Goal: Feedback & Contribution: Contribute content

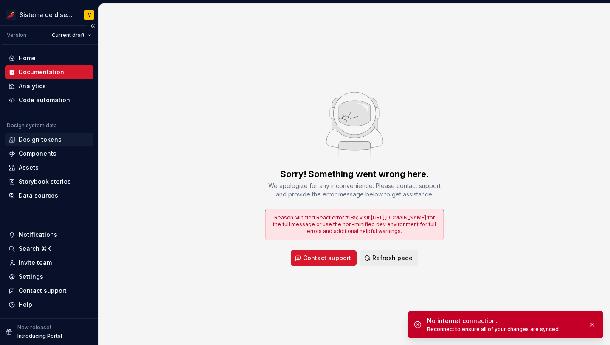
click at [30, 137] on div "Design tokens" at bounding box center [40, 139] width 43 height 8
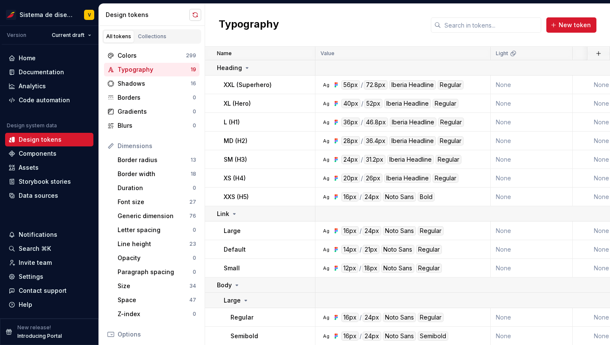
click at [197, 12] on button "button" at bounding box center [195, 15] width 12 height 12
click at [194, 18] on button "button" at bounding box center [195, 15] width 12 height 12
click at [193, 15] on button "button" at bounding box center [195, 15] width 12 height 12
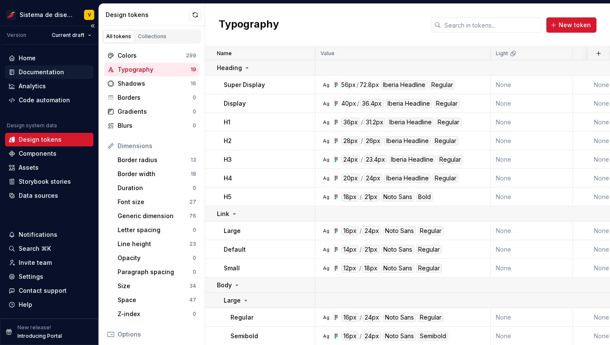
click at [31, 68] on div "Documentation" at bounding box center [41, 72] width 45 height 8
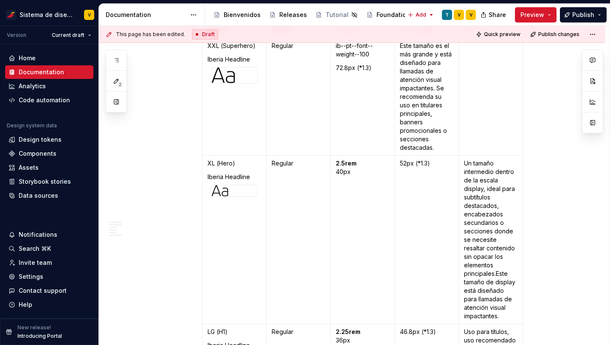
scroll to position [388, 0]
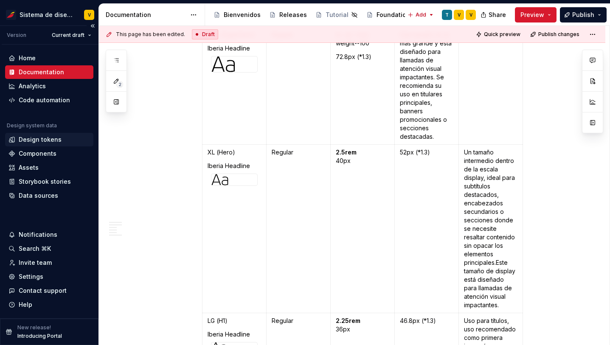
click at [43, 139] on div "Design tokens" at bounding box center [40, 139] width 43 height 8
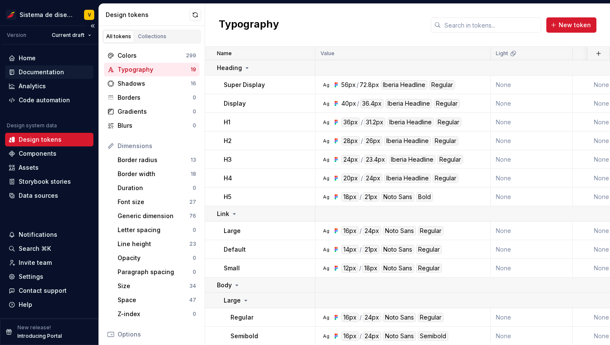
click at [37, 73] on div "Documentation" at bounding box center [41, 72] width 45 height 8
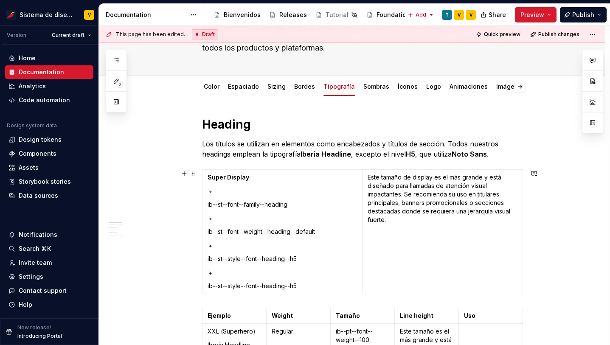
scroll to position [133, 0]
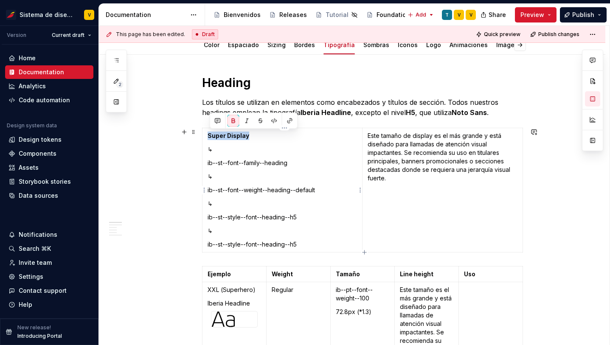
drag, startPoint x: 210, startPoint y: 137, endPoint x: 250, endPoint y: 137, distance: 40.3
click at [250, 137] on p "Super Display" at bounding box center [283, 136] width 150 height 8
click at [319, 214] on p "ib--st--style--font--heading--h5" at bounding box center [283, 217] width 150 height 8
click at [311, 248] on p "ib--st--style--font--heading--h5" at bounding box center [283, 244] width 150 height 8
click at [211, 245] on p "ib--st--style--font--heading--h5" at bounding box center [283, 244] width 150 height 8
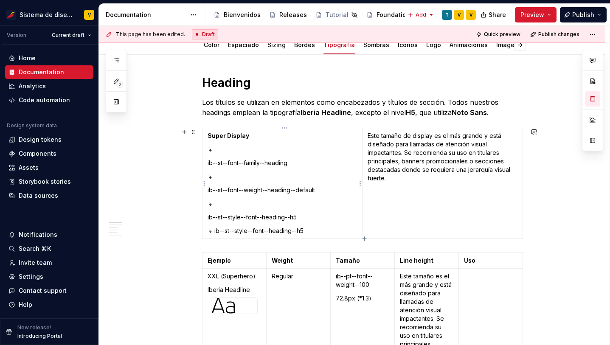
click at [211, 219] on p "ib--st--style--font--heading--h5" at bounding box center [283, 217] width 150 height 8
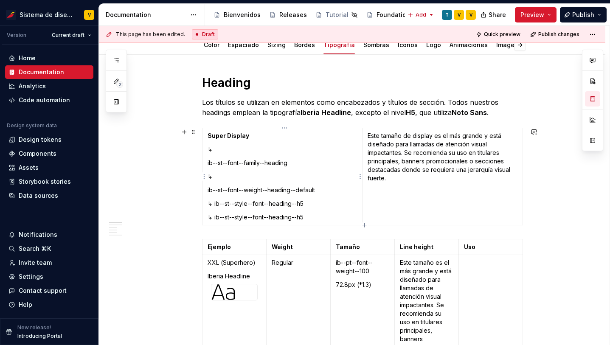
click at [209, 189] on p "ib--st--font--weight--heading--default" at bounding box center [283, 190] width 150 height 8
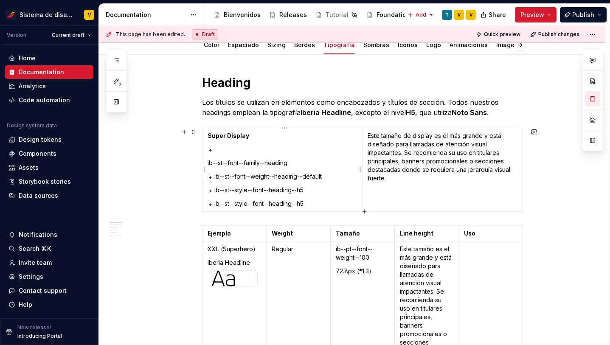
click at [209, 163] on p "ib--st--font--family--heading" at bounding box center [283, 163] width 150 height 8
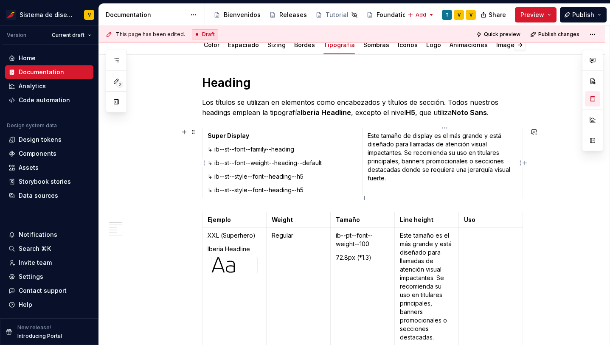
click at [386, 194] on td "Este tamaño de display es el más grande y está diseñado para llamadas de atenci…" at bounding box center [443, 163] width 160 height 70
type textarea "*"
click at [379, 190] on td "Este tamaño de display es el más grande y está diseñado para llamadas de atenci…" at bounding box center [443, 163] width 160 height 70
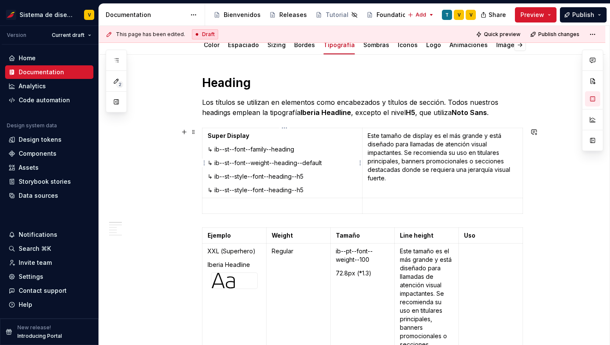
click at [232, 137] on strong "Super Display" at bounding box center [229, 135] width 42 height 7
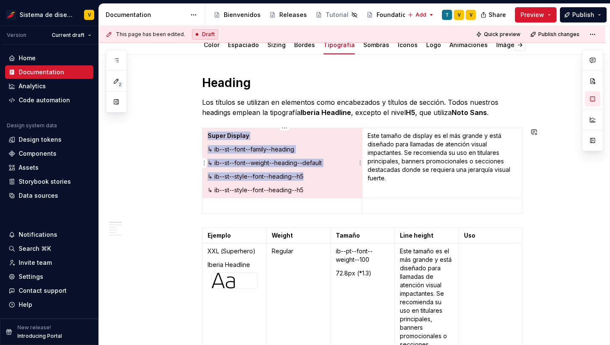
copy td "Super Display ↳ ib--st--font--family--heading ↳ ib--st--font--weight--heading--…"
click at [221, 208] on p at bounding box center [283, 206] width 150 height 8
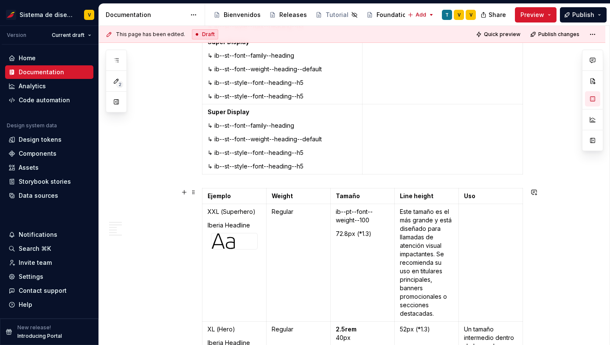
scroll to position [304, 0]
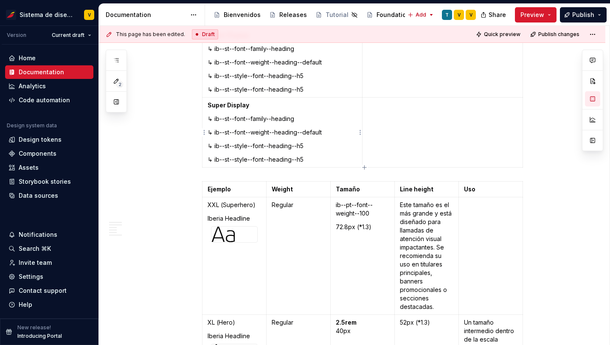
click at [222, 108] on strong "Super Display" at bounding box center [229, 104] width 42 height 7
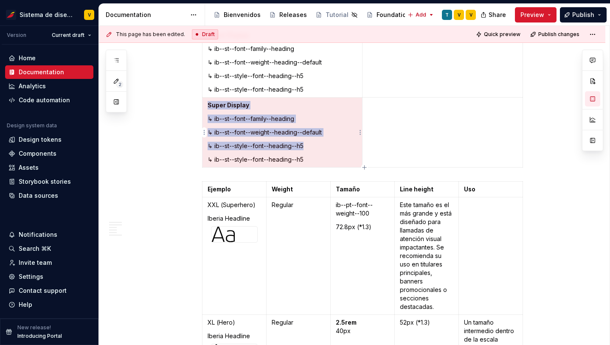
click at [240, 107] on strong "Super Display" at bounding box center [229, 104] width 42 height 7
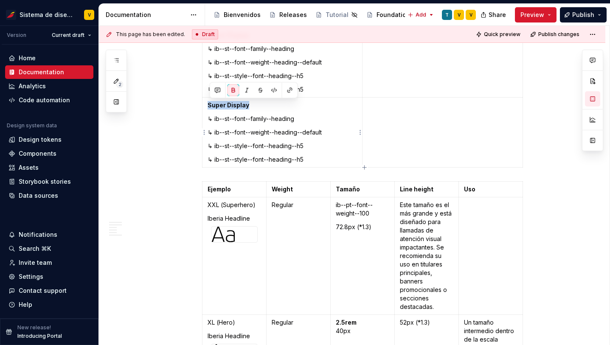
drag, startPoint x: 253, startPoint y: 106, endPoint x: 208, endPoint y: 105, distance: 45.0
click at [207, 105] on td "Super Display ↳ ib--st--font--family--heading ↳ ib--st--font--weight--heading--…" at bounding box center [282, 133] width 160 height 70
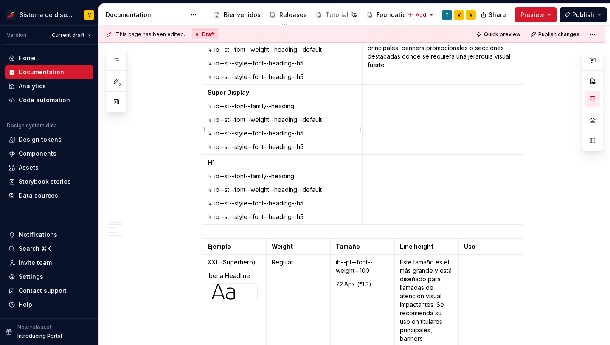
scroll to position [236, 0]
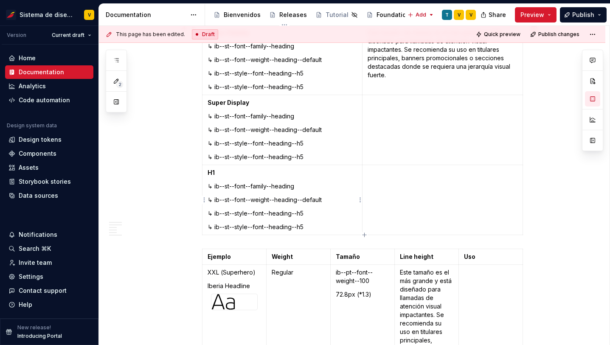
click at [335, 230] on p "↳ ib--st--style--font--heading--h5" at bounding box center [283, 227] width 150 height 8
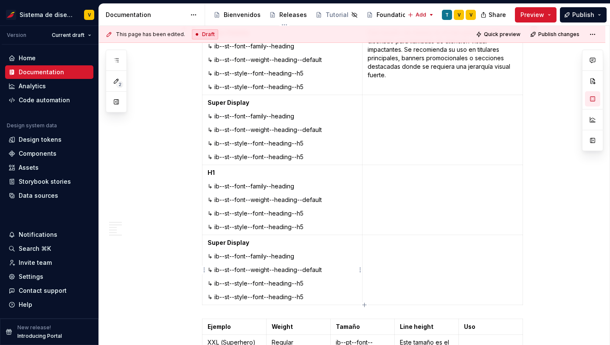
click at [221, 245] on strong "Super Display" at bounding box center [229, 242] width 42 height 7
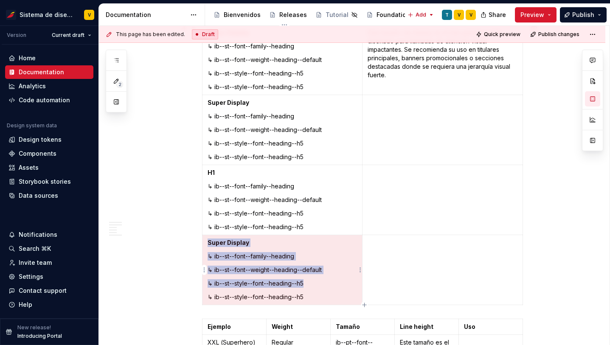
click at [250, 240] on p "Super Display" at bounding box center [283, 243] width 150 height 8
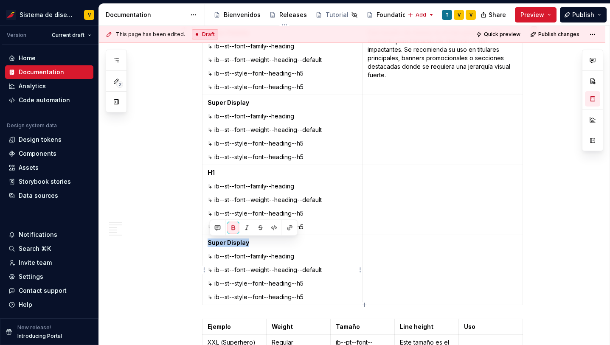
drag, startPoint x: 251, startPoint y: 242, endPoint x: 208, endPoint y: 242, distance: 42.4
click at [208, 241] on td "Super Display ↳ ib--st--font--family--heading ↳ ib--st--font--weight--heading--…" at bounding box center [282, 270] width 160 height 70
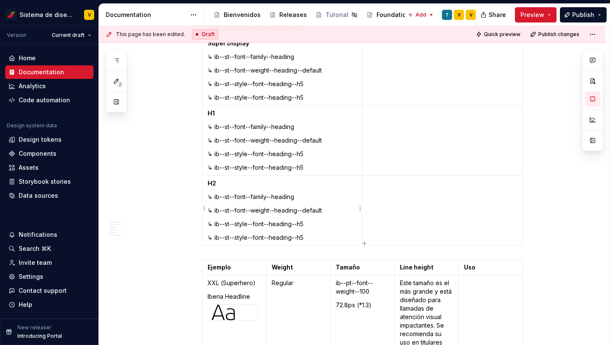
scroll to position [298, 0]
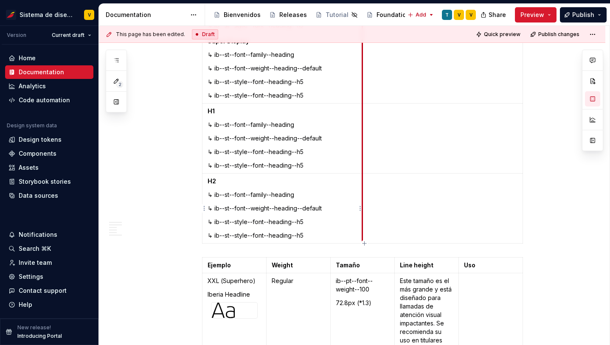
click at [383, 233] on td at bounding box center [443, 209] width 160 height 70
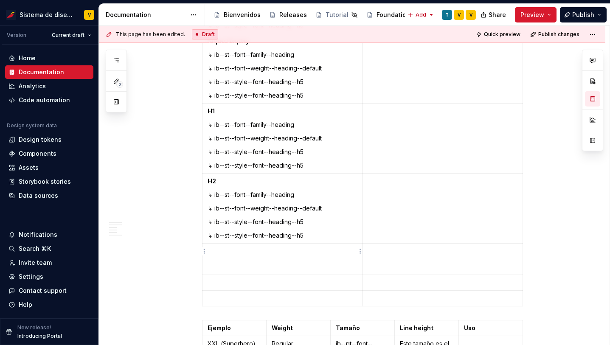
click at [259, 253] on p at bounding box center [283, 251] width 150 height 8
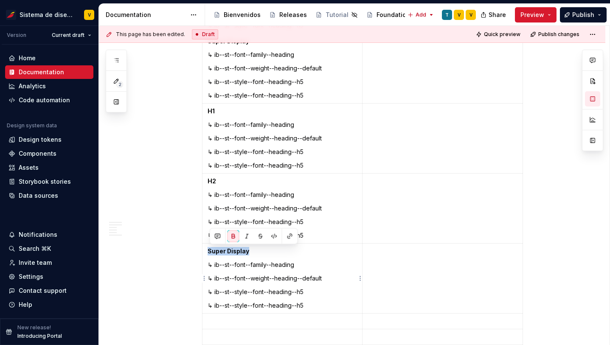
drag, startPoint x: 211, startPoint y: 252, endPoint x: 251, endPoint y: 252, distance: 40.3
click at [251, 252] on p "Super Display" at bounding box center [283, 251] width 150 height 8
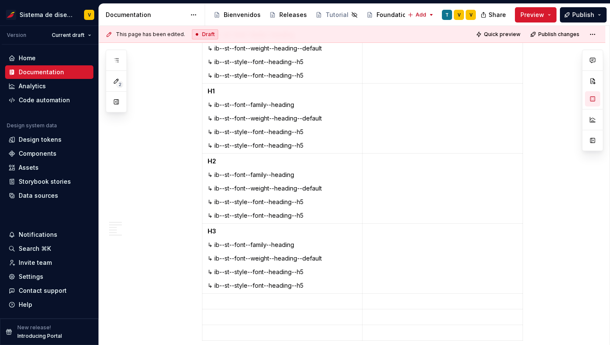
scroll to position [332, 0]
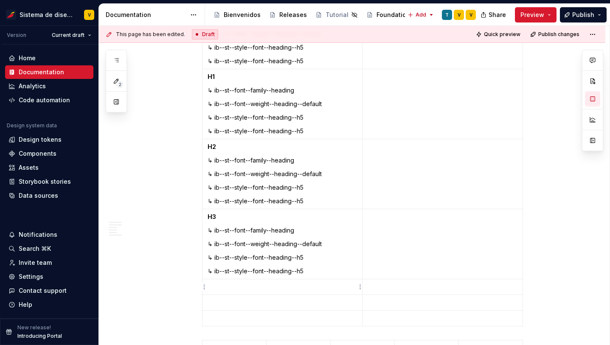
click at [225, 288] on p at bounding box center [283, 287] width 150 height 8
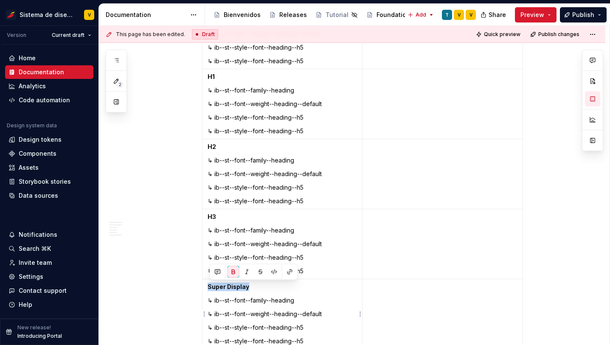
drag, startPoint x: 211, startPoint y: 287, endPoint x: 248, endPoint y: 288, distance: 37.8
click at [248, 289] on strong "Super Display" at bounding box center [229, 286] width 42 height 7
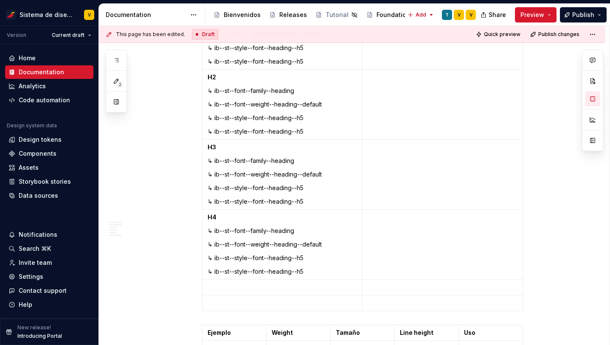
scroll to position [432, 0]
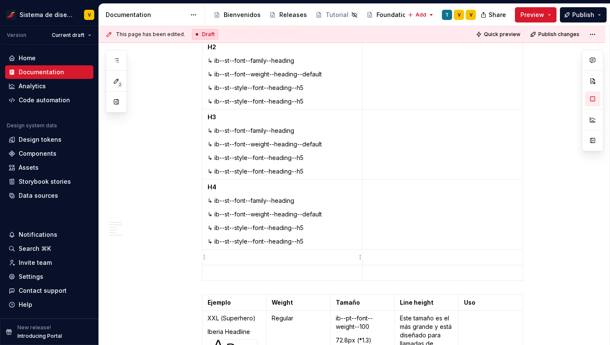
click at [220, 261] on td at bounding box center [282, 258] width 160 height 16
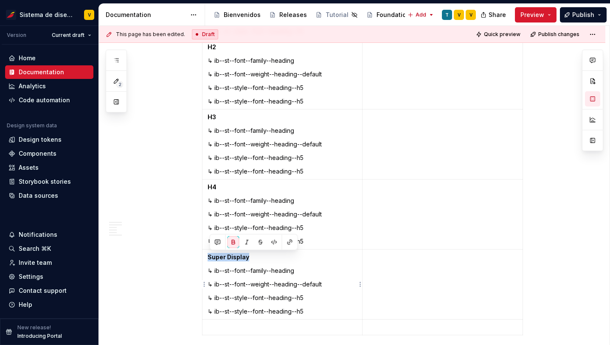
drag, startPoint x: 210, startPoint y: 257, endPoint x: 249, endPoint y: 259, distance: 39.1
click at [249, 259] on strong "Super Display" at bounding box center [229, 256] width 42 height 7
click at [221, 324] on p at bounding box center [283, 327] width 150 height 8
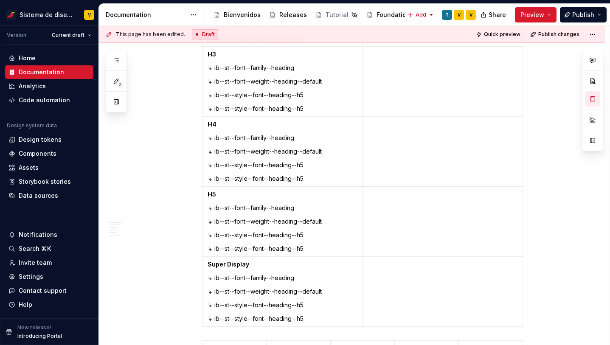
scroll to position [516, 0]
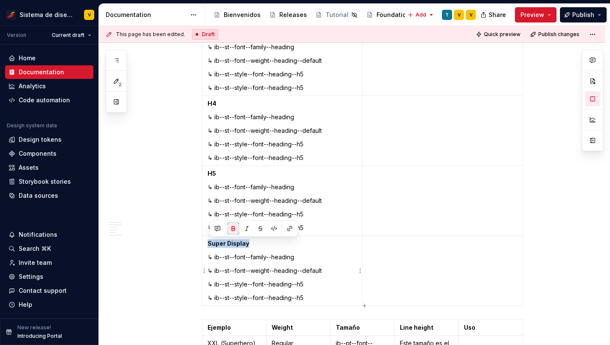
drag, startPoint x: 209, startPoint y: 241, endPoint x: 250, endPoint y: 242, distance: 41.2
click at [250, 242] on p "Super Display" at bounding box center [283, 243] width 150 height 8
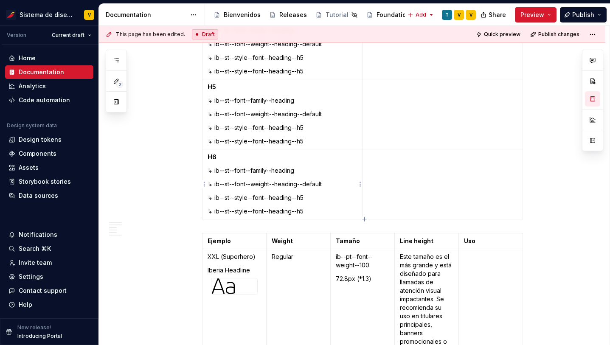
click at [320, 196] on p "↳ ib--st--style--font--heading--h5" at bounding box center [283, 198] width 150 height 8
click at [332, 209] on p "↳ ib--st--style--font--heading--h5" at bounding box center [283, 211] width 150 height 8
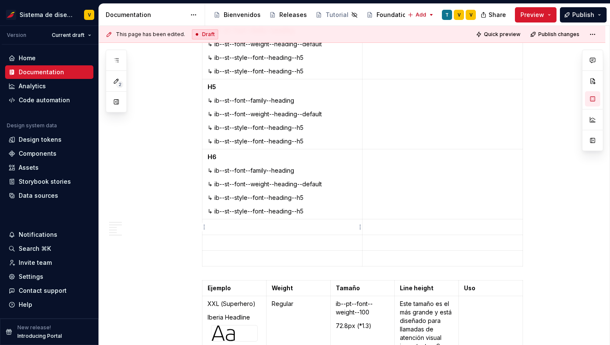
click at [225, 228] on p at bounding box center [283, 227] width 150 height 8
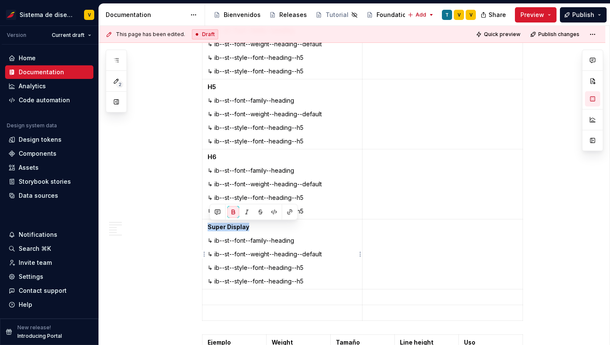
drag, startPoint x: 210, startPoint y: 227, endPoint x: 250, endPoint y: 228, distance: 39.5
click at [250, 228] on p "Super Display" at bounding box center [283, 227] width 150 height 8
drag, startPoint x: 242, startPoint y: 228, endPoint x: 254, endPoint y: 228, distance: 11.9
click at [254, 229] on p "Body - Regular" at bounding box center [283, 227] width 150 height 8
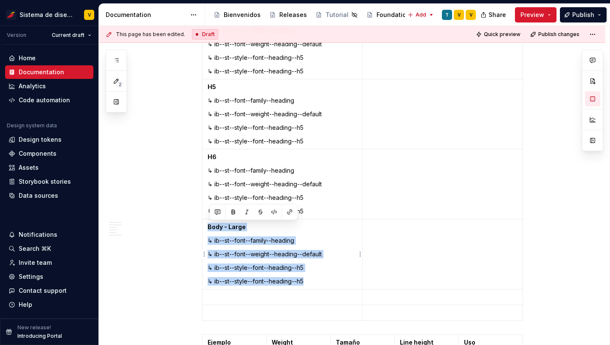
drag, startPoint x: 309, startPoint y: 280, endPoint x: 208, endPoint y: 228, distance: 113.3
click at [208, 228] on td "Body - Large ↳ ib--st--font--family--heading ↳ ib--st--font--weight--heading--d…" at bounding box center [282, 254] width 160 height 70
copy td "Body - Large ↳ ib--st--font--family--heading ↳ ib--st--font--weight--heading--d…"
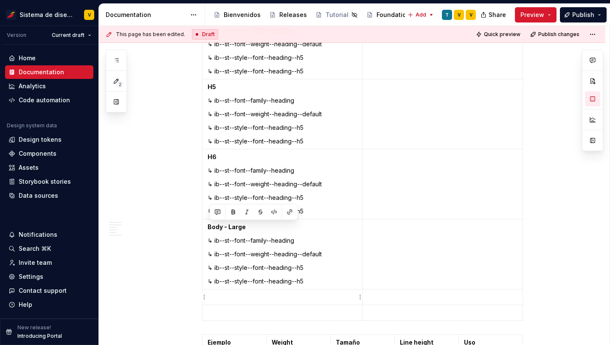
click at [220, 298] on p at bounding box center [283, 297] width 150 height 8
click at [233, 229] on strong "Body - Large" at bounding box center [227, 226] width 38 height 7
click at [238, 296] on p at bounding box center [283, 297] width 150 height 8
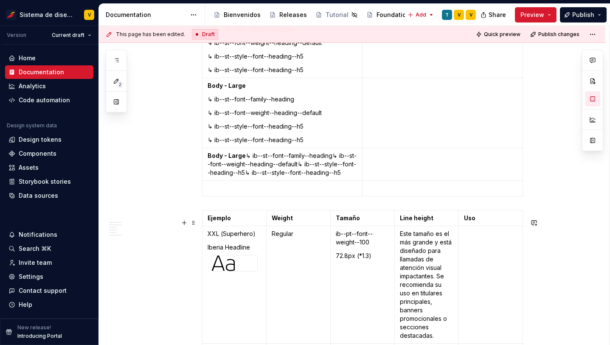
scroll to position [751, 0]
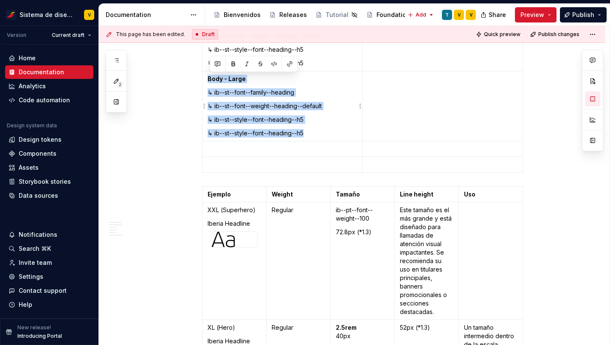
drag, startPoint x: 209, startPoint y: 79, endPoint x: 323, endPoint y: 139, distance: 128.2
click at [323, 139] on td "Body - Large ↳ ib--st--font--family--heading ↳ ib--st--font--weight--heading--d…" at bounding box center [282, 106] width 160 height 70
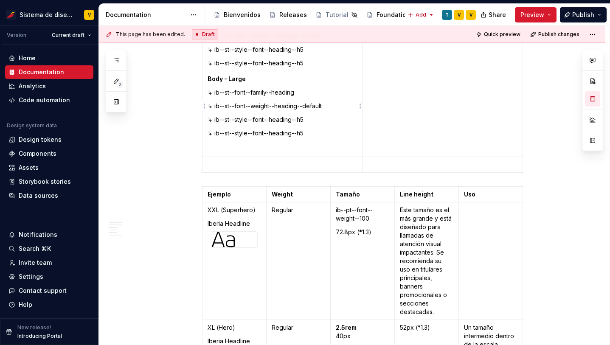
click at [335, 137] on p "↳ ib--st--style--font--heading--h5" at bounding box center [283, 133] width 150 height 8
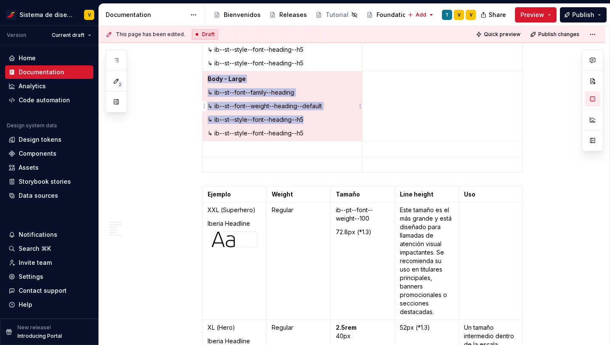
drag, startPoint x: 335, startPoint y: 137, endPoint x: 224, endPoint y: 85, distance: 122.7
click at [224, 85] on td "Body - Large ↳ ib--st--font--family--heading ↳ ib--st--font--weight--heading--d…" at bounding box center [282, 106] width 160 height 70
copy td "Body - Large ↳ ib--st--font--family--heading ↳ ib--st--font--weight--heading--d…"
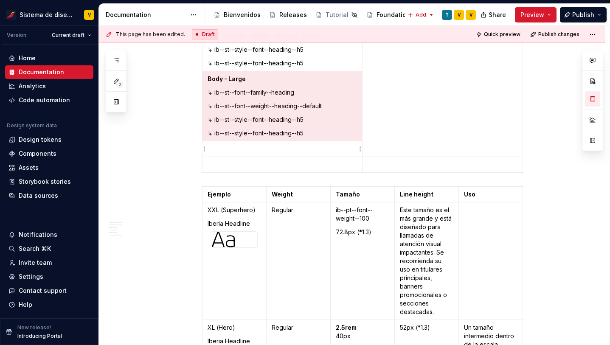
click at [228, 149] on p at bounding box center [283, 149] width 150 height 8
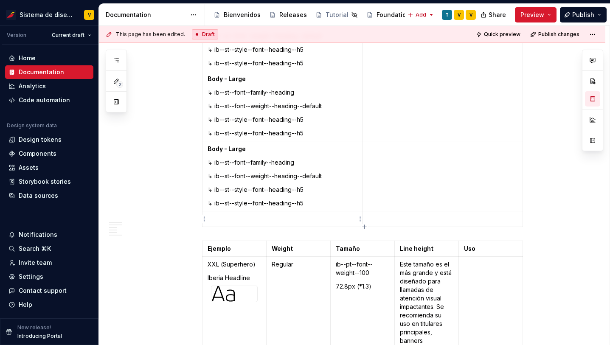
click at [218, 217] on p at bounding box center [283, 219] width 150 height 8
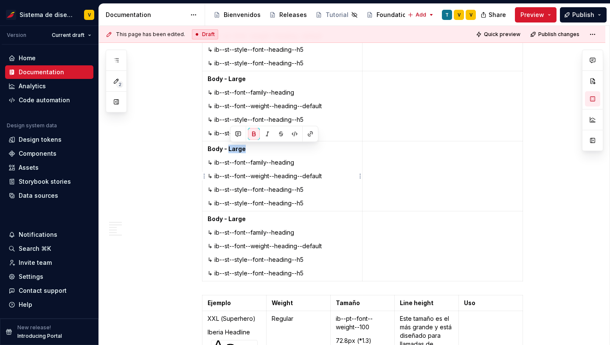
drag, startPoint x: 231, startPoint y: 149, endPoint x: 247, endPoint y: 149, distance: 16.1
click at [246, 149] on p "Body - Large" at bounding box center [283, 149] width 150 height 8
drag, startPoint x: 231, startPoint y: 220, endPoint x: 246, endPoint y: 219, distance: 14.5
click at [246, 220] on strong "Body - Large" at bounding box center [227, 218] width 38 height 7
click at [305, 239] on td "Body - Small ↳ ib--st--font--family--heading ↳ ib--st--font--weight--heading--d…" at bounding box center [282, 246] width 160 height 70
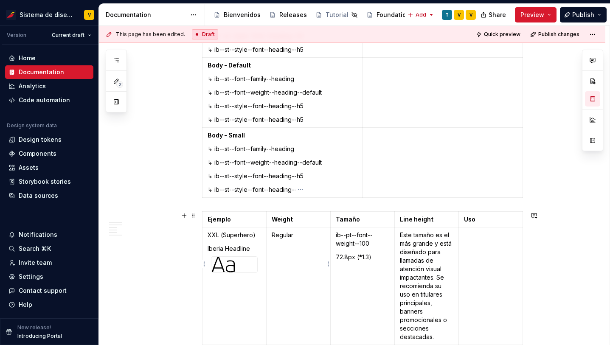
scroll to position [856, 0]
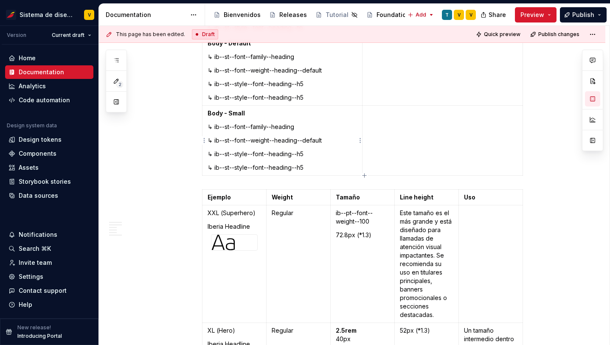
click at [327, 168] on p "↳ ib--st--style--font--heading--h5" at bounding box center [283, 167] width 150 height 8
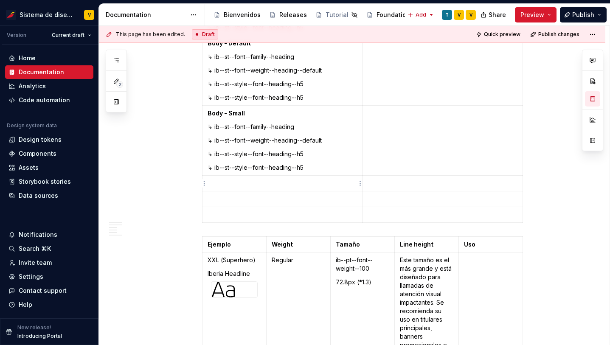
click at [225, 187] on p at bounding box center [283, 183] width 150 height 8
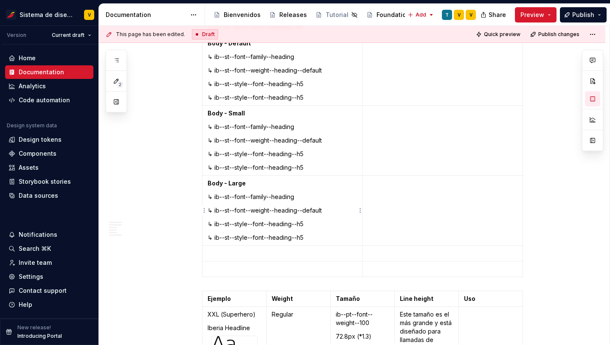
click at [210, 183] on strong "Body - Large" at bounding box center [227, 183] width 38 height 7
drag, startPoint x: 246, startPoint y: 183, endPoint x: 209, endPoint y: 183, distance: 36.9
click at [209, 183] on td "Body - Large ↳ ib--st--font--family--heading ↳ ib--st--font--weight--heading--d…" at bounding box center [282, 211] width 160 height 70
click at [241, 256] on p at bounding box center [283, 253] width 150 height 8
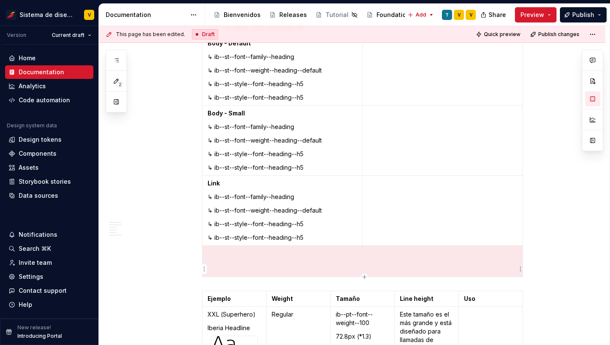
drag, startPoint x: 259, startPoint y: 254, endPoint x: 396, endPoint y: 265, distance: 138.4
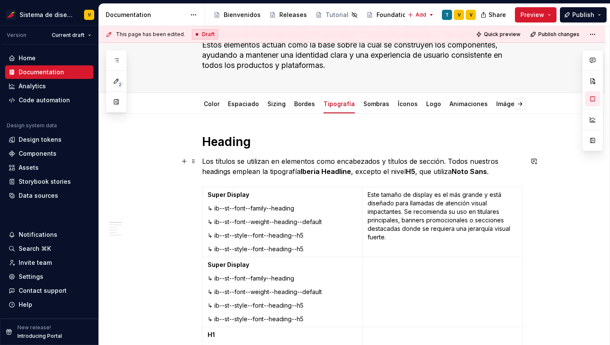
scroll to position [74, 0]
click at [394, 275] on td at bounding box center [443, 293] width 160 height 70
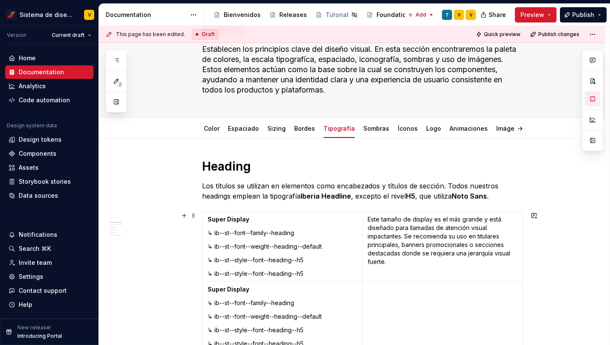
scroll to position [43, 0]
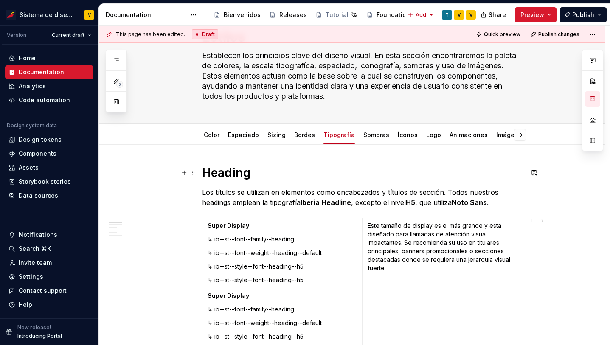
click at [216, 174] on h1 "Heading" at bounding box center [362, 172] width 321 height 15
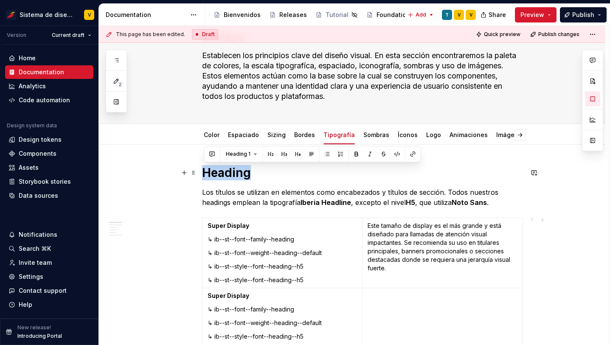
click at [216, 174] on h1 "Heading" at bounding box center [362, 172] width 321 height 15
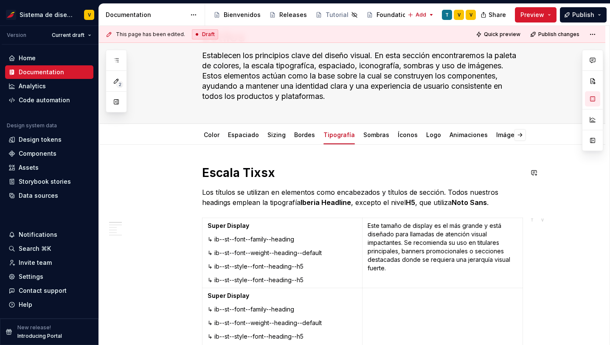
click at [264, 169] on h1 "Heading" at bounding box center [362, 172] width 321 height 15
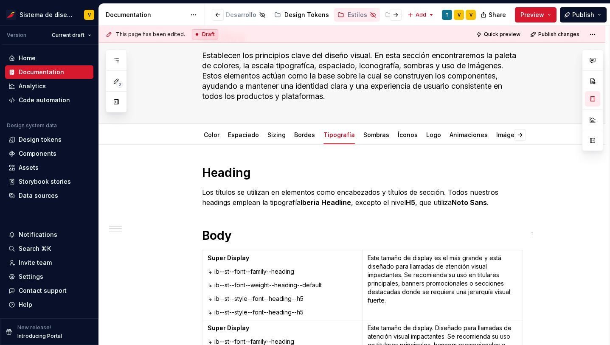
scroll to position [0, 256]
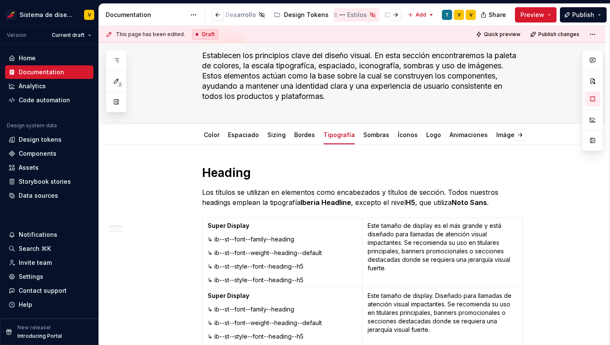
click at [369, 14] on icon "Page tree" at bounding box center [372, 14] width 7 height 7
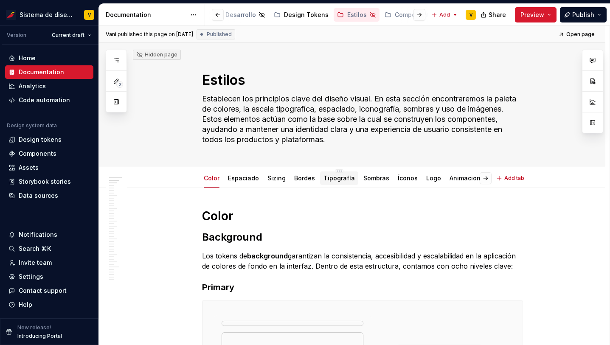
click at [333, 177] on link "Tipografía" at bounding box center [338, 177] width 31 height 7
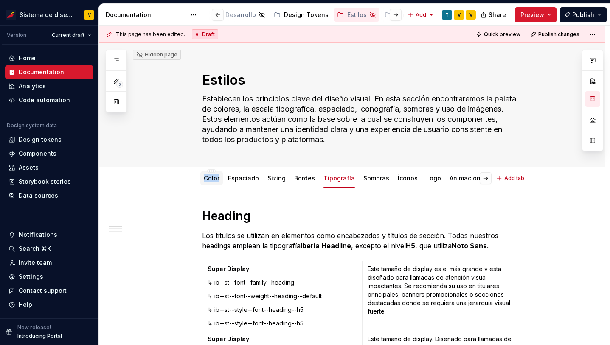
click at [216, 179] on link "Color" at bounding box center [212, 177] width 16 height 7
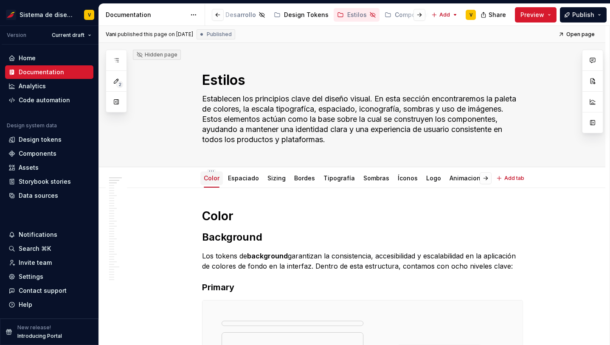
click at [215, 175] on link "Color" at bounding box center [212, 177] width 16 height 7
click at [214, 170] on html "Sistema de diseño Iberia V Version Current draft Home Documentation Analytics C…" at bounding box center [305, 172] width 610 height 345
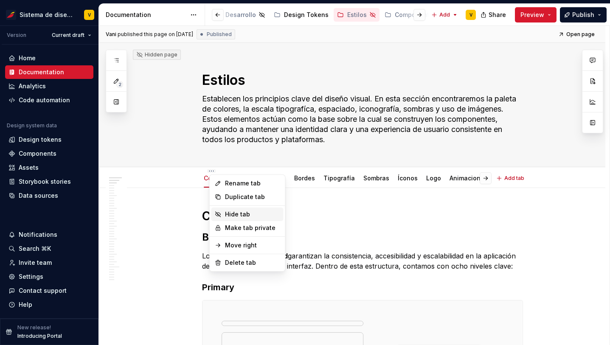
click at [240, 214] on div "Hide tab" at bounding box center [252, 214] width 55 height 8
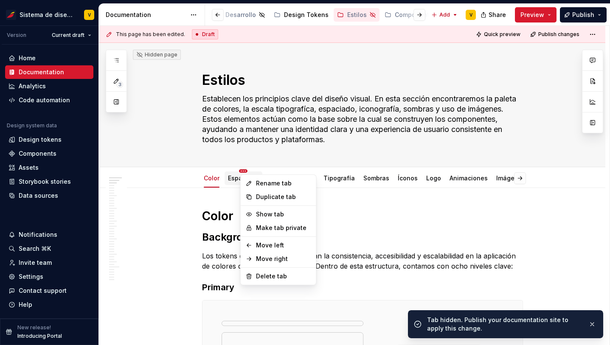
click at [243, 171] on html "Sistema de diseño Iberia V Version Current draft Home Documentation Analytics C…" at bounding box center [305, 172] width 610 height 345
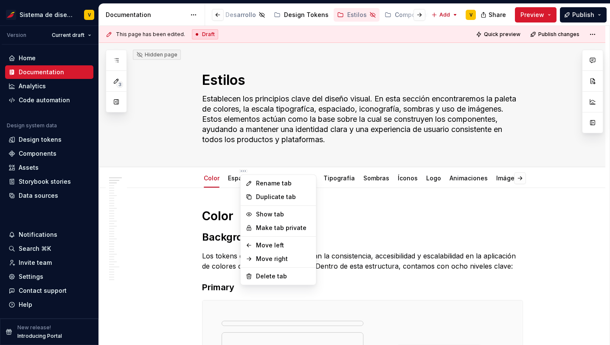
click at [215, 178] on html "Sistema de diseño Iberia V Version Current draft Home Documentation Analytics C…" at bounding box center [305, 172] width 610 height 345
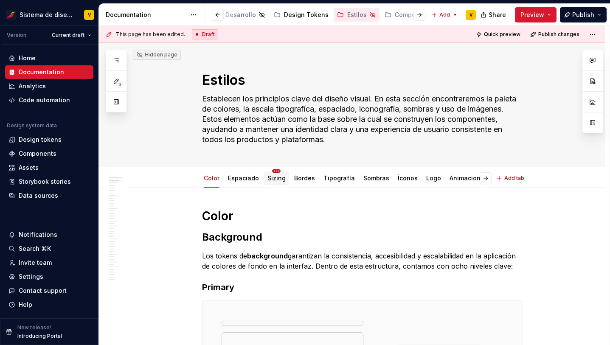
click at [276, 171] on html "Sistema de diseño Iberia V Version Current draft Home Documentation Analytics C…" at bounding box center [305, 172] width 610 height 345
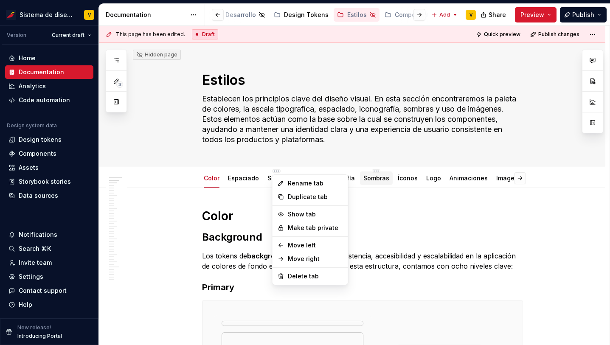
click at [373, 177] on html "Sistema de diseño Iberia V Version Current draft Home Documentation Analytics C…" at bounding box center [305, 172] width 610 height 345
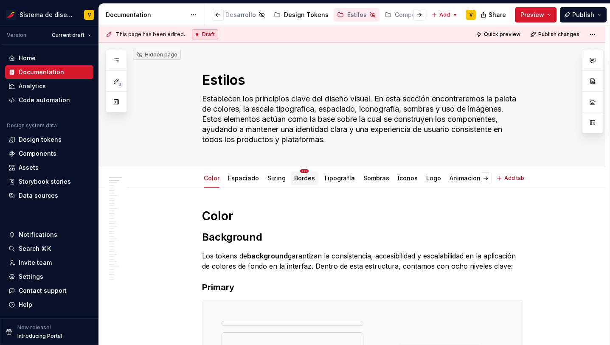
click at [303, 170] on html "Sistema de diseño Iberia V Version Current draft Home Documentation Analytics C…" at bounding box center [305, 172] width 610 height 345
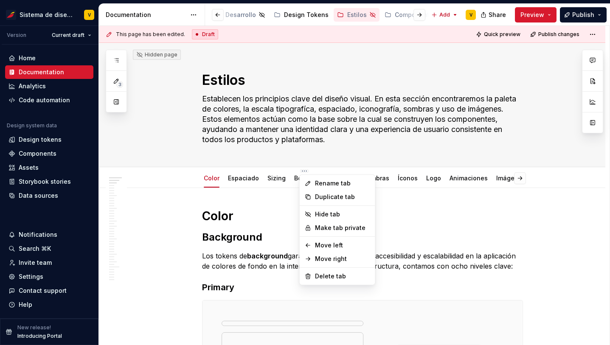
click at [381, 175] on html "Sistema de diseño Iberia V Version Current draft Home Documentation Analytics C…" at bounding box center [305, 172] width 610 height 345
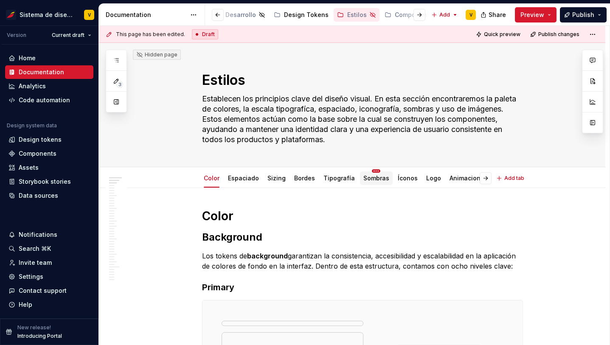
click at [372, 171] on html "Sistema de diseño Iberia V Version Current draft Home Documentation Analytics C…" at bounding box center [305, 172] width 610 height 345
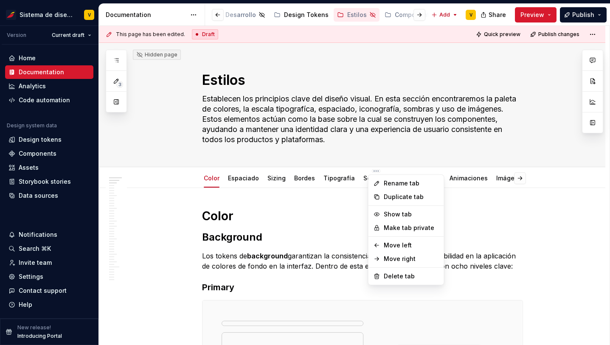
click at [340, 177] on html "Sistema de diseño Iberia V Version Current draft Home Documentation Analytics C…" at bounding box center [305, 172] width 610 height 345
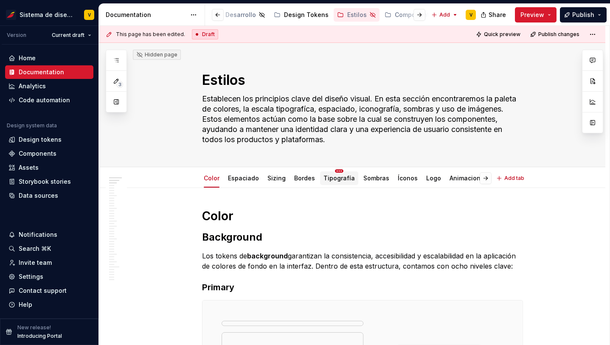
click at [335, 169] on html "Sistema de diseño Iberia V Version Current draft Home Documentation Analytics C…" at bounding box center [305, 172] width 610 height 345
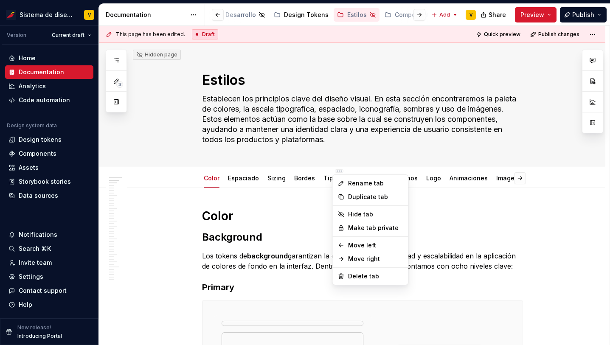
click at [428, 178] on html "Sistema de diseño Iberia V Version Current draft Home Documentation Analytics C…" at bounding box center [305, 172] width 610 height 345
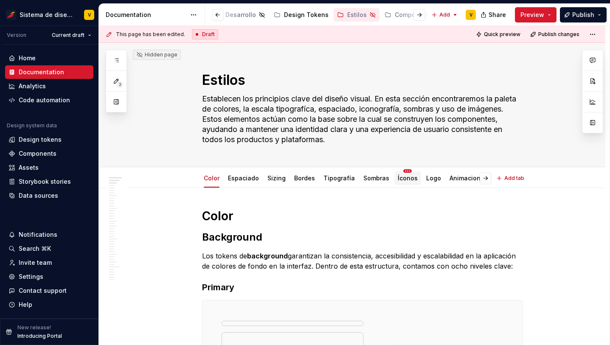
click at [402, 171] on html "Sistema de diseño Iberia V Version Current draft Home Documentation Analytics C…" at bounding box center [305, 172] width 610 height 345
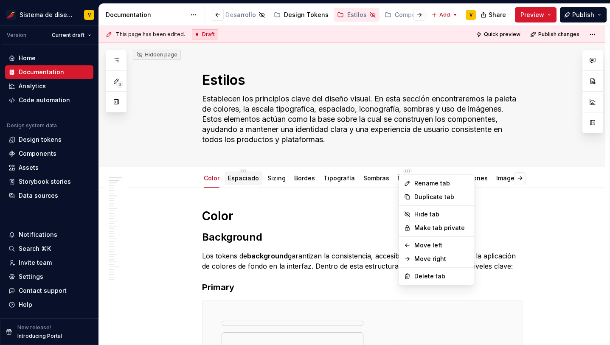
click at [254, 178] on html "Sistema de diseño Iberia V Version Current draft Home Documentation Analytics C…" at bounding box center [305, 172] width 610 height 345
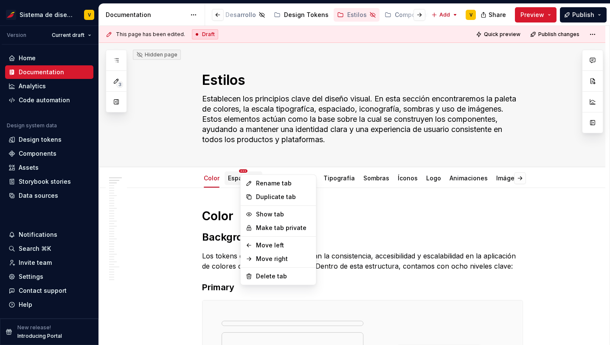
click at [244, 169] on html "Sistema de diseño Iberia V Version Current draft Home Documentation Analytics C…" at bounding box center [305, 172] width 610 height 345
click at [402, 177] on html "Sistema de diseño Iberia V Version Current draft Home Documentation Analytics C…" at bounding box center [305, 172] width 610 height 345
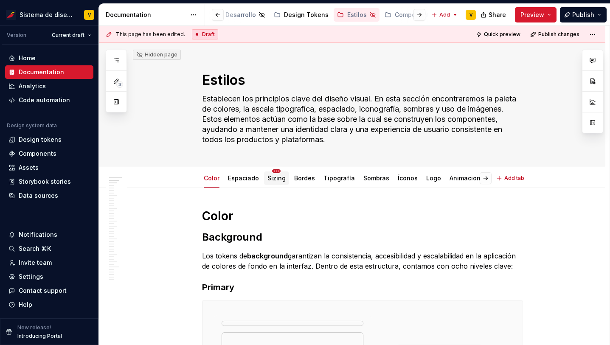
click at [276, 170] on html "Sistema de diseño Iberia V Version Current draft Home Documentation Analytics C…" at bounding box center [305, 172] width 610 height 345
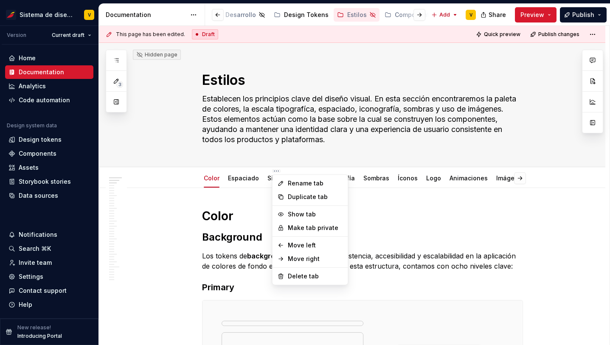
click at [258, 180] on html "Sistema de diseño Iberia V Version Current draft Home Documentation Analytics C…" at bounding box center [305, 172] width 610 height 345
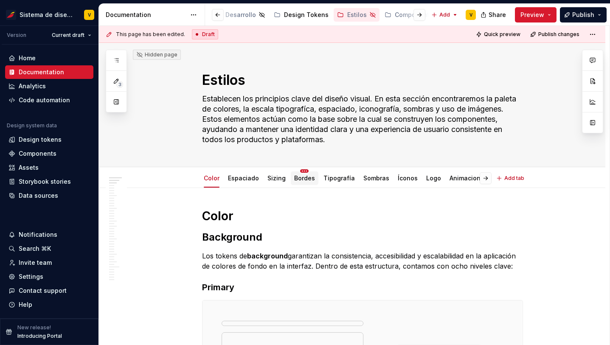
click at [302, 171] on html "Sistema de diseño Iberia V Version Current draft Home Documentation Analytics C…" at bounding box center [305, 172] width 610 height 345
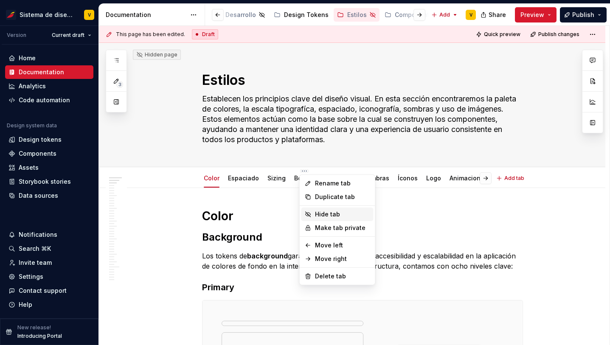
click at [323, 211] on div "Hide tab" at bounding box center [342, 214] width 55 height 8
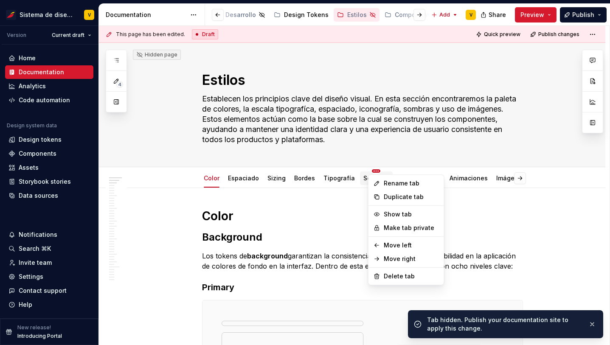
click at [372, 170] on html "Sistema de diseño Iberia V Version Current draft Home Documentation Analytics C…" at bounding box center [305, 172] width 610 height 345
click at [354, 172] on html "Sistema de diseño Iberia V Version Current draft Home Documentation Analytics C…" at bounding box center [305, 172] width 610 height 345
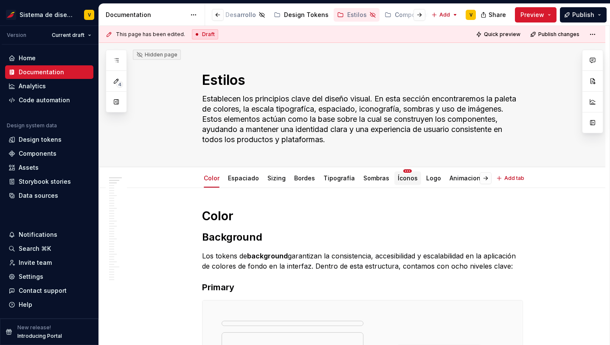
click at [403, 171] on html "Sistema de diseño Iberia V Version Current draft Home Documentation Analytics C…" at bounding box center [305, 172] width 610 height 345
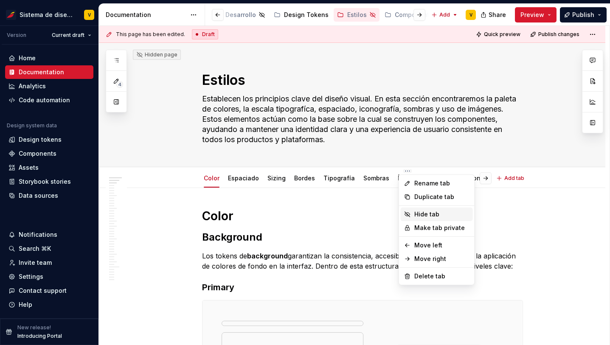
click at [425, 213] on div "Hide tab" at bounding box center [441, 214] width 55 height 8
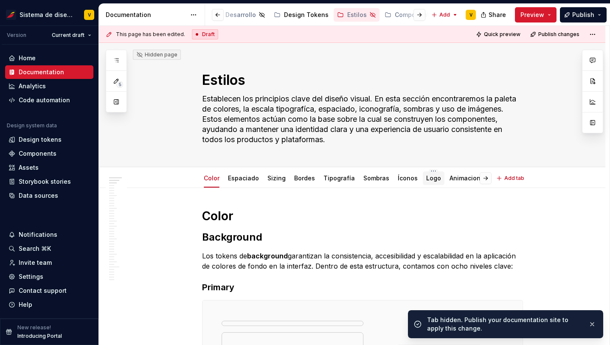
click at [429, 169] on div "Logo" at bounding box center [434, 178] width 22 height 18
click at [428, 172] on html "Sistema de diseño Iberia V Version Current draft Home Documentation Analytics C…" at bounding box center [305, 172] width 610 height 345
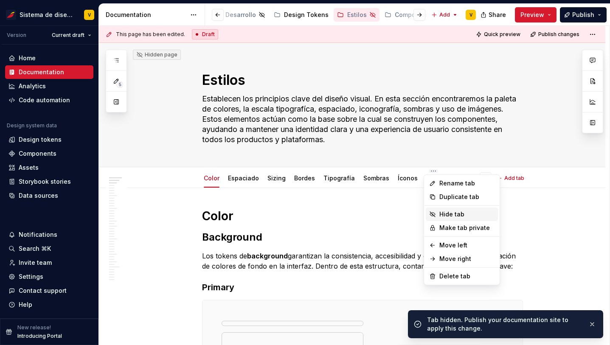
click at [450, 214] on div "Hide tab" at bounding box center [466, 214] width 55 height 8
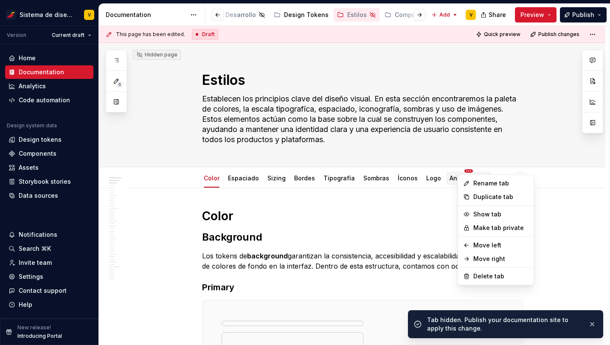
click at [464, 171] on html "Sistema de diseño Iberia V Version Current draft Home Documentation Analytics C…" at bounding box center [305, 172] width 610 height 345
click at [424, 179] on html "Sistema de diseño Iberia V Version Current draft Home Documentation Analytics C…" at bounding box center [305, 172] width 610 height 345
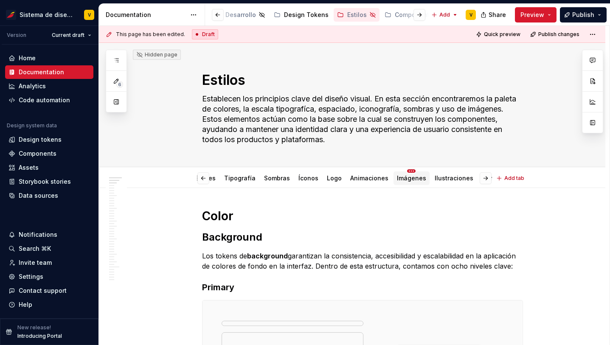
click at [404, 170] on html "Sistema de diseño Iberia V Version Current draft Home Documentation Analytics C…" at bounding box center [305, 172] width 610 height 345
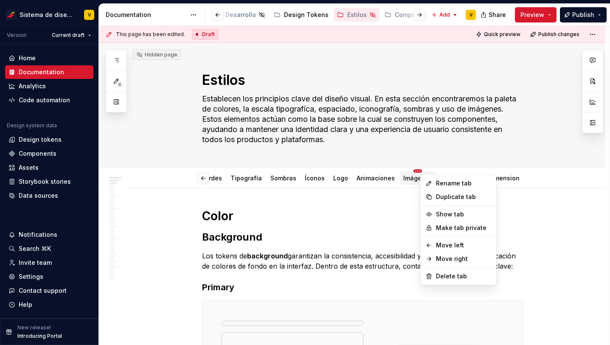
scroll to position [0, 78]
click at [412, 177] on html "Sistema de diseño Iberia V Version Current draft Home Documentation Analytics C…" at bounding box center [305, 172] width 610 height 345
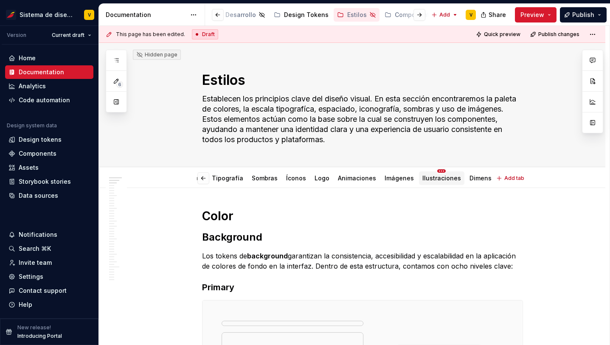
click at [430, 170] on html "Sistema de diseño Iberia V Version Current draft Home Documentation Analytics C…" at bounding box center [305, 172] width 610 height 345
click at [429, 177] on html "Sistema de diseño Iberia V Version Current draft Home Documentation Analytics C…" at bounding box center [305, 172] width 610 height 345
click at [466, 169] on html "Sistema de diseño Iberia V Version Current draft Home Documentation Analytics C…" at bounding box center [305, 172] width 610 height 345
click at [443, 178] on html "Sistema de diseño Iberia V Version Current draft Home Documentation Analytics C…" at bounding box center [305, 172] width 610 height 345
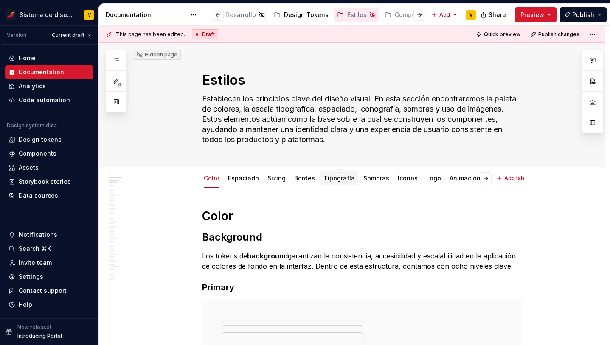
click at [334, 177] on link "Tipografía" at bounding box center [338, 177] width 31 height 7
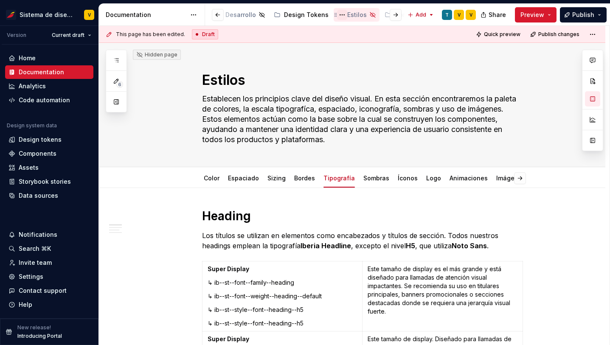
click at [337, 15] on button "Page tree" at bounding box center [342, 15] width 10 height 10
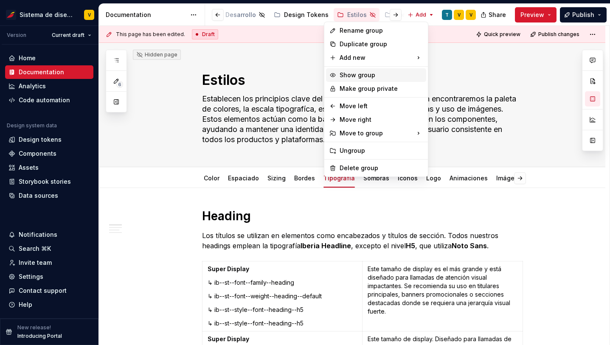
click at [362, 74] on div "Show group" at bounding box center [381, 75] width 83 height 8
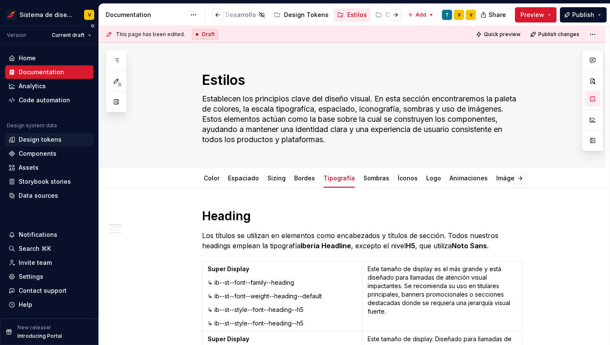
click at [36, 140] on div "Design tokens" at bounding box center [40, 139] width 43 height 8
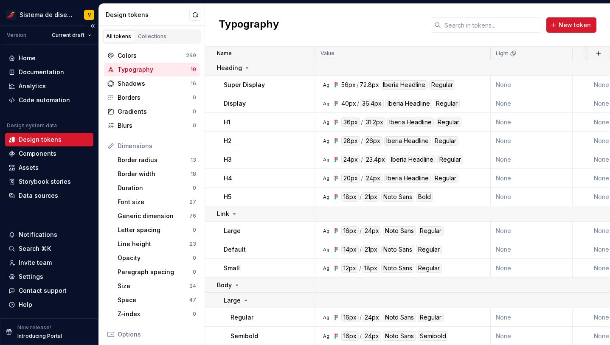
drag, startPoint x: 8, startPoint y: 126, endPoint x: 67, endPoint y: 126, distance: 58.6
click at [67, 126] on div "Design system data" at bounding box center [49, 127] width 88 height 10
click at [32, 70] on div "Documentation" at bounding box center [41, 72] width 45 height 8
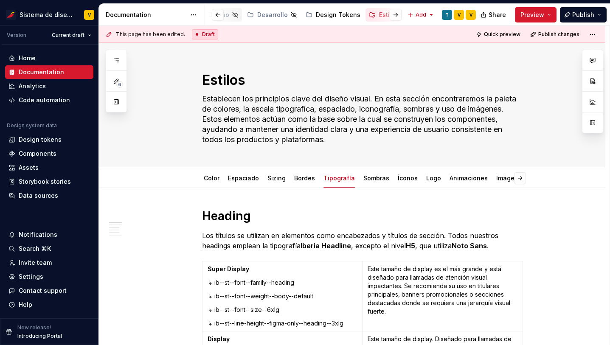
scroll to position [0, 274]
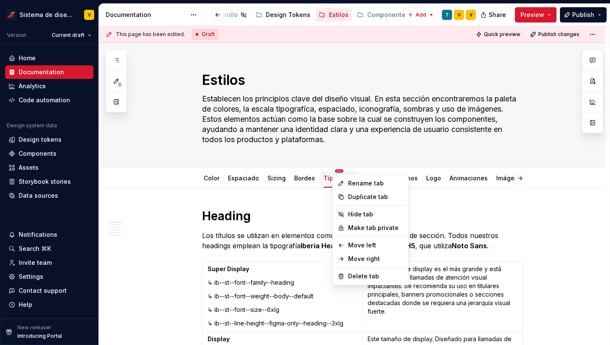
click at [336, 171] on html "Sistema de diseño Iberia V Version Current draft Home Documentation Analytics C…" at bounding box center [305, 172] width 610 height 345
click at [307, 202] on html "Sistema de diseño Iberia V Version Current draft Home Documentation Analytics C…" at bounding box center [305, 172] width 610 height 345
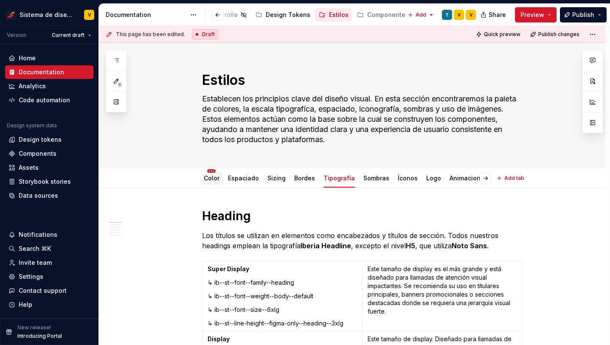
click at [213, 170] on html "Sistema de diseño Iberia V Version Current draft Home Documentation Analytics C…" at bounding box center [305, 172] width 610 height 345
click at [182, 204] on html "Sistema de diseño Iberia V Version Current draft Home Documentation Analytics C…" at bounding box center [305, 172] width 610 height 345
click at [244, 169] on div "Espaciado" at bounding box center [244, 178] width 38 height 18
click at [244, 171] on html "Sistema de diseño Iberia V Version Current draft Home Documentation Analytics C…" at bounding box center [305, 172] width 610 height 345
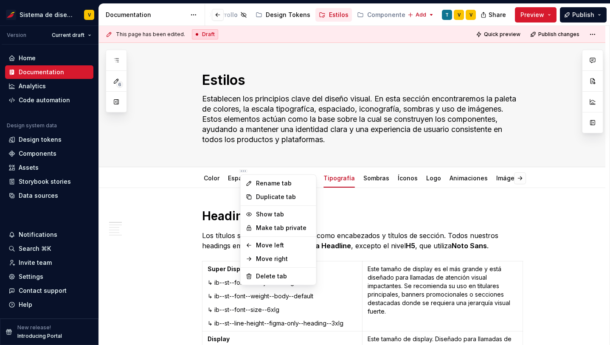
click at [184, 200] on html "Sistema de diseño Iberia V Version Current draft Home Documentation Analytics C…" at bounding box center [305, 172] width 610 height 345
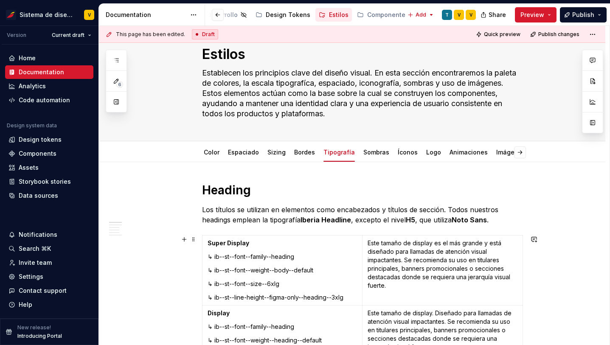
scroll to position [0, 0]
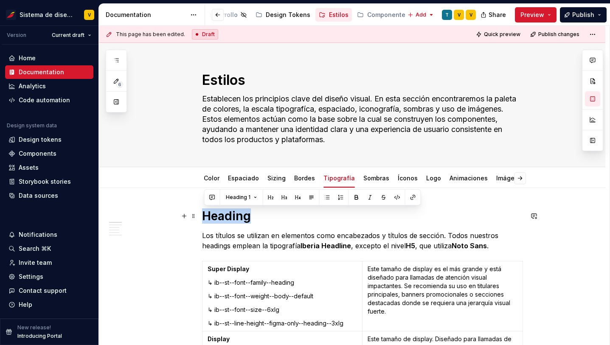
drag, startPoint x: 204, startPoint y: 215, endPoint x: 265, endPoint y: 215, distance: 61.1
click at [265, 215] on h1 "Heading" at bounding box center [362, 215] width 321 height 15
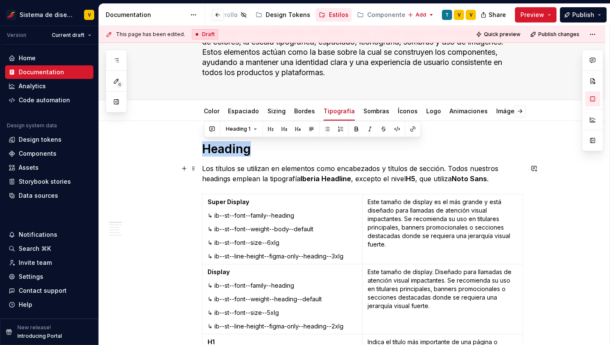
scroll to position [67, 0]
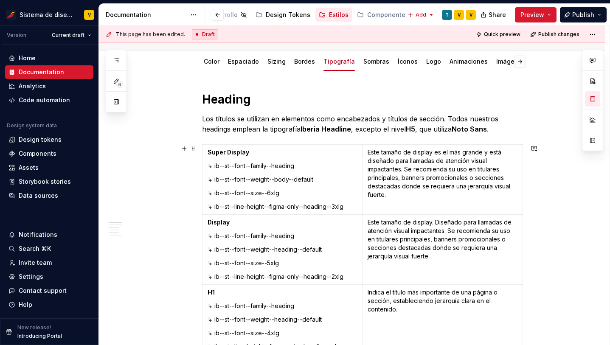
scroll to position [110, 0]
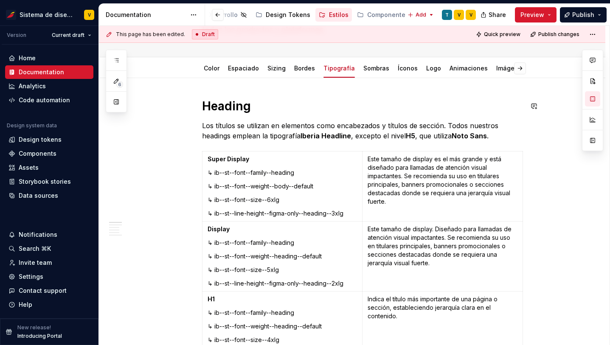
type textarea "*"
click at [307, 174] on p "↳ ib--st--font--family--heading" at bounding box center [283, 173] width 150 height 8
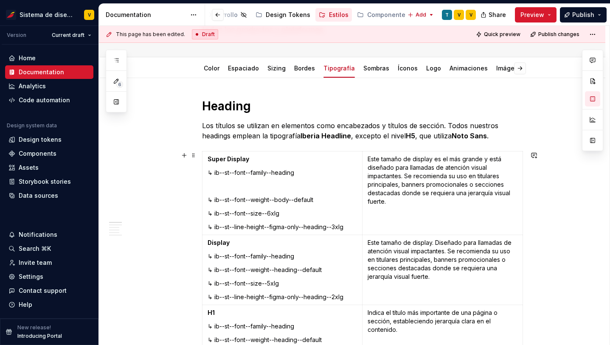
scroll to position [82, 0]
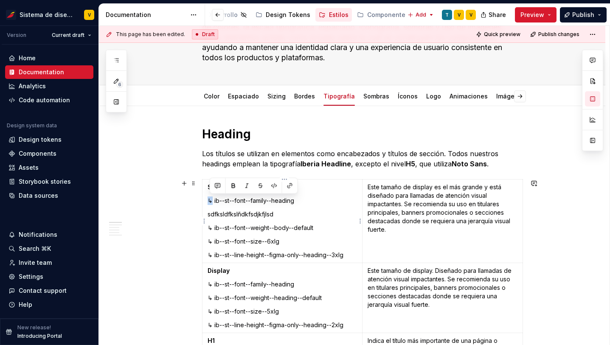
drag, startPoint x: 215, startPoint y: 201, endPoint x: 207, endPoint y: 200, distance: 8.5
click at [207, 201] on td "Super Display ↳ ib--st--font--family--heading s dfksldfkslñdkfsdjkfjlsd ↳ ib--s…" at bounding box center [282, 222] width 160 height 84
copy p "↳"
click at [210, 217] on p "sdfksldfkslñdkfsdjkfjlsd" at bounding box center [283, 215] width 150 height 8
drag, startPoint x: 209, startPoint y: 213, endPoint x: 221, endPoint y: 214, distance: 11.9
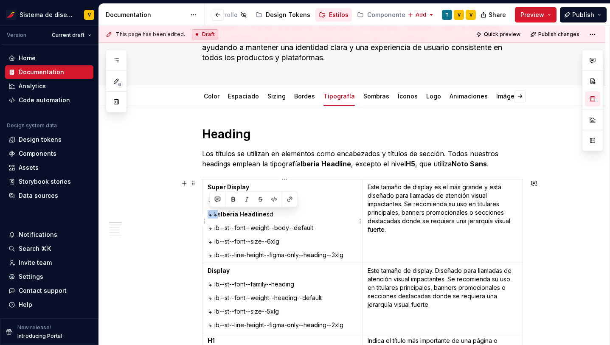
click at [221, 214] on td "Super Display ↳ ib--st--font--family--heading ↳↳s Iberia Headline sd ↳ ib--st--…" at bounding box center [282, 222] width 160 height 84
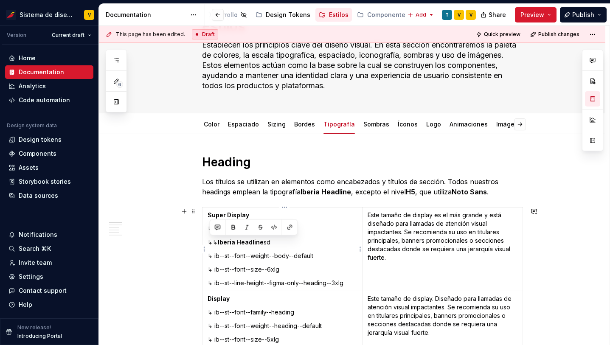
click at [222, 243] on strong "Iberia Hea dline" at bounding box center [241, 242] width 46 height 7
click at [210, 242] on p "↳ Iberia Headline" at bounding box center [283, 242] width 150 height 8
click at [211, 242] on p "↳ Iberia Headline" at bounding box center [283, 242] width 150 height 8
click at [337, 234] on td "Super Display ↳ ib--st--font--family--heading ↳ Ibe ria Headline ↳ ib--st--font…" at bounding box center [282, 250] width 160 height 84
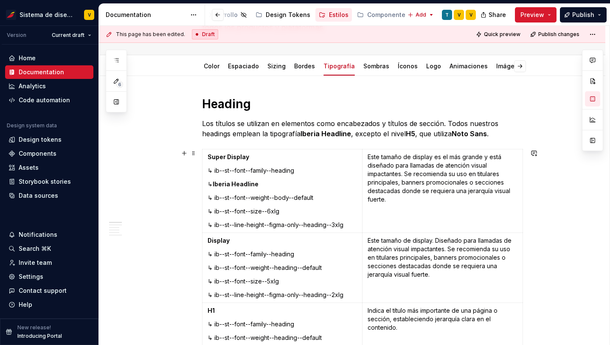
scroll to position [123, 0]
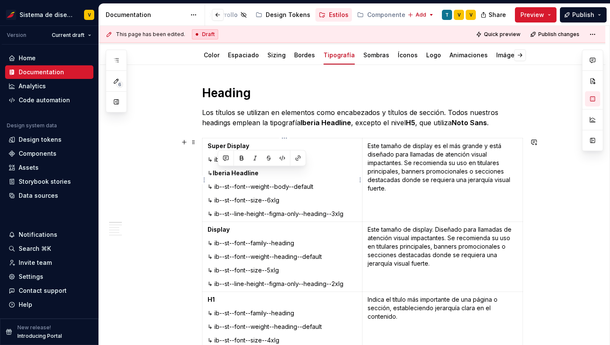
drag, startPoint x: 218, startPoint y: 172, endPoint x: 273, endPoint y: 172, distance: 54.3
click at [272, 172] on p "↳ Ibe ria Headline" at bounding box center [283, 173] width 150 height 8
click at [351, 169] on td "Super Display ↳ ib--st--font--family--heading ↳ Ibe ria Headline ↳ ib--st--font…" at bounding box center [282, 180] width 160 height 84
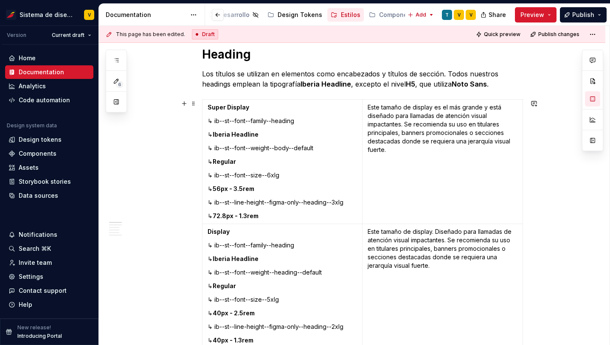
scroll to position [0, 0]
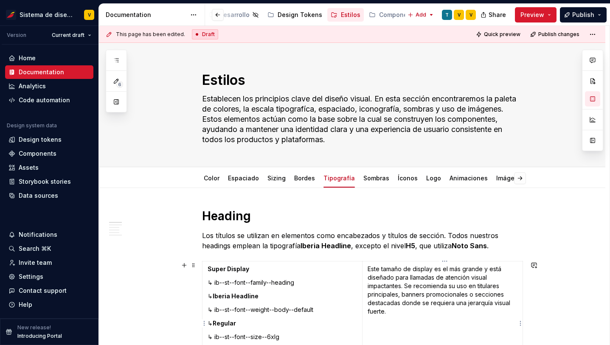
click at [393, 272] on p "Este tamaño de display es el más grande y está diseñado para llamadas de atenci…" at bounding box center [443, 290] width 150 height 51
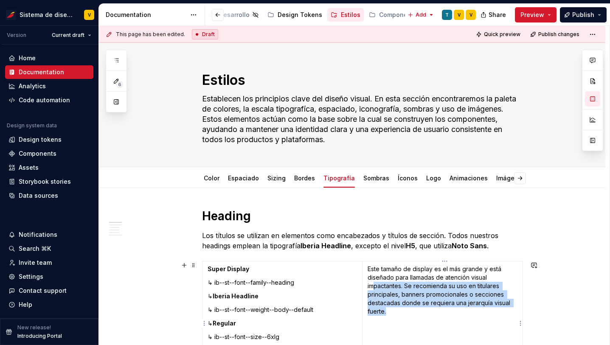
scroll to position [5, 0]
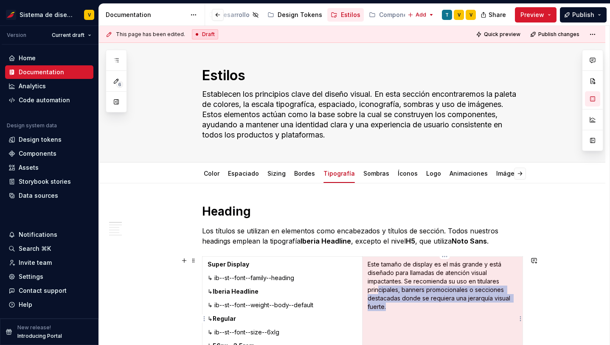
drag, startPoint x: 392, startPoint y: 314, endPoint x: 379, endPoint y: 287, distance: 29.6
click at [379, 287] on p "Este tamaño de display es el más grande y está diseñado para llamadas de atenci…" at bounding box center [443, 285] width 150 height 51
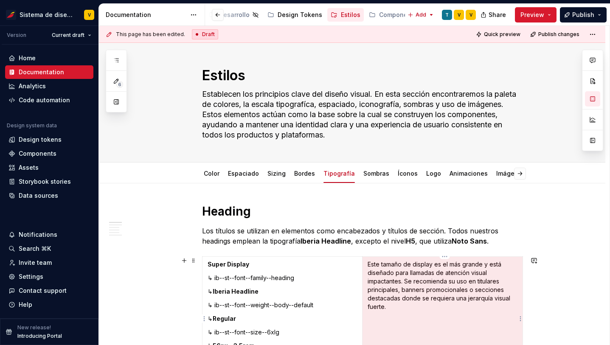
click at [379, 287] on p "Este tamaño de display es el más grande y está diseñado para llamadas de atenci…" at bounding box center [443, 285] width 150 height 51
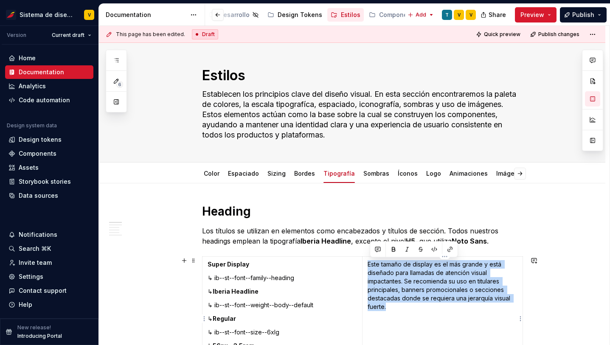
drag, startPoint x: 390, startPoint y: 307, endPoint x: 369, endPoint y: 264, distance: 47.5
click at [369, 264] on p "Este tamaño de display es el más grande y está diseñado para llamadas de atenci…" at bounding box center [443, 285] width 150 height 51
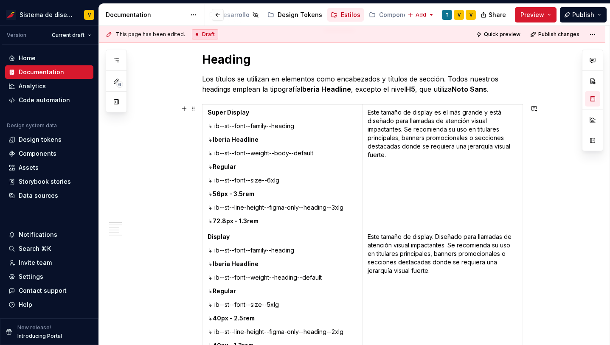
scroll to position [157, 0]
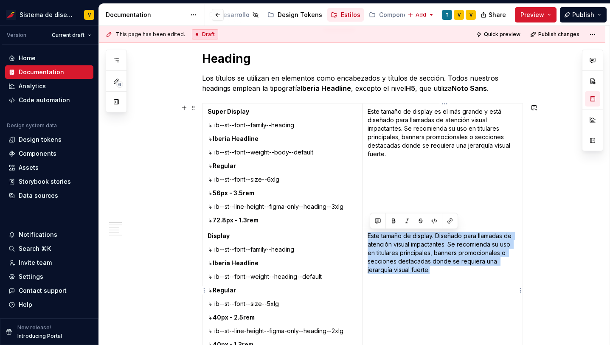
drag, startPoint x: 371, startPoint y: 239, endPoint x: 436, endPoint y: 269, distance: 71.8
click at [436, 269] on p "Este tamaño de display. Diseñado para llamadas de atención visual impactantes. …" at bounding box center [443, 253] width 150 height 42
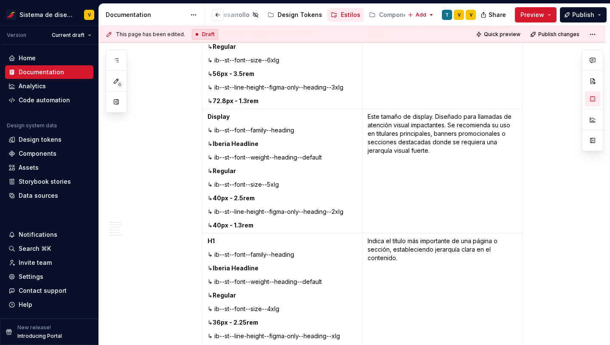
scroll to position [286, 0]
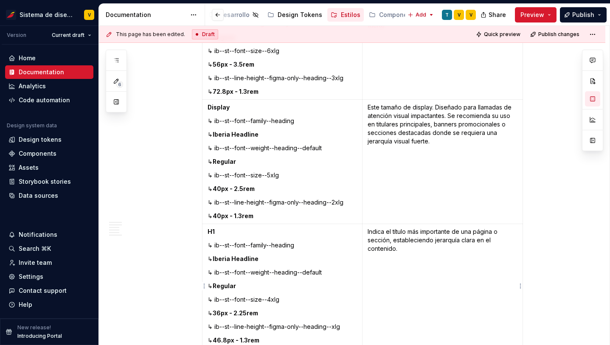
click at [399, 240] on p "Indica el título más importante de una página o sección, estableciendo jerarquí…" at bounding box center [443, 240] width 150 height 25
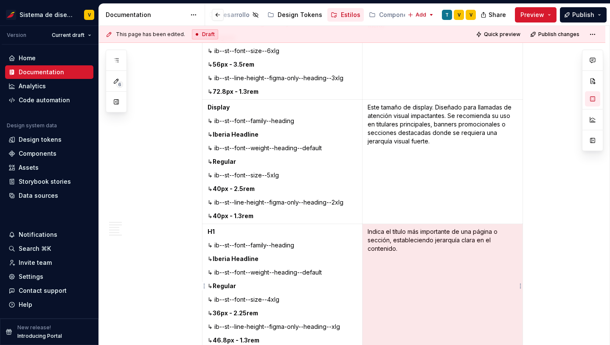
click at [403, 241] on p "Indica el título más importante de una página o sección, estableciendo jerarquí…" at bounding box center [443, 240] width 150 height 25
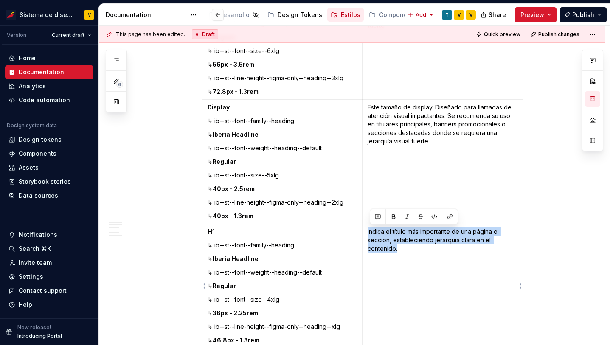
drag, startPoint x: 399, startPoint y: 250, endPoint x: 368, endPoint y: 233, distance: 35.1
click at [368, 233] on td "Indica el título más importante de una página o sección, estableciendo jerarquí…" at bounding box center [443, 286] width 160 height 124
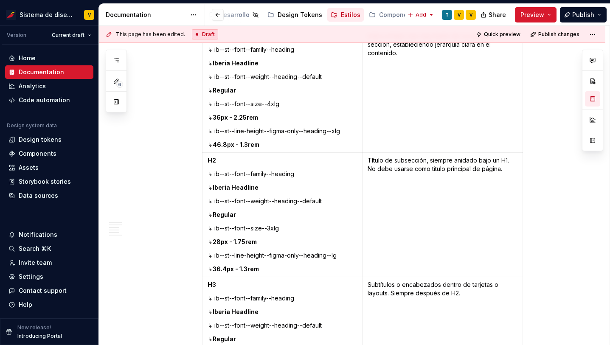
scroll to position [489, 0]
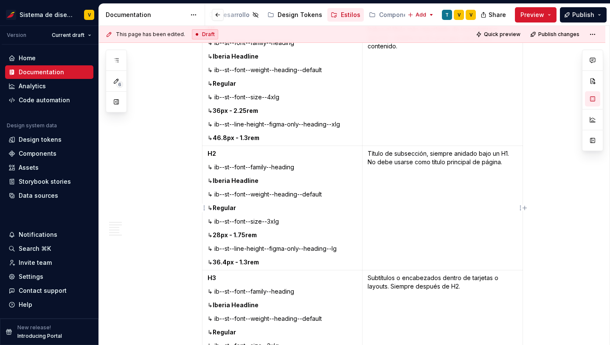
click at [395, 159] on p "Título de subsección, siempre anidado bajo un H1. No debe usarse como título pr…" at bounding box center [443, 157] width 150 height 17
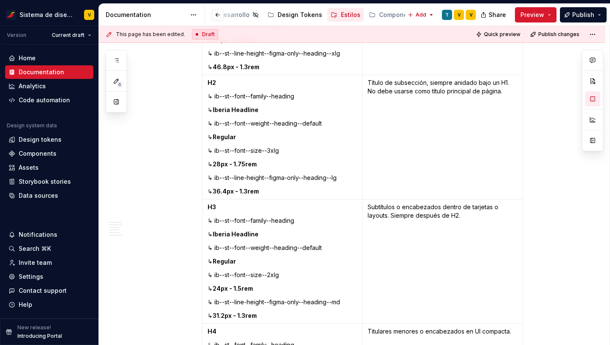
scroll to position [565, 0]
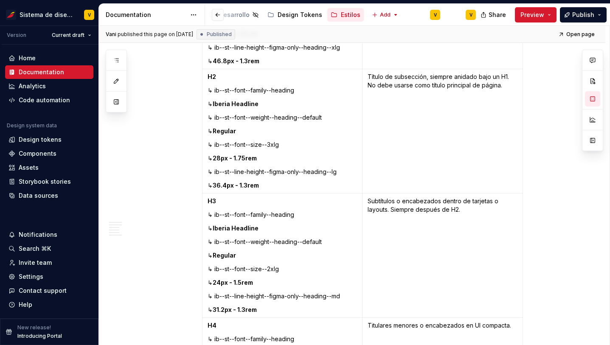
type textarea "*"
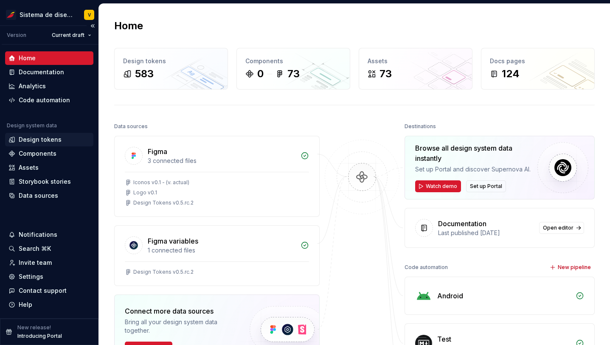
click at [41, 136] on div "Design tokens" at bounding box center [40, 139] width 43 height 8
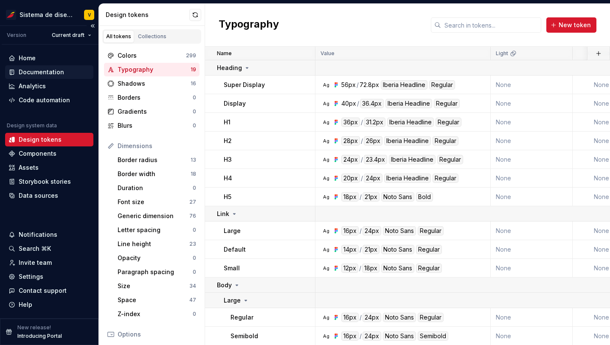
click at [28, 73] on div "Documentation" at bounding box center [41, 72] width 45 height 8
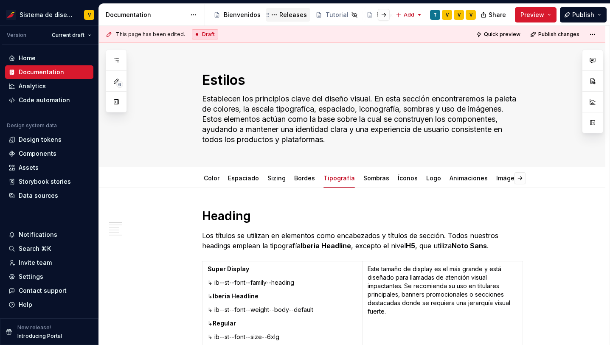
click at [293, 14] on div "Releases" at bounding box center [293, 15] width 28 height 8
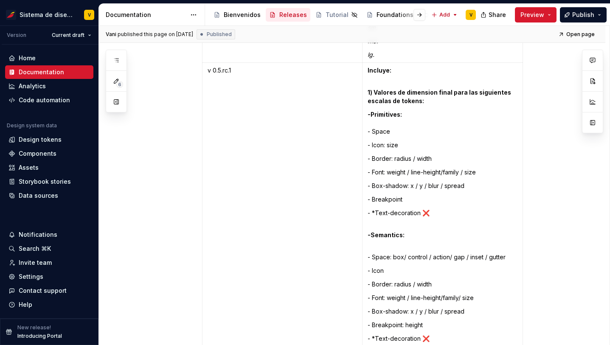
scroll to position [4073, 0]
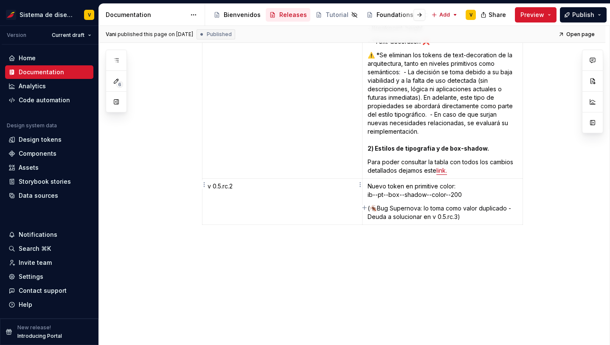
type textarea "*"
click at [269, 186] on td "v 0.5.rc.2" at bounding box center [282, 202] width 160 height 46
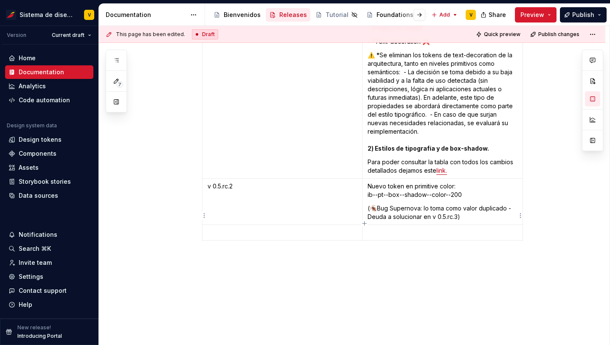
click at [385, 228] on p at bounding box center [443, 232] width 150 height 8
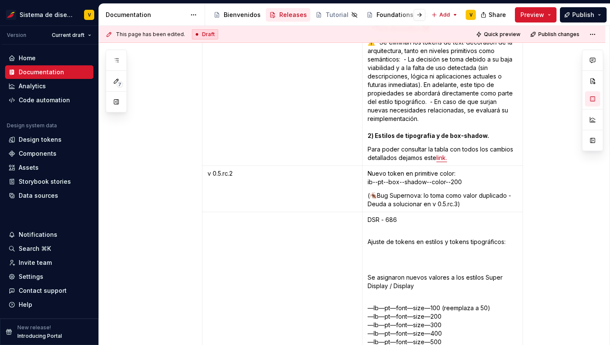
scroll to position [4099, 0]
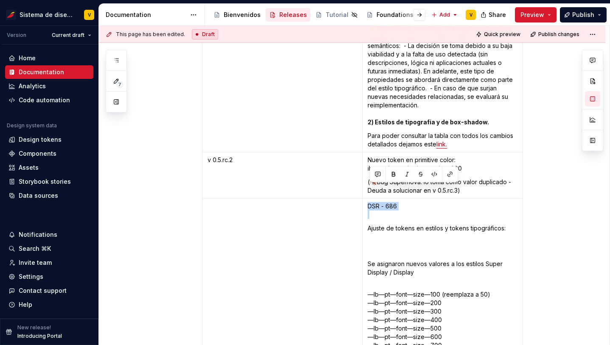
drag, startPoint x: 370, startPoint y: 212, endPoint x: 368, endPoint y: 187, distance: 25.1
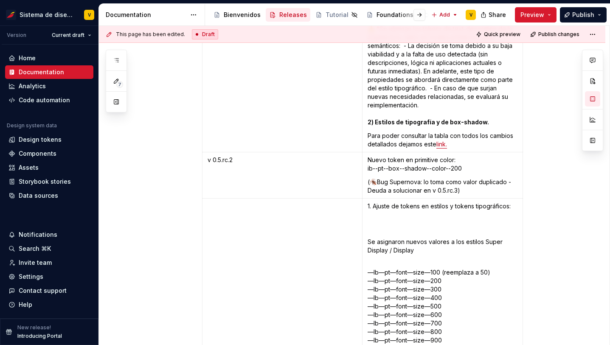
click at [370, 238] on p "Se asignaron nuevos valores a los estilos Super Display / Display" at bounding box center [443, 246] width 150 height 17
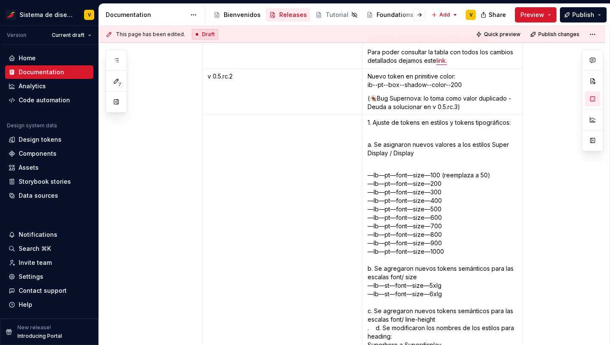
scroll to position [4194, 0]
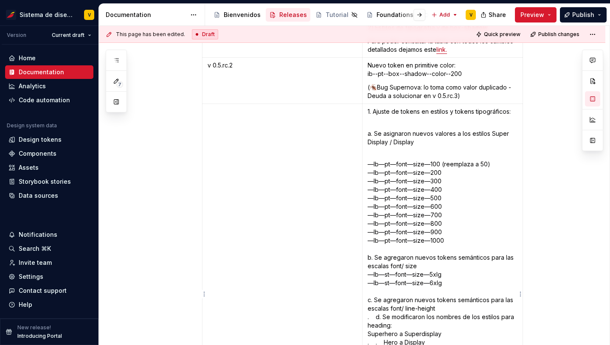
click at [379, 242] on p "—Ib—pt—font—size—100 (reemplaza a 50) —Ib—pt—font—size—200 —Ib—pt—font—size—300…" at bounding box center [443, 292] width 150 height 280
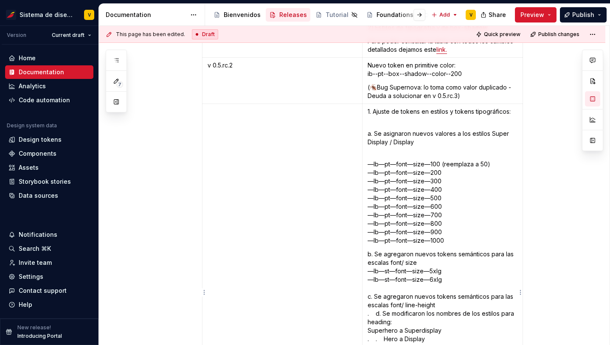
click at [380, 279] on p "b. Se agregaron nuevos tokens semánticos para las escalas font/ size —Ib—st—fon…" at bounding box center [443, 339] width 150 height 178
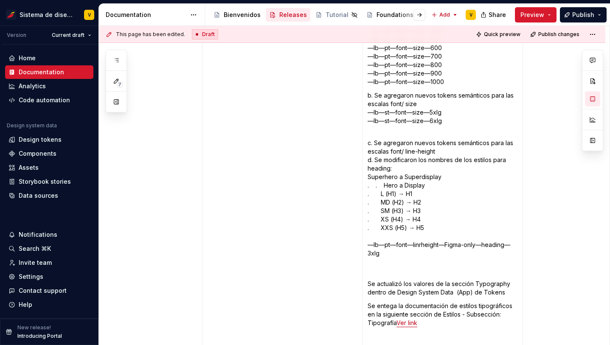
scroll to position [4354, 0]
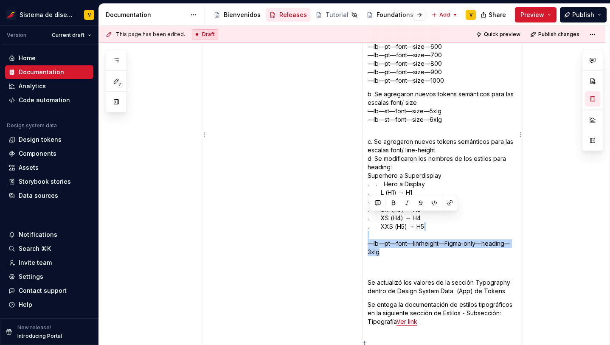
drag, startPoint x: 388, startPoint y: 239, endPoint x: 374, endPoint y: 222, distance: 22.6
click at [373, 221] on p "c. Se agregaron nuevos tokens semánticos para las escalas font/ line-height d. …" at bounding box center [443, 206] width 150 height 136
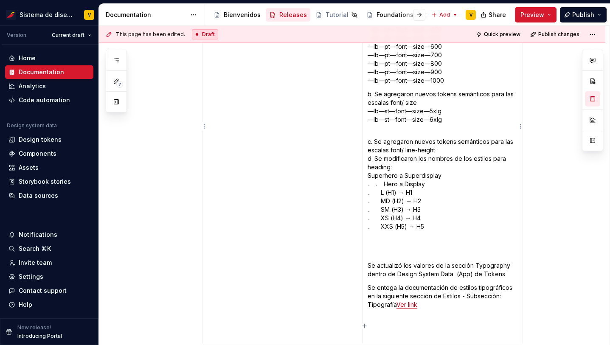
click at [444, 138] on p "c. Se agregaron nuevos tokens semánticos para las escalas font/ line-height d. …" at bounding box center [443, 197] width 150 height 119
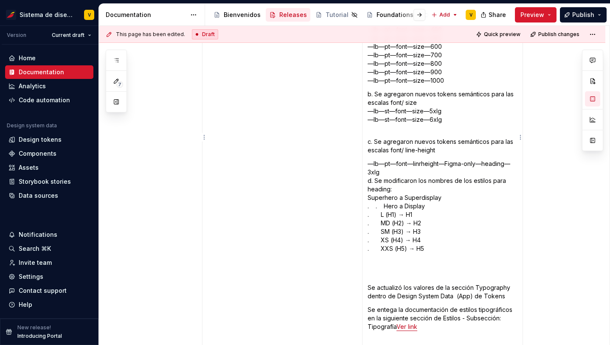
click at [423, 160] on p "—Ib—pt—font—linrheight—Figma-only—heading—3xlg d. Se modificaron los nombres de…" at bounding box center [443, 219] width 150 height 119
click at [385, 160] on p "—Ib—pt—font—line height—Figma-only—heading—3xlg d. Se modificaron los nombres d…" at bounding box center [443, 219] width 150 height 119
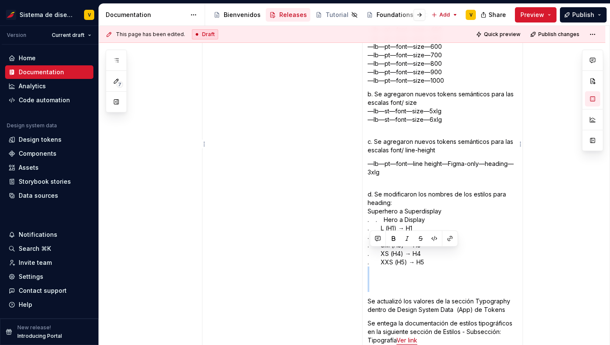
drag, startPoint x: 377, startPoint y: 275, endPoint x: 375, endPoint y: 258, distance: 17.1
click at [375, 258] on td "1. Ajuste de tokens en estilos y tokens tipográficos: a. Se asignaron nuevos va…" at bounding box center [442, 161] width 160 height 435
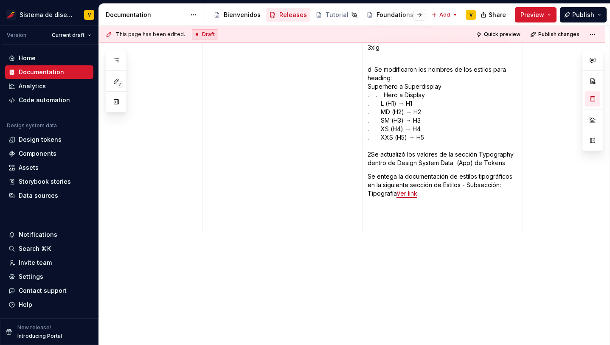
scroll to position [4486, 0]
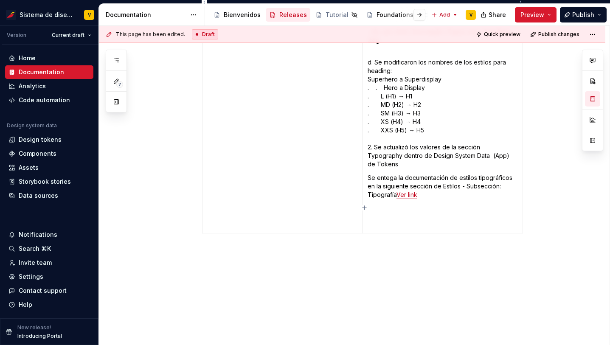
click at [370, 174] on p "Se entega la documentación de estilos tipográficos en la siguiente sección de E…" at bounding box center [443, 186] width 150 height 25
click at [395, 174] on p "3. Se entega la documentación de estilos tipográficos en la siguiente sección d…" at bounding box center [443, 186] width 150 height 25
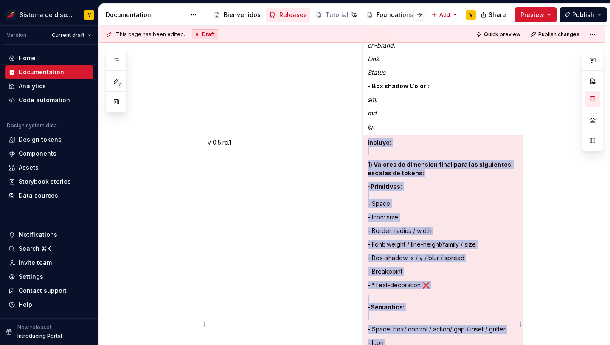
drag, startPoint x: 469, startPoint y: 175, endPoint x: 382, endPoint y: 222, distance: 99.7
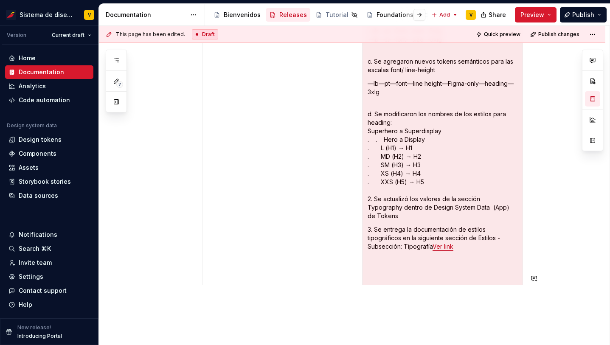
scroll to position [4395, 0]
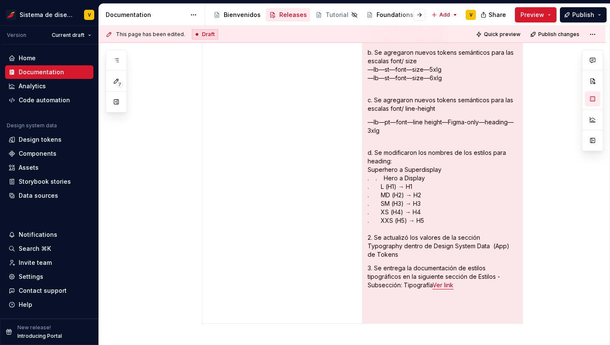
click at [382, 222] on p "d. Se modificaron los nombres de los estilos para heading: Superhero a Superdis…" at bounding box center [443, 199] width 150 height 119
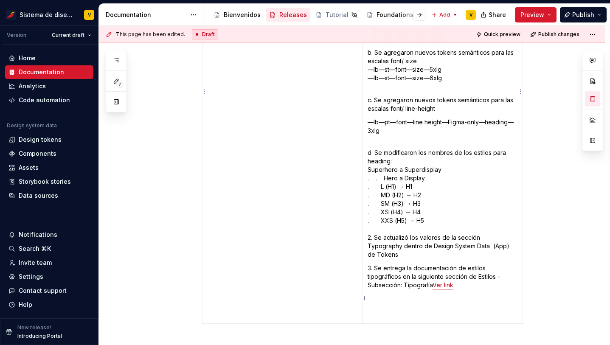
click at [464, 265] on td "1. Ajuste de tokens en estilos y tokens tipográficos: a. Se asignaron nuevos va…" at bounding box center [442, 113] width 160 height 422
drag, startPoint x: 437, startPoint y: 260, endPoint x: 464, endPoint y: 260, distance: 26.7
click at [464, 264] on p "3. Se entrega la documentación de estilos tipográficos en la siguiente sección …" at bounding box center [443, 276] width 150 height 25
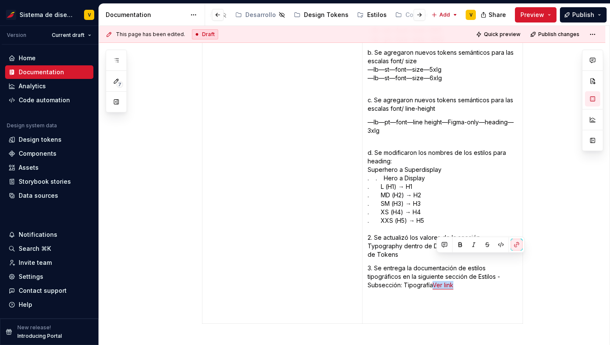
scroll to position [0, 247]
click at [355, 14] on div "Estilos" at bounding box center [365, 15] width 20 height 8
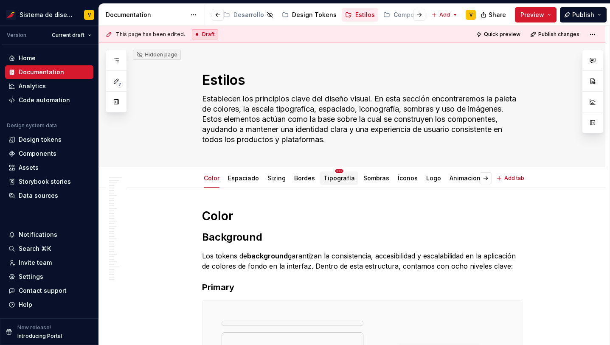
click at [335, 172] on html "Sistema de diseño Iberia V Version Current draft Home Documentation Analytics C…" at bounding box center [305, 172] width 610 height 345
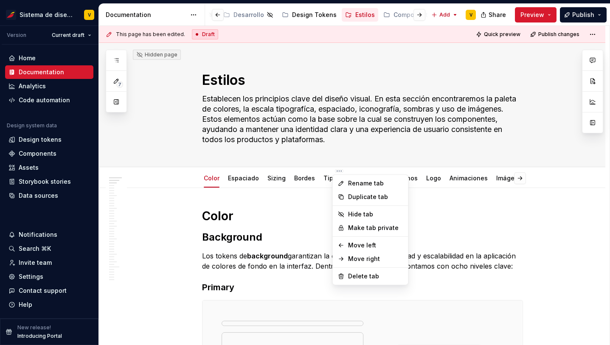
click at [303, 210] on html "Sistema de diseño Iberia V Version Current draft Home Documentation Analytics C…" at bounding box center [305, 172] width 610 height 345
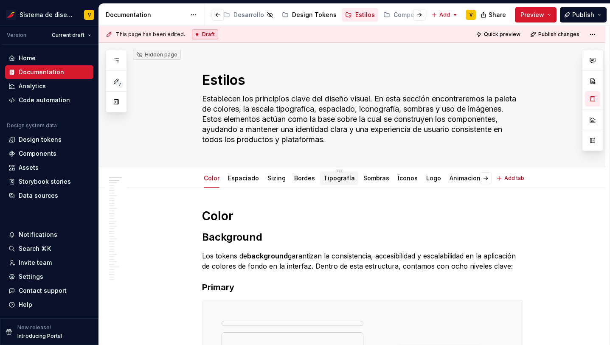
click at [335, 180] on link "Tipografía" at bounding box center [338, 177] width 31 height 7
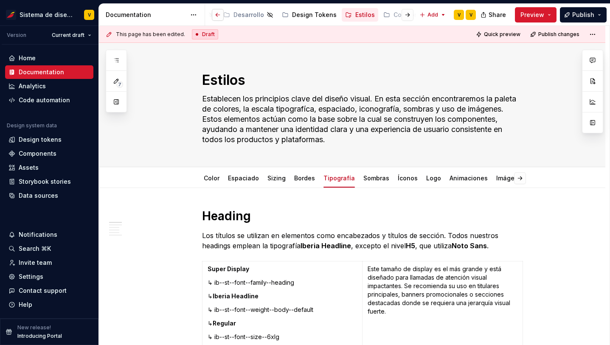
click at [217, 14] on button "button" at bounding box center [218, 15] width 12 height 12
click at [248, 14] on div "Releases" at bounding box center [255, 15] width 28 height 8
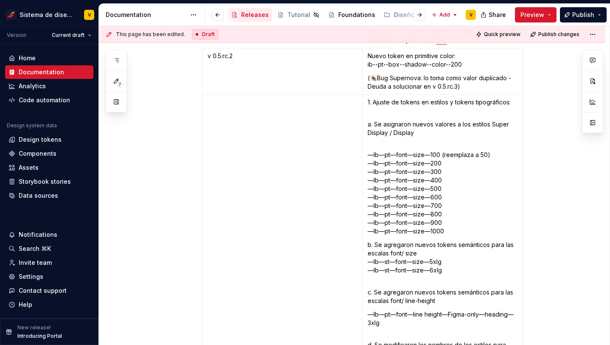
scroll to position [4486, 0]
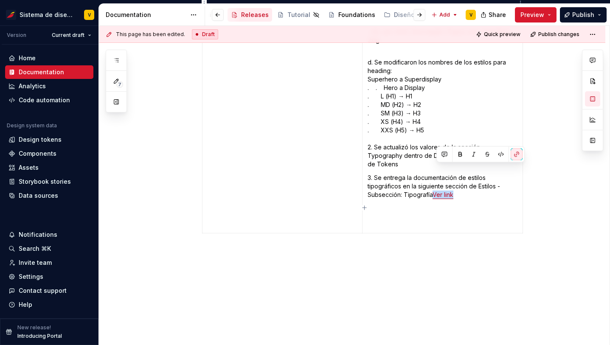
drag, startPoint x: 436, startPoint y: 170, endPoint x: 464, endPoint y: 170, distance: 27.6
click at [464, 174] on p "3. Se entrega la documentación de estilos tipográficos en la siguiente sección …" at bounding box center [443, 186] width 150 height 25
click at [517, 153] on button "button" at bounding box center [517, 155] width 12 height 12
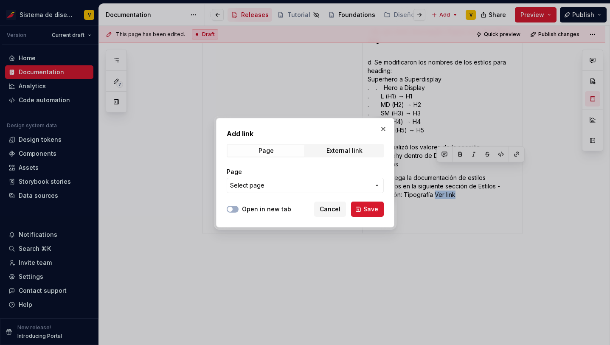
click at [251, 187] on span "Select page" at bounding box center [247, 185] width 34 height 8
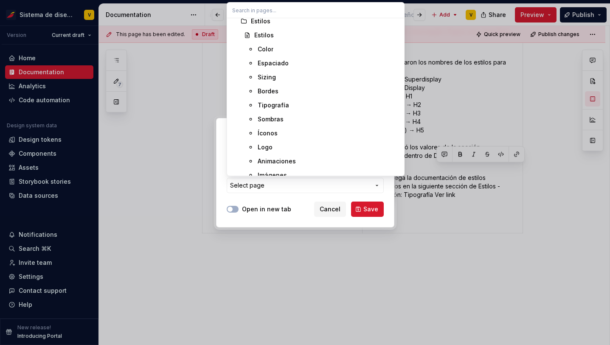
scroll to position [1254, 0]
click at [279, 101] on div "Tipografía" at bounding box center [273, 104] width 31 height 8
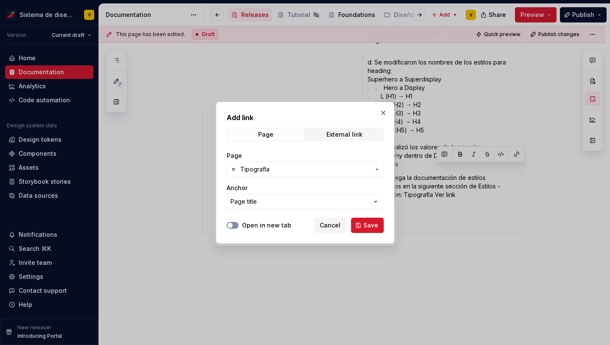
click at [236, 225] on button "Open in new tab" at bounding box center [233, 225] width 12 height 7
click at [373, 225] on span "Save" at bounding box center [370, 225] width 15 height 8
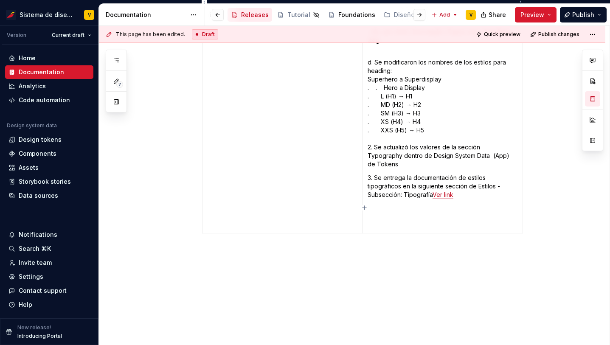
click at [393, 204] on p at bounding box center [443, 216] width 150 height 25
click at [466, 178] on td "1. Ajuste de tokens en estilos y tokens tipográficos: a. Se asignaron nuevos va…" at bounding box center [442, 23] width 160 height 422
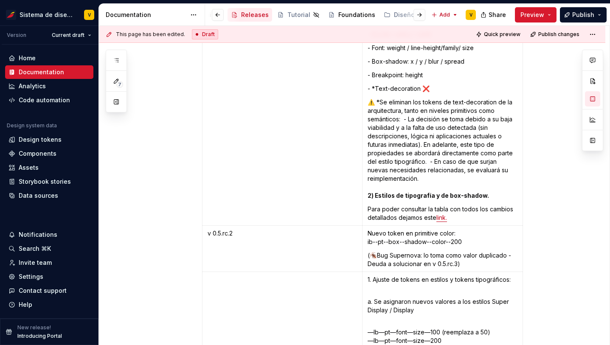
scroll to position [4099, 0]
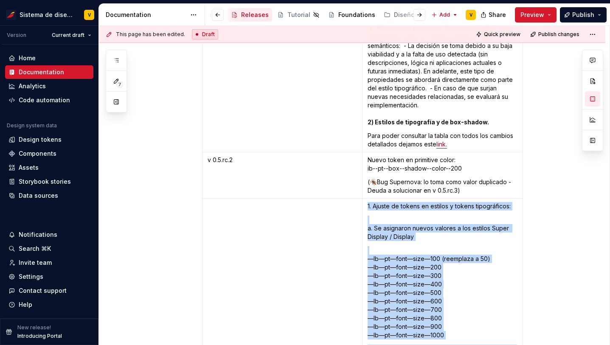
copy td "1. Ajuste de tokens en estilos y tokens tipográficos: a. Se asignaron nuevos va…"
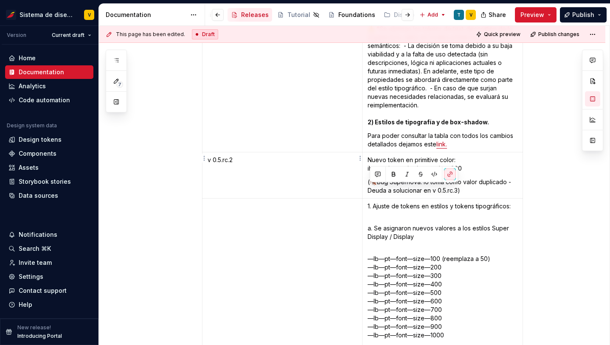
click at [222, 156] on p "v 0.5.rc.2" at bounding box center [282, 160] width 149 height 8
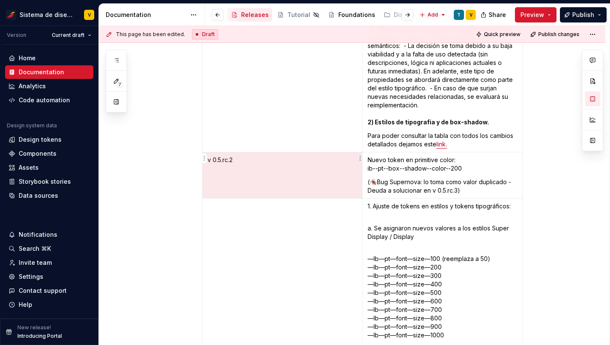
click at [222, 156] on p "v 0.5.rc.2" at bounding box center [282, 160] width 149 height 8
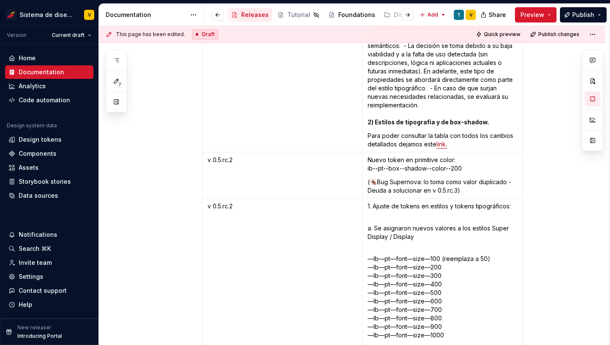
scroll to position [4071, 0]
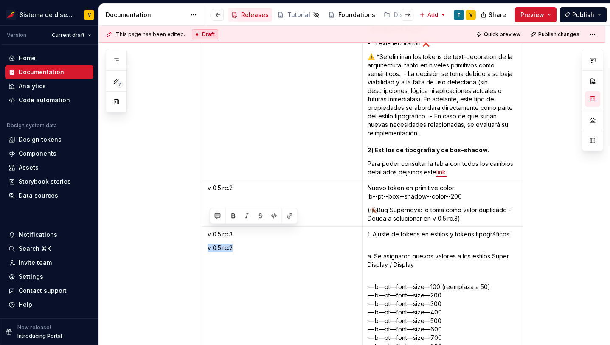
drag, startPoint x: 234, startPoint y: 232, endPoint x: 208, endPoint y: 232, distance: 26.7
click at [73, 36] on html "Sistema de diseño Iberia V Version Current draft Home Documentation Analytics C…" at bounding box center [305, 172] width 610 height 345
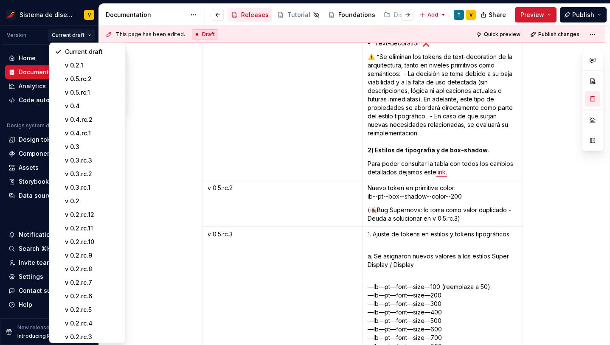
click at [289, 96] on html "Sistema de diseño Iberia V Version Current draft Home Documentation Analytics C…" at bounding box center [305, 172] width 610 height 345
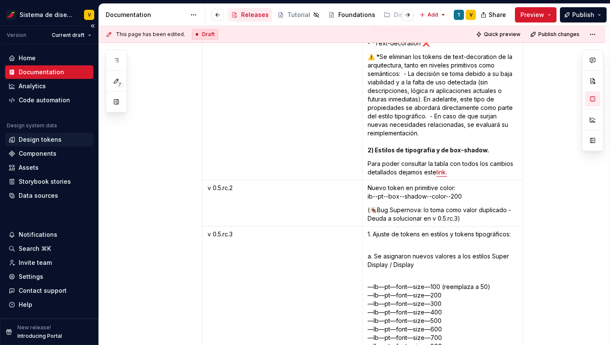
click at [29, 136] on div "Design tokens" at bounding box center [40, 139] width 43 height 8
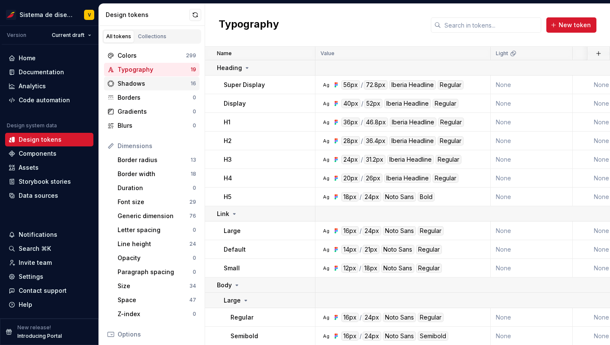
click at [145, 84] on div "Shadows" at bounding box center [154, 83] width 73 height 8
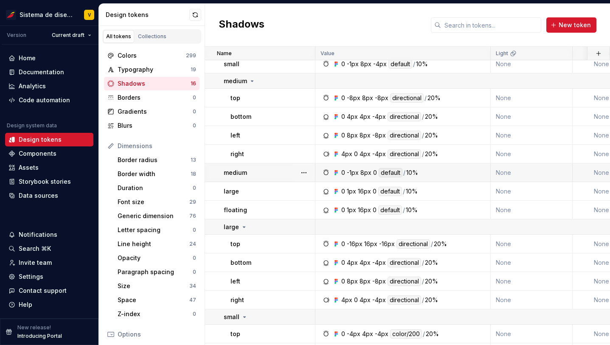
scroll to position [75, 0]
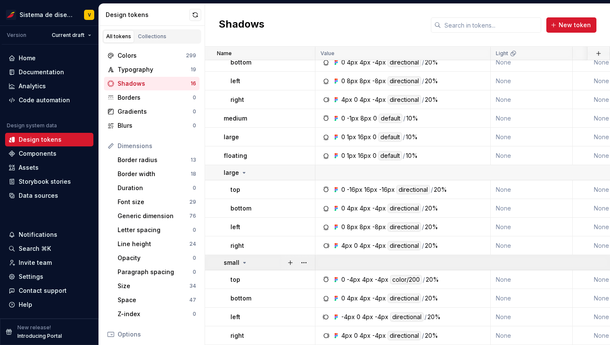
click at [242, 261] on icon at bounding box center [244, 262] width 7 height 7
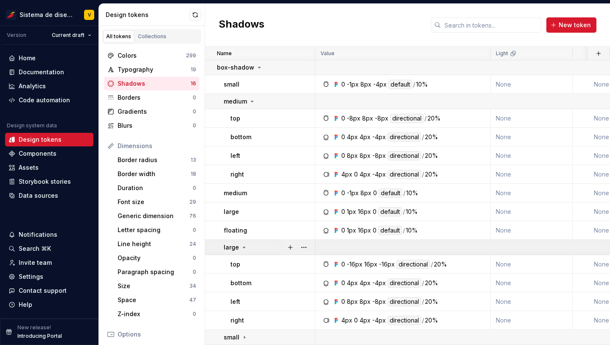
click at [242, 246] on icon at bounding box center [244, 247] width 7 height 7
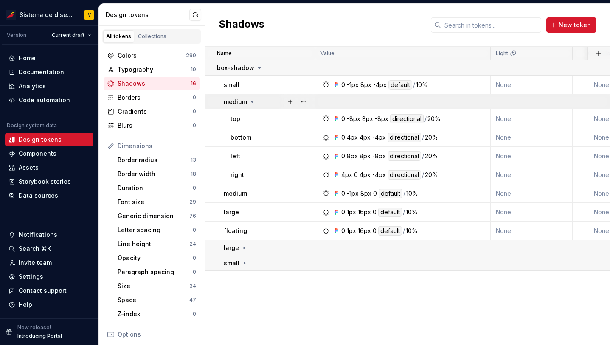
click at [253, 101] on icon at bounding box center [252, 101] width 7 height 7
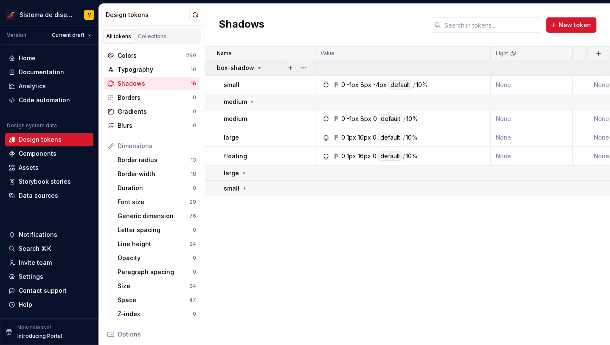
click at [259, 66] on icon at bounding box center [259, 68] width 7 height 7
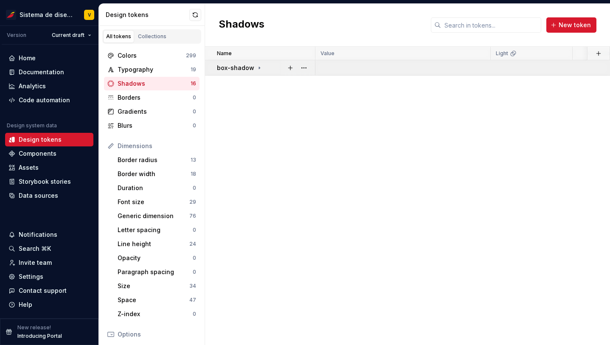
click at [259, 66] on icon at bounding box center [259, 68] width 7 height 7
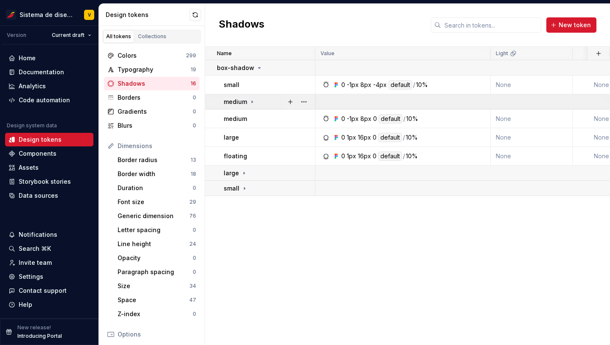
click at [250, 101] on icon at bounding box center [252, 101] width 7 height 7
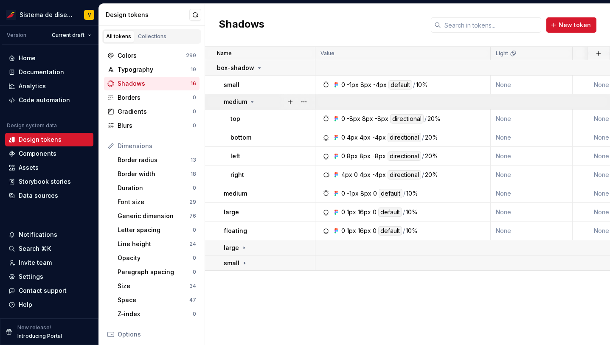
click at [251, 101] on icon at bounding box center [252, 101] width 2 height 1
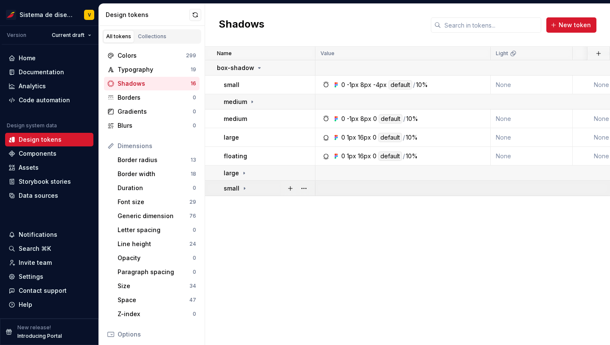
click at [244, 188] on icon at bounding box center [244, 188] width 1 height 2
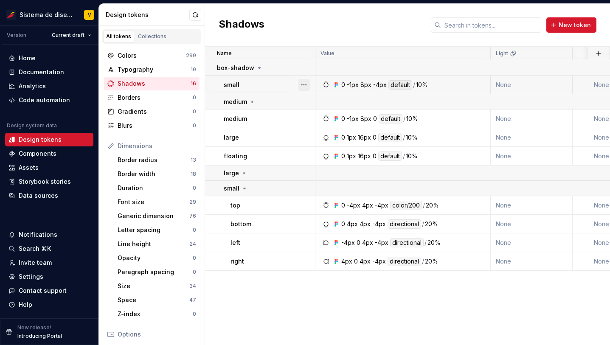
click at [306, 82] on button "button" at bounding box center [304, 85] width 12 height 12
click at [285, 100] on html "Sistema de diseño Iberia V Version Current draft Home Documentation Analytics C…" at bounding box center [305, 172] width 610 height 345
click at [305, 100] on button "button" at bounding box center [304, 102] width 12 height 12
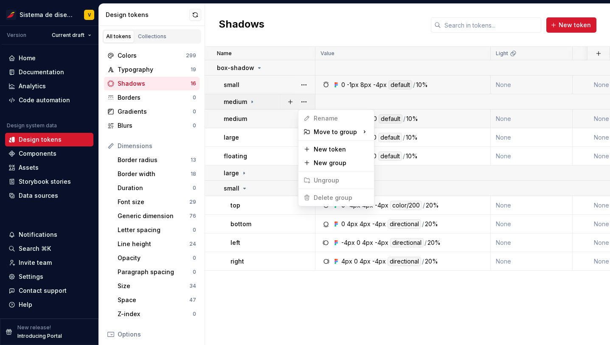
click at [276, 121] on html "Sistema de diseño Iberia V Version Current draft Home Documentation Analytics C…" at bounding box center [305, 172] width 610 height 345
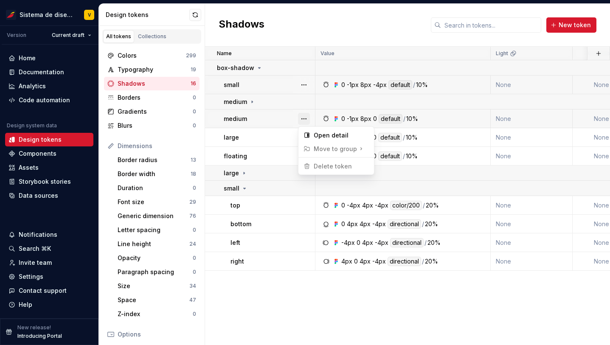
click at [306, 118] on button "button" at bounding box center [304, 119] width 12 height 12
click at [257, 138] on html "Sistema de diseño Iberia V Version Current draft Home Documentation Analytics C…" at bounding box center [305, 172] width 610 height 345
click at [304, 67] on button "button" at bounding box center [304, 68] width 12 height 12
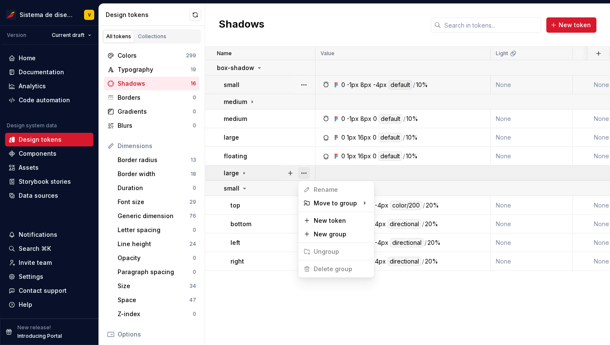
click at [304, 172] on button "button" at bounding box center [304, 173] width 12 height 12
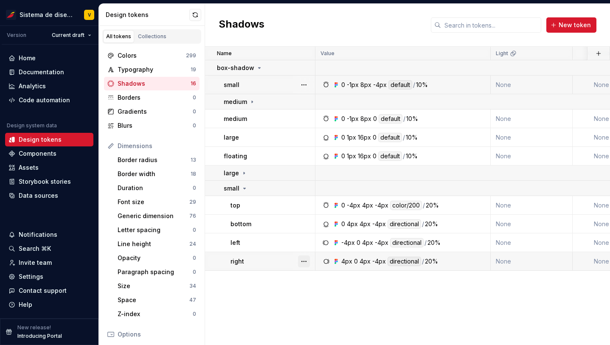
click at [301, 260] on button "button" at bounding box center [304, 262] width 12 height 12
click at [238, 299] on div "Name Value Light Collection Description Last updated box-shadow small 0 -1px 8p…" at bounding box center [407, 196] width 405 height 298
click at [242, 187] on icon at bounding box center [244, 188] width 7 height 7
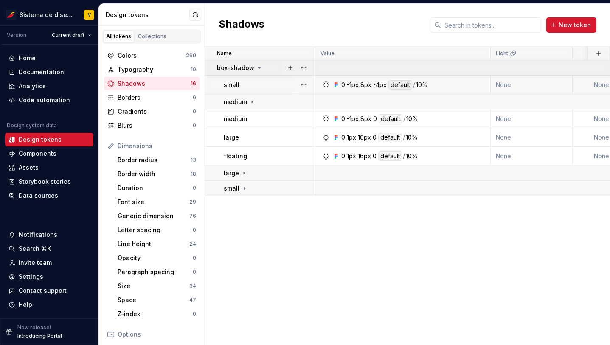
click at [257, 66] on icon at bounding box center [259, 68] width 7 height 7
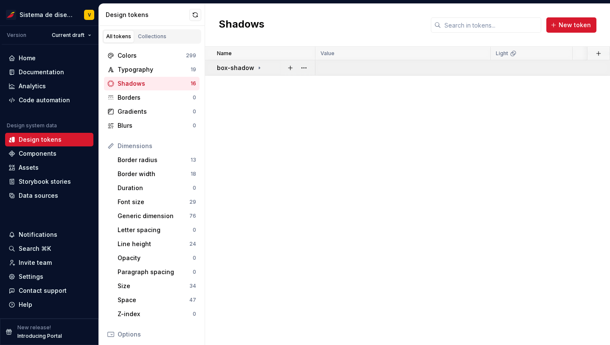
click at [257, 66] on icon at bounding box center [259, 68] width 7 height 7
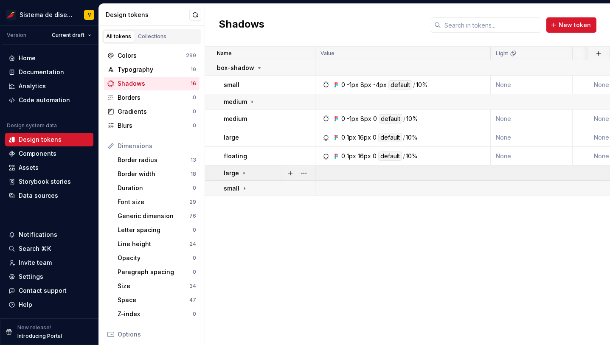
click at [261, 170] on div "large" at bounding box center [269, 173] width 91 height 8
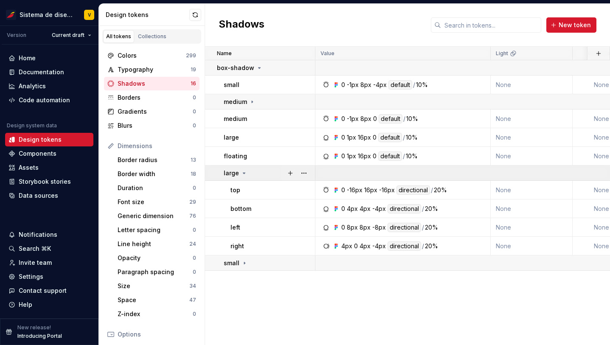
click at [241, 172] on icon at bounding box center [244, 173] width 7 height 7
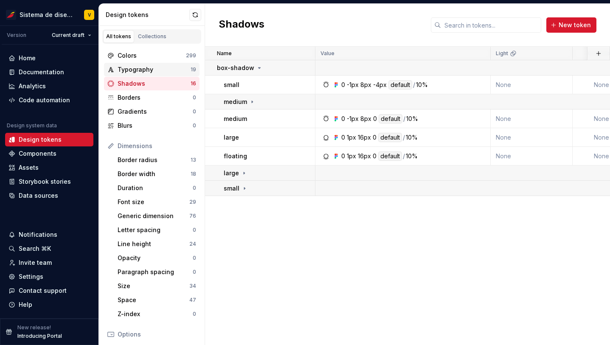
click at [155, 67] on div "Typography" at bounding box center [154, 69] width 73 height 8
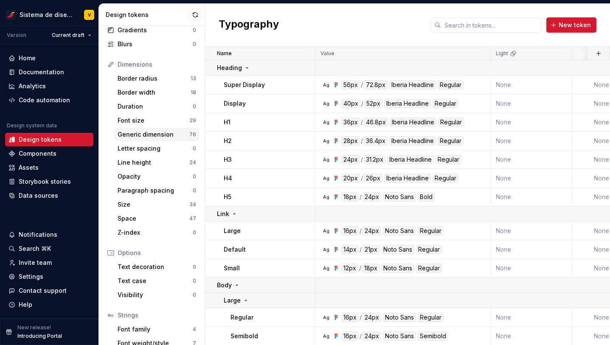
scroll to position [120, 0]
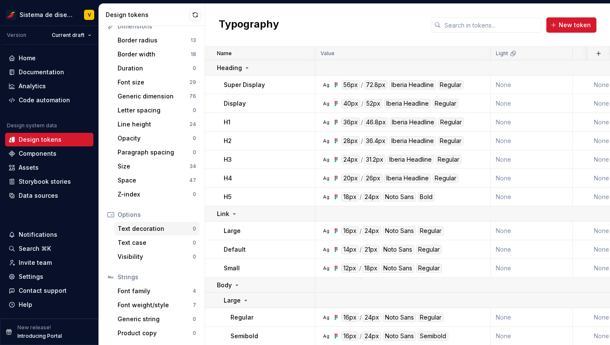
click at [155, 227] on div "Text decoration" at bounding box center [155, 229] width 75 height 8
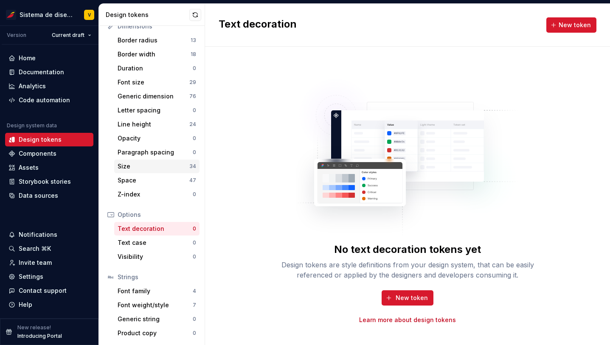
click at [132, 168] on div "Size" at bounding box center [154, 166] width 72 height 8
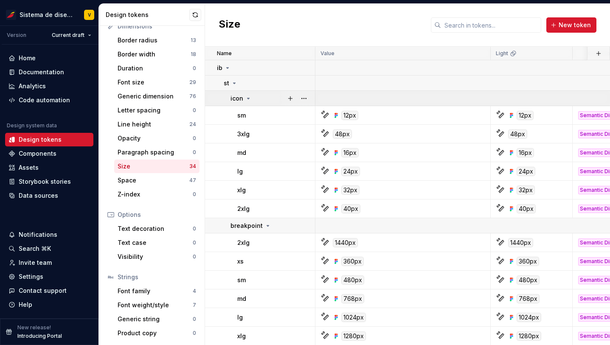
click at [247, 98] on icon at bounding box center [248, 98] width 2 height 1
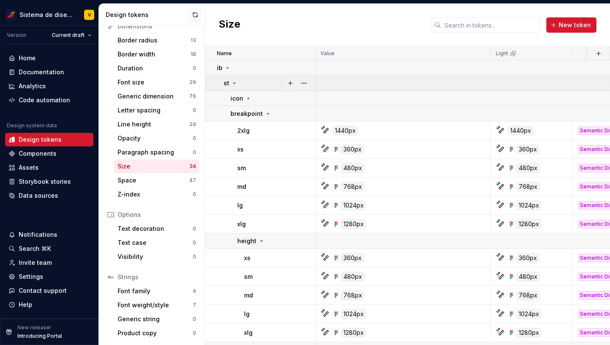
click at [232, 83] on icon at bounding box center [234, 83] width 7 height 7
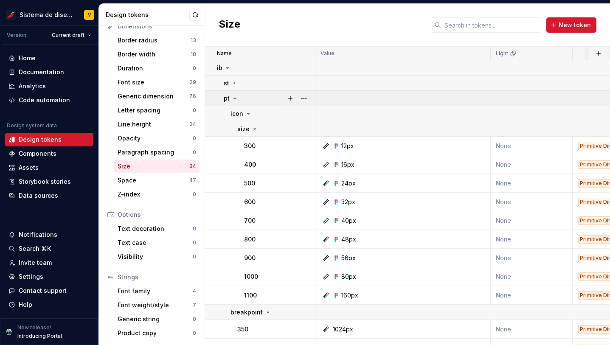
click at [233, 97] on icon at bounding box center [234, 98] width 7 height 7
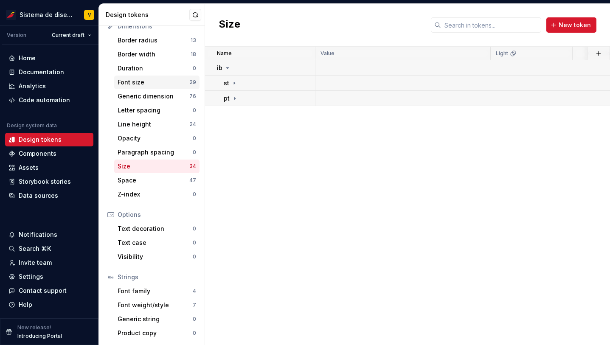
click at [135, 80] on div "Font size" at bounding box center [154, 82] width 72 height 8
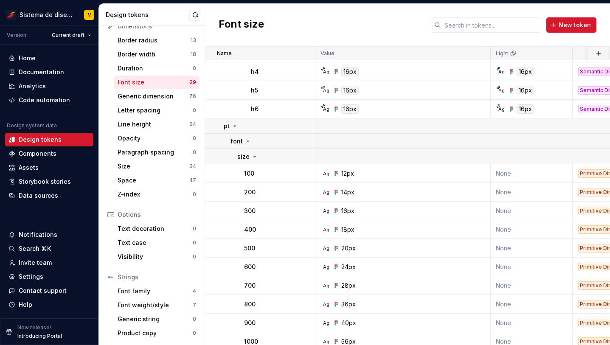
scroll to position [394, 0]
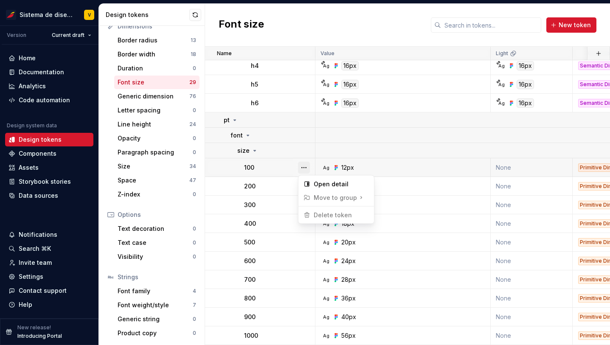
click at [303, 167] on button "button" at bounding box center [304, 168] width 12 height 12
click at [274, 167] on html "Sistema de diseño Iberia V Version Current draft Home Documentation Analytics C…" at bounding box center [305, 172] width 610 height 345
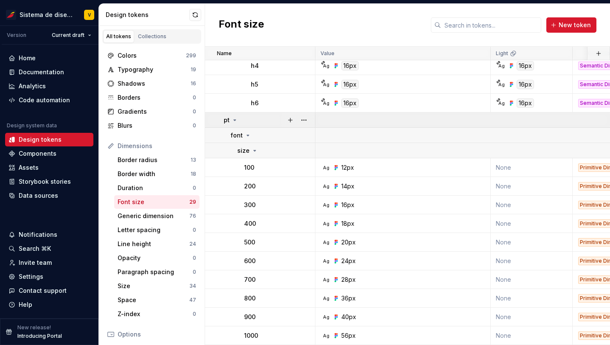
scroll to position [0, 0]
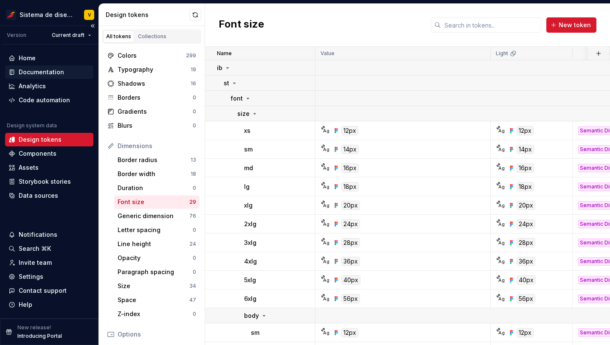
click at [32, 71] on div "Documentation" at bounding box center [41, 72] width 45 height 8
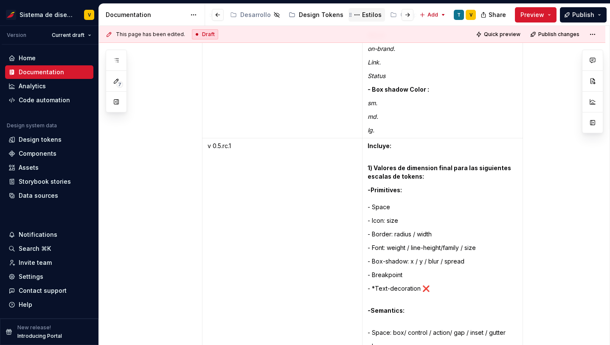
scroll to position [0, 245]
click at [357, 13] on div "Estilos" at bounding box center [367, 15] width 20 height 8
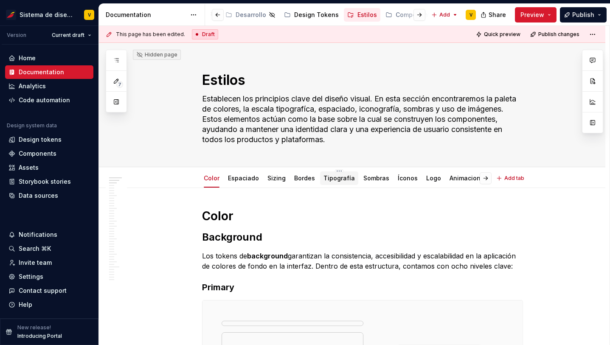
click at [328, 180] on link "Tipografía" at bounding box center [338, 177] width 31 height 7
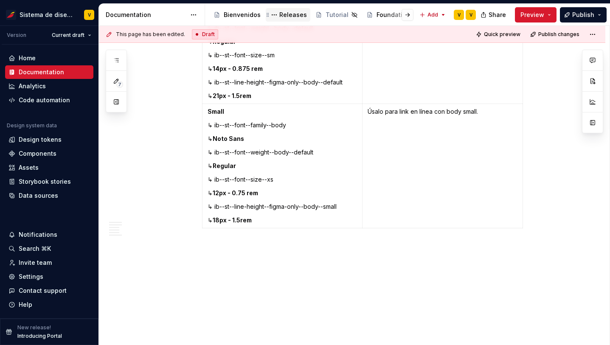
click at [281, 14] on div "Releases" at bounding box center [293, 15] width 28 height 8
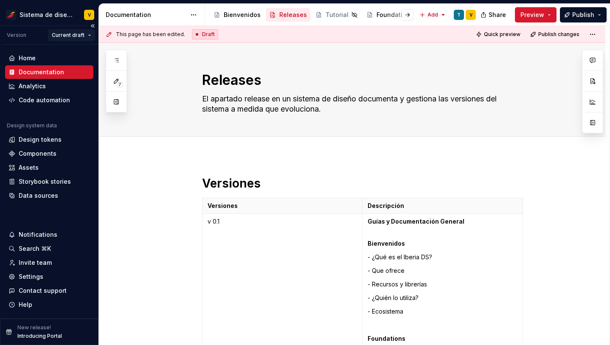
click at [70, 33] on html "Sistema de diseño Iberia V Version Current draft Home Documentation Analytics C…" at bounding box center [305, 172] width 610 height 345
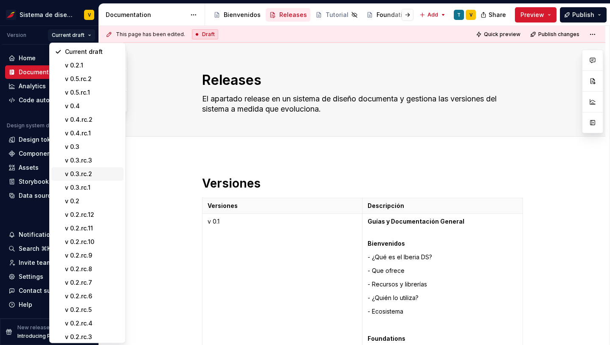
scroll to position [74, 0]
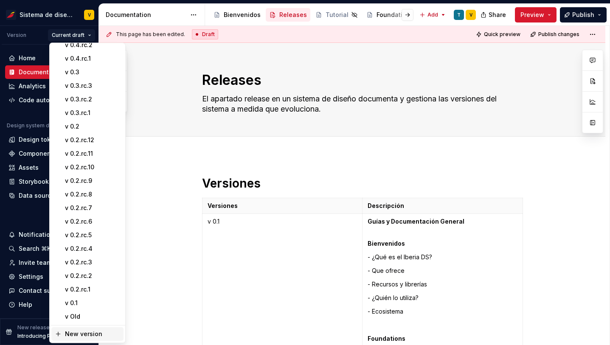
click at [75, 339] on div "New version" at bounding box center [87, 335] width 72 height 14
type textarea "*"
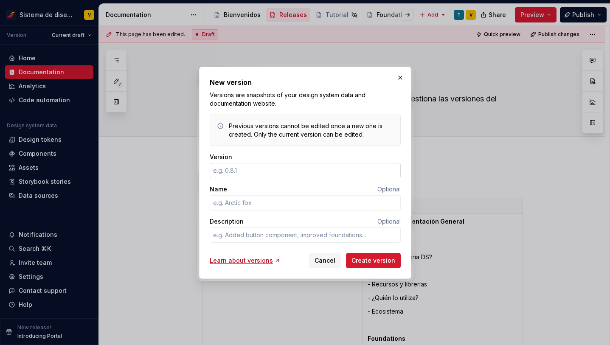
click at [226, 172] on input "Version" at bounding box center [305, 170] width 191 height 15
type input "0.2.rc.6"
type textarea "*"
click at [221, 171] on input "0.2.rc.6" at bounding box center [305, 170] width 191 height 15
click at [237, 172] on input "0.5.rc.6" at bounding box center [305, 170] width 191 height 15
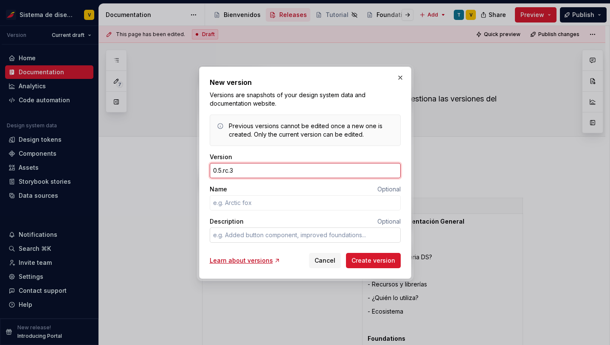
type input "0.5.rc.3"
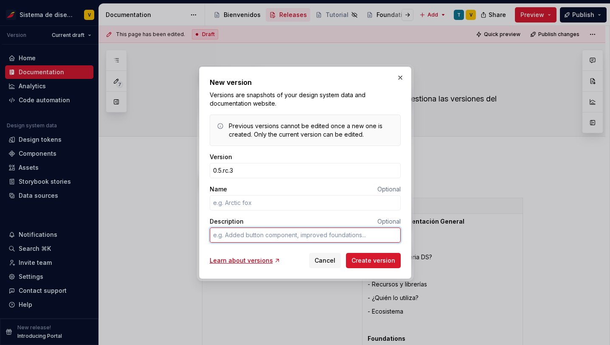
click at [222, 234] on textarea "Description" at bounding box center [305, 235] width 191 height 15
type textarea "*"
type textarea "D"
type textarea "*"
type textarea "DS"
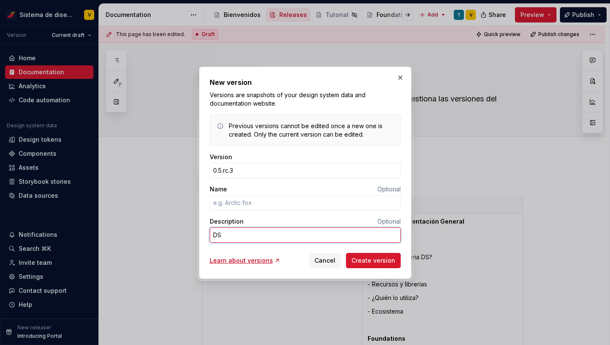
type textarea "*"
type textarea "DSR"
type textarea "*"
type textarea "DSR"
type textarea "*"
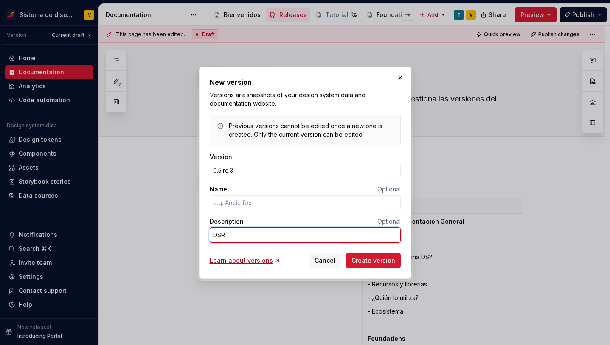
type textarea "DSR -"
type textarea "*"
type textarea "DSR -"
type textarea "*"
type textarea "DSR - 6"
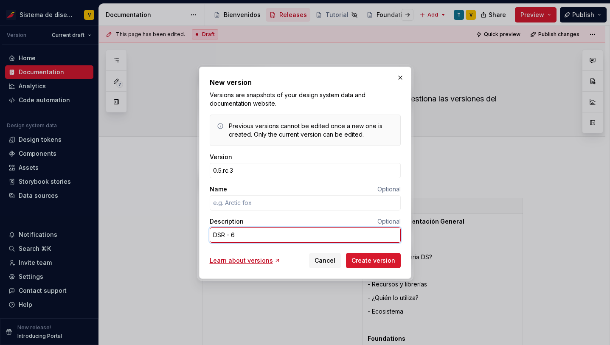
type textarea "*"
type textarea "DSR - 68"
type textarea "*"
type textarea "DSR - 686"
click at [235, 235] on textarea "DSR - 686" at bounding box center [305, 235] width 191 height 15
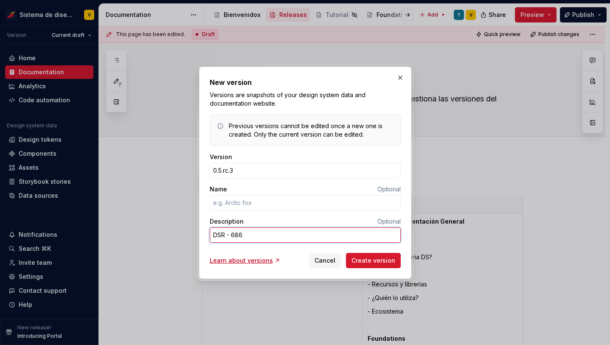
type textarea "*"
type textarea "DSR - 86"
type textarea "*"
type textarea "DSR - 486"
type textarea "*"
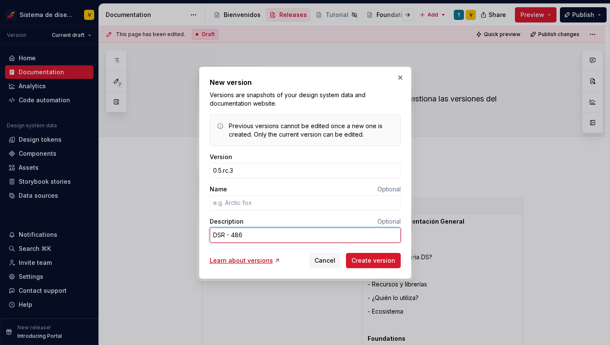
type textarea "DSR - 86"
type textarea "*"
click at [258, 234] on textarea "DSR - 686" at bounding box center [305, 235] width 191 height 15
type textarea "DSR - 686"
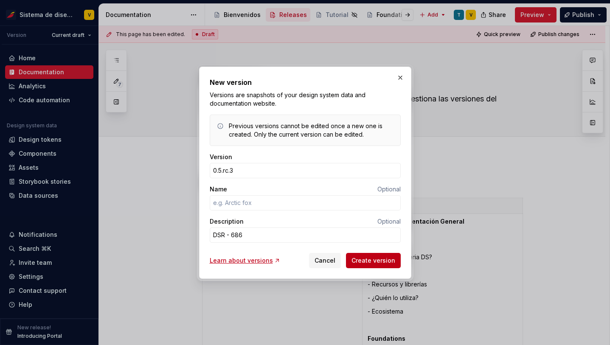
click at [368, 260] on span "Create version" at bounding box center [373, 260] width 44 height 8
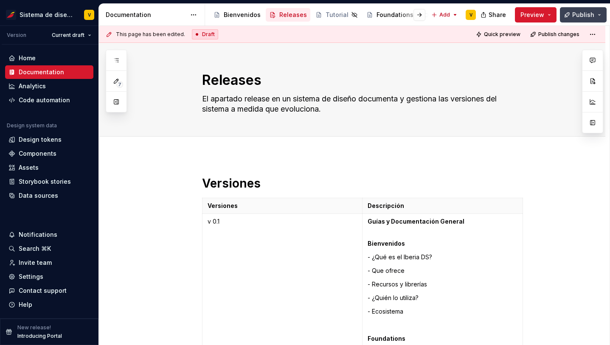
click at [578, 14] on span "Publish" at bounding box center [583, 15] width 22 height 8
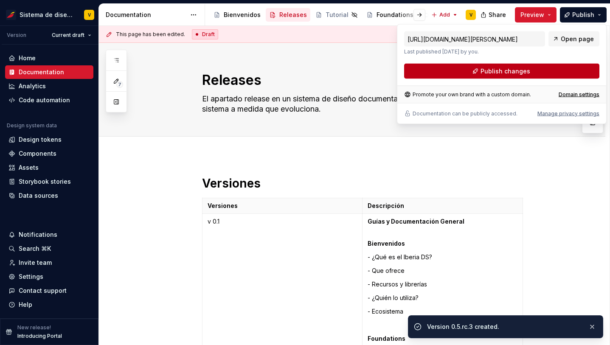
click at [445, 70] on button "Publish changes" at bounding box center [501, 71] width 195 height 15
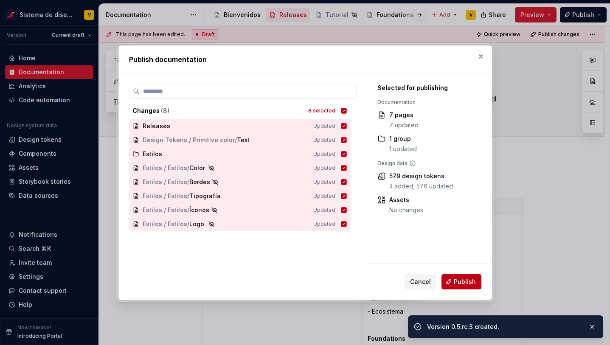
click at [456, 282] on span "Publish" at bounding box center [465, 282] width 22 height 8
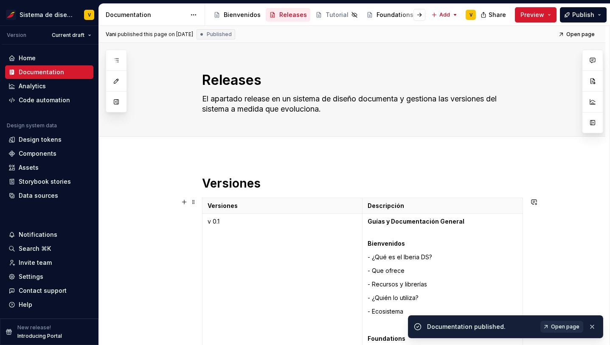
click at [558, 326] on span "Open page" at bounding box center [565, 326] width 28 height 7
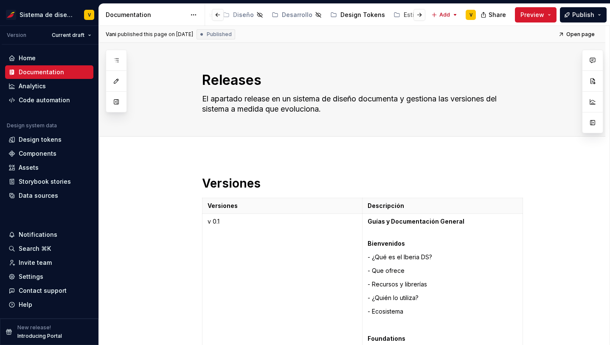
scroll to position [0, 250]
click at [353, 14] on div "Estilos" at bounding box center [363, 15] width 20 height 8
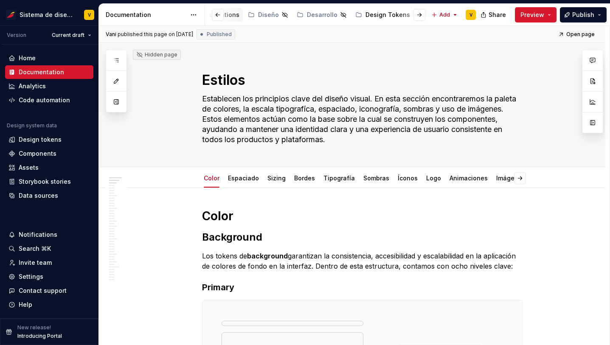
scroll to position [0, 179]
click at [368, 11] on div "Design Tokens" at bounding box center [383, 15] width 45 height 8
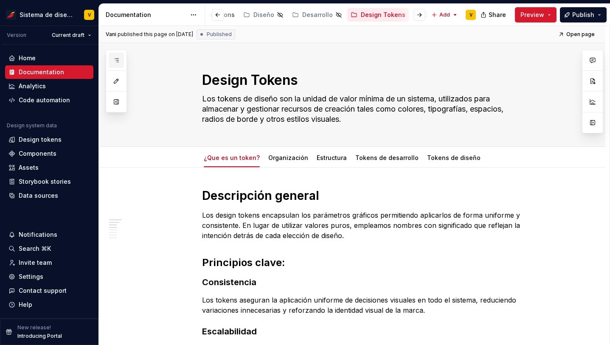
click at [118, 56] on button "button" at bounding box center [116, 60] width 15 height 15
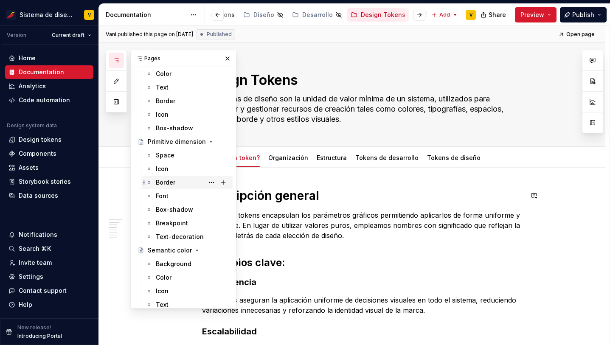
scroll to position [167, 0]
click at [169, 198] on div "Font" at bounding box center [192, 197] width 73 height 12
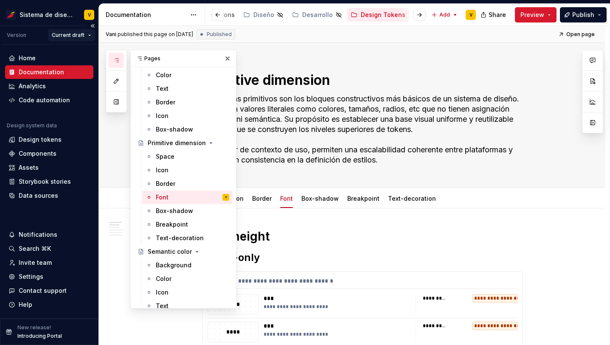
click at [72, 34] on html "Sistema de diseño Iberia V Version Current draft Home Documentation Analytics C…" at bounding box center [305, 172] width 610 height 345
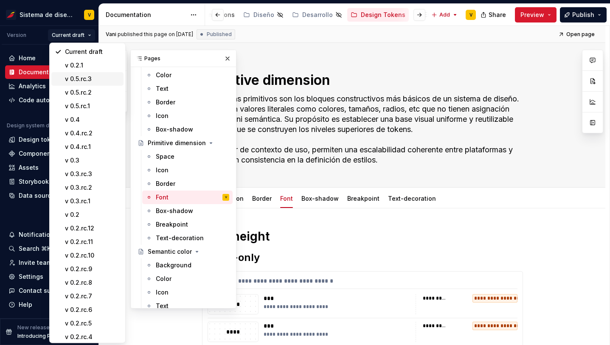
click at [84, 76] on div "v 0.5.rc.3" at bounding box center [92, 79] width 55 height 8
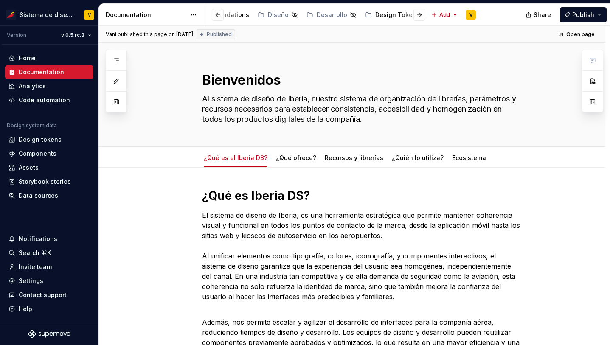
scroll to position [0, 168]
click at [379, 12] on div "Design Tokens" at bounding box center [393, 15] width 45 height 8
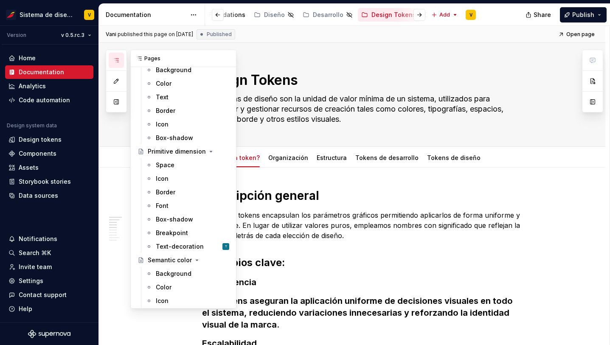
scroll to position [159, 0]
click at [167, 163] on div "Space" at bounding box center [165, 164] width 19 height 8
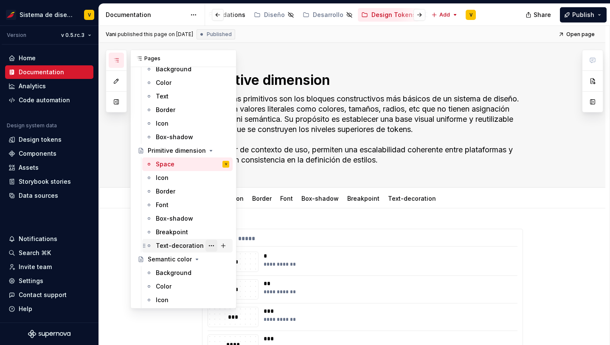
click at [210, 246] on button "Page tree" at bounding box center [211, 246] width 12 height 12
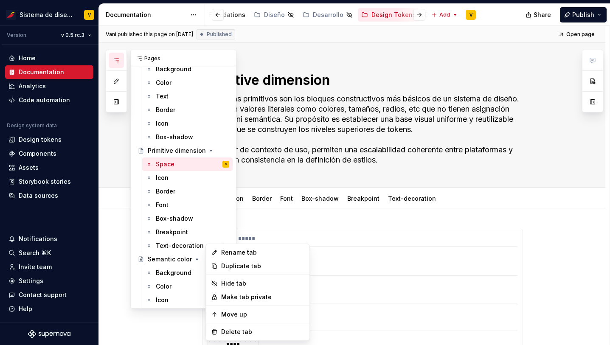
click at [191, 165] on div "Pages Add Accessibility guide for tree Page tree. Navigate the tree with the ar…" at bounding box center [171, 179] width 131 height 259
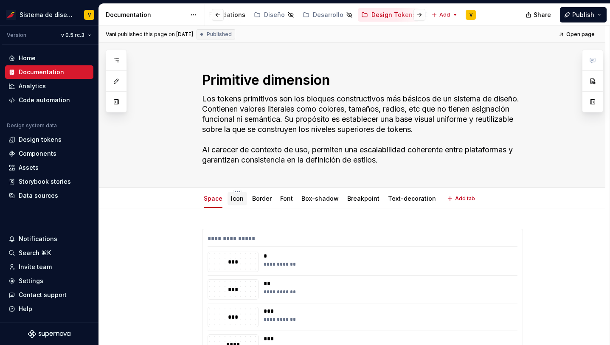
click at [236, 200] on link "Icon" at bounding box center [237, 198] width 13 height 7
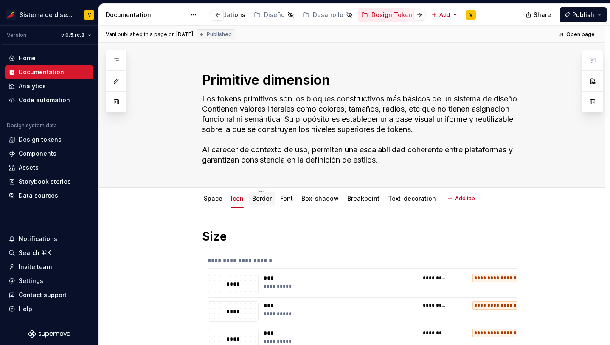
click at [263, 199] on link "Border" at bounding box center [262, 198] width 20 height 7
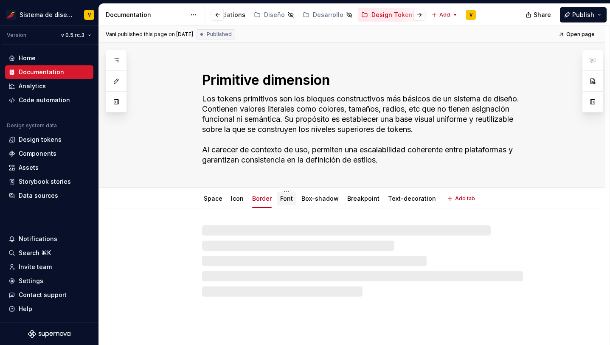
click at [288, 200] on link "Font" at bounding box center [286, 198] width 13 height 7
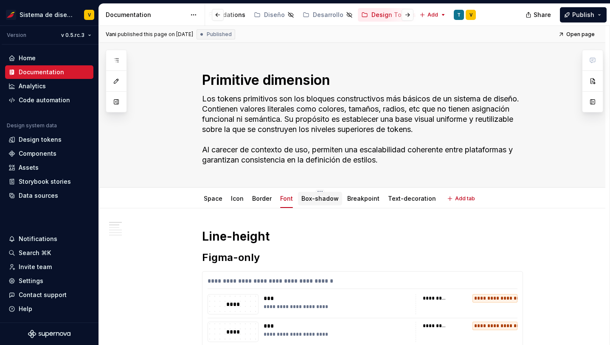
click at [320, 200] on link "Box-shadow" at bounding box center [319, 198] width 37 height 7
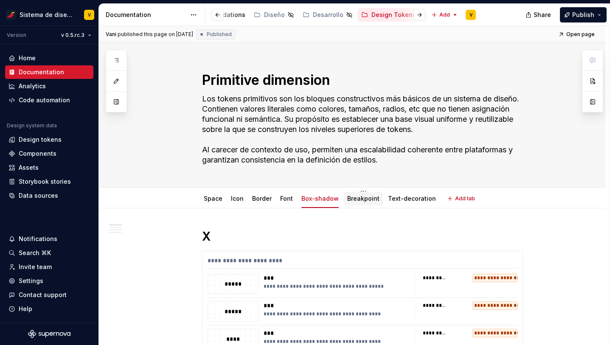
click at [360, 201] on link "Breakpoint" at bounding box center [363, 198] width 32 height 7
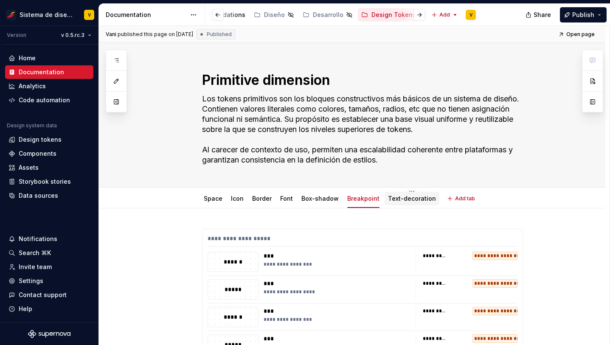
click at [405, 199] on link "Text-decoration" at bounding box center [412, 198] width 48 height 7
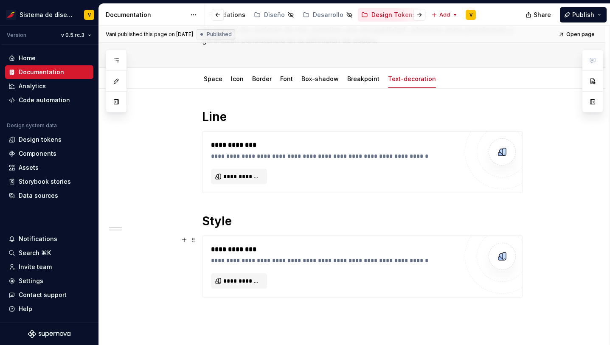
scroll to position [82, 0]
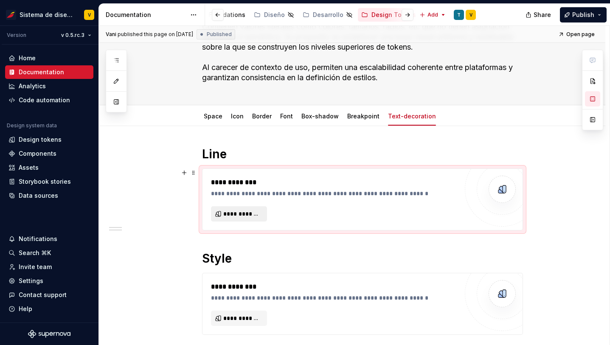
click at [234, 212] on span "**********" at bounding box center [242, 214] width 38 height 8
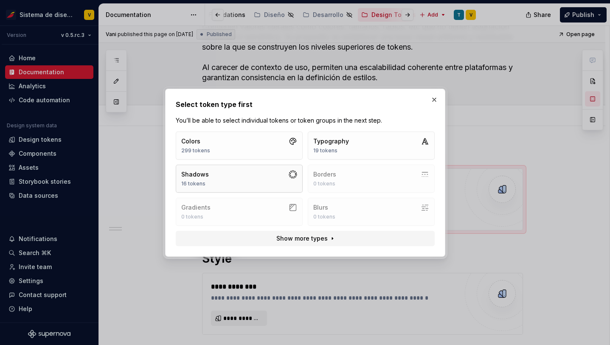
click at [229, 181] on button "Shadows 16 tokens" at bounding box center [239, 179] width 127 height 28
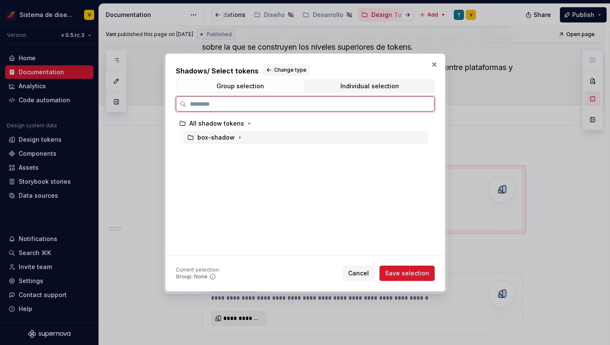
click at [220, 138] on div "box-shadow" at bounding box center [215, 137] width 37 height 8
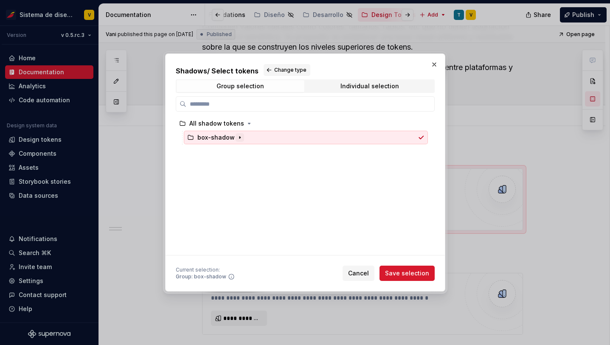
click at [239, 136] on icon "button" at bounding box center [239, 137] width 7 height 7
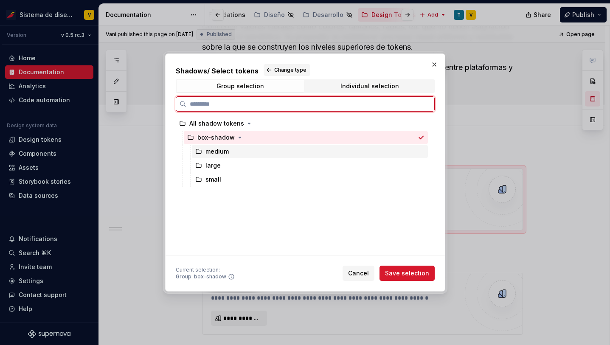
click at [230, 152] on div "medium" at bounding box center [310, 152] width 236 height 14
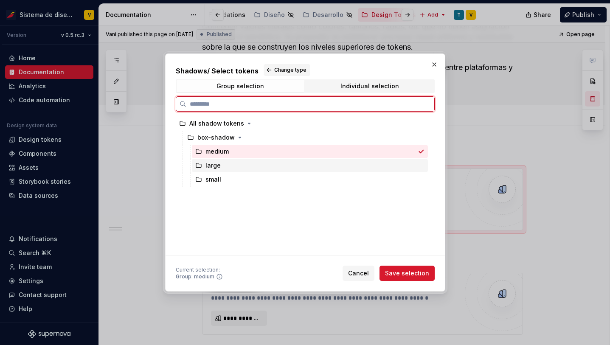
click at [216, 177] on div "small" at bounding box center [213, 179] width 16 height 8
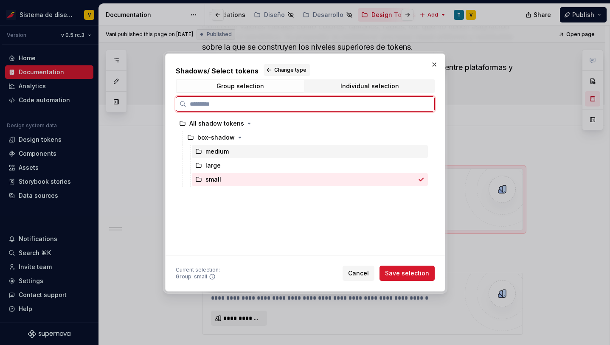
click at [230, 153] on div "medium" at bounding box center [310, 152] width 236 height 14
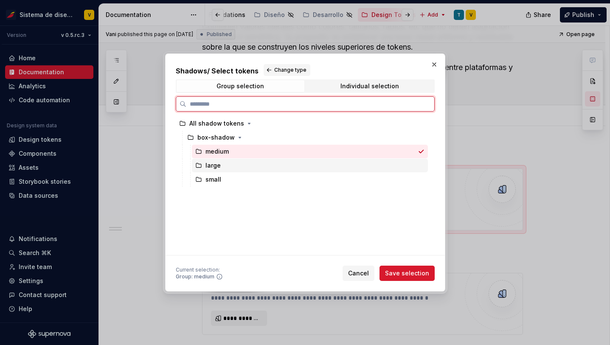
click at [215, 164] on div "large" at bounding box center [212, 165] width 15 height 8
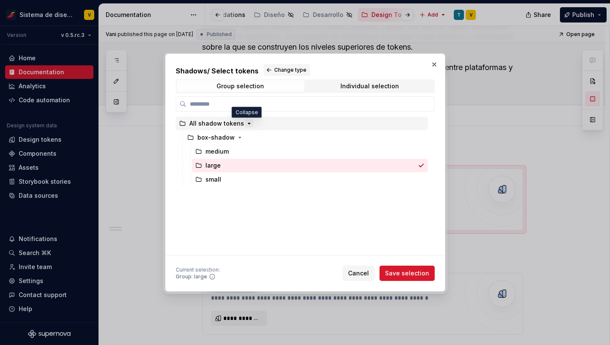
click at [246, 124] on icon "button" at bounding box center [249, 123] width 7 height 7
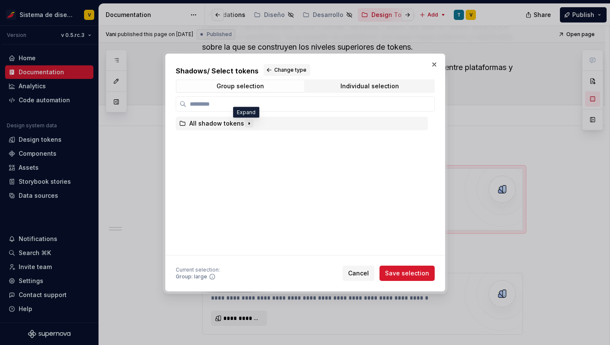
click at [249, 124] on icon "button" at bounding box center [249, 124] width 1 height 2
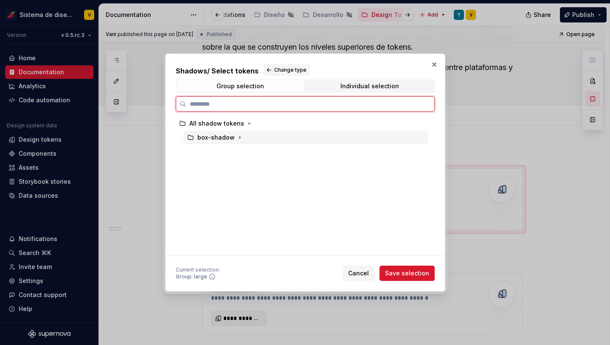
click at [203, 138] on div "box-shadow" at bounding box center [215, 137] width 37 height 8
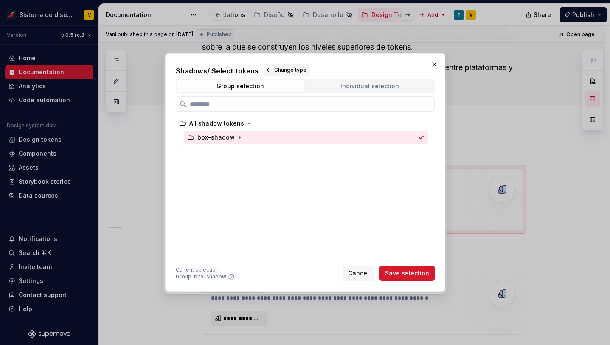
click at [344, 84] on div "Individual selection" at bounding box center [369, 86] width 59 height 7
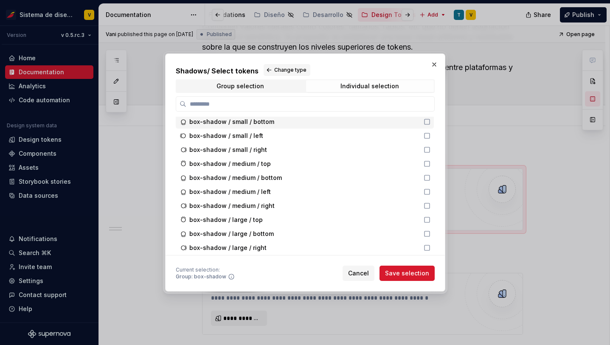
scroll to position [83, 0]
click at [349, 89] on div "Individual selection" at bounding box center [369, 86] width 59 height 7
click at [433, 64] on button "button" at bounding box center [434, 65] width 12 height 12
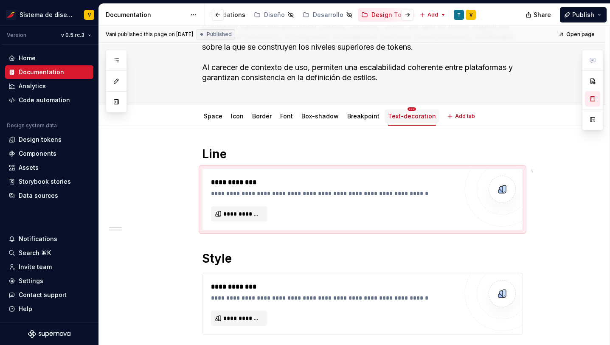
click at [407, 109] on html "Sistema de diseño Iberia V Version v 0.5.rc.3 Home Documentation Analytics Code…" at bounding box center [305, 172] width 610 height 345
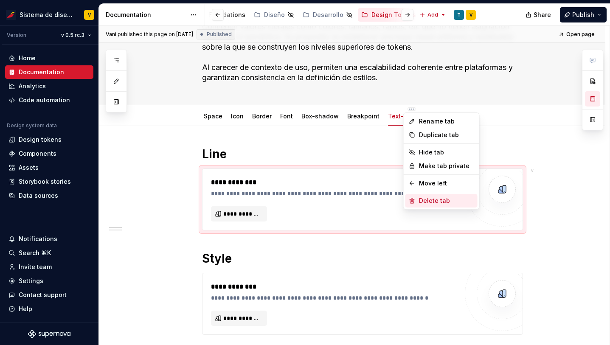
click at [427, 202] on div "Delete tab" at bounding box center [446, 201] width 55 height 8
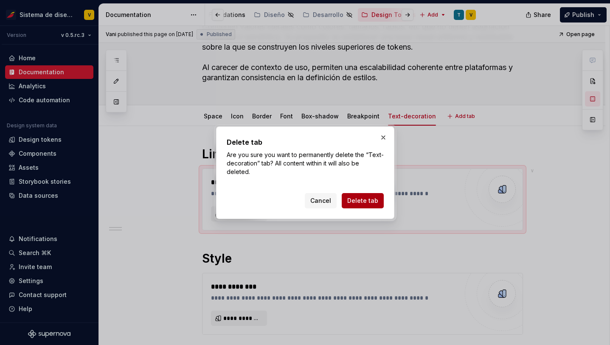
click at [365, 203] on span "Delete tab" at bounding box center [362, 201] width 31 height 8
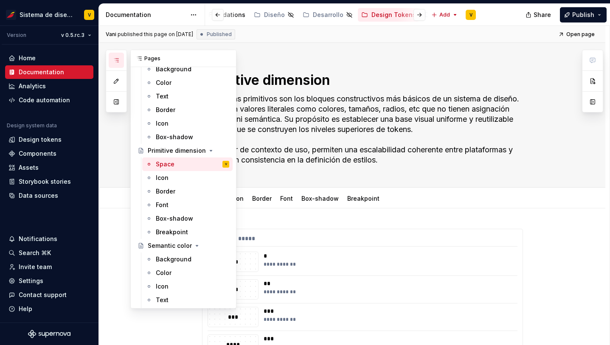
click at [117, 57] on icon "button" at bounding box center [116, 60] width 7 height 7
click at [167, 245] on div "Semantic color" at bounding box center [170, 246] width 44 height 8
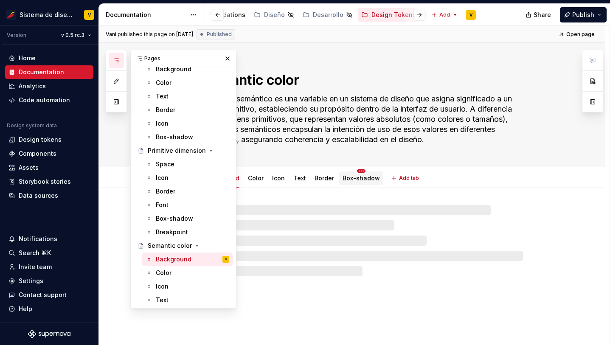
click at [358, 170] on html "Sistema de diseño Iberia V Version v 0.5.rc.3 Home Documentation Analytics Code…" at bounding box center [305, 172] width 610 height 345
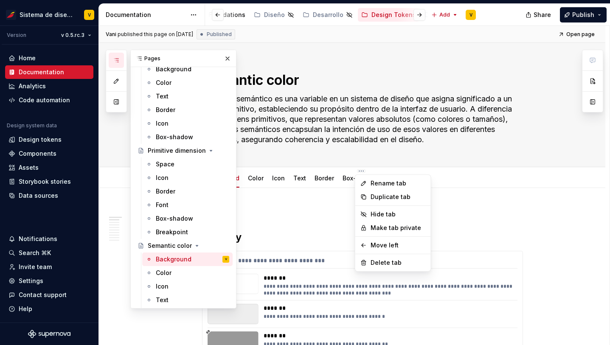
click at [324, 203] on html "Sistema de diseño Iberia V Version v 0.5.rc.3 Home Documentation Analytics Code…" at bounding box center [305, 172] width 610 height 345
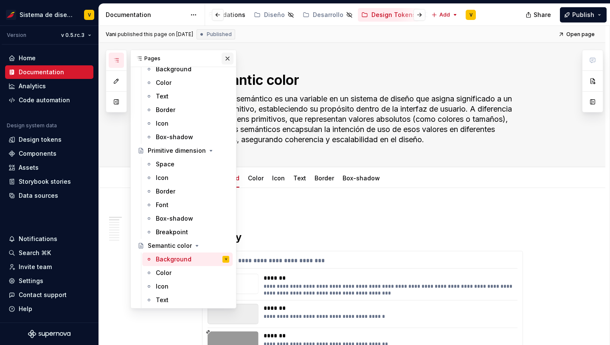
click at [226, 58] on button "button" at bounding box center [228, 59] width 12 height 12
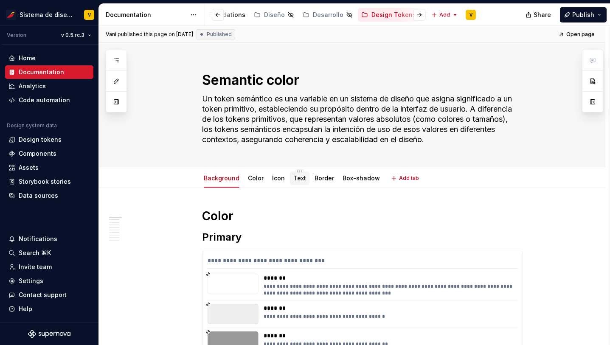
click at [298, 179] on link "Text" at bounding box center [299, 177] width 13 height 7
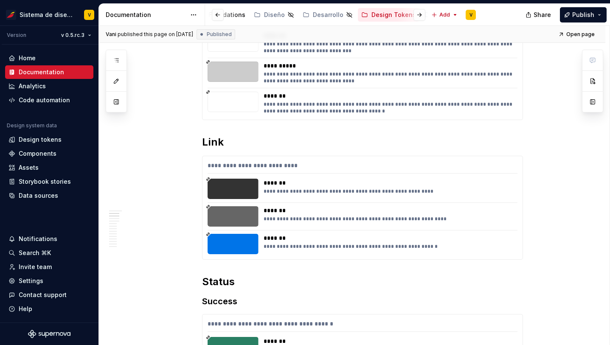
scroll to position [714, 0]
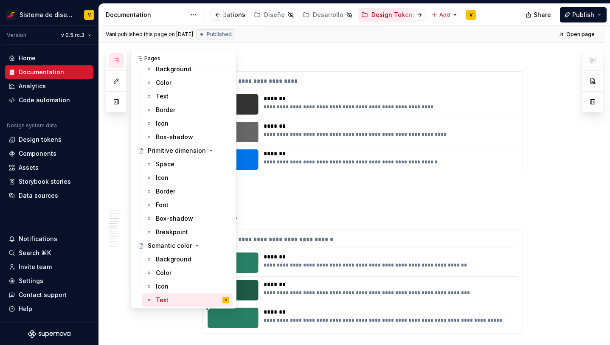
click at [117, 59] on icon "button" at bounding box center [116, 60] width 7 height 7
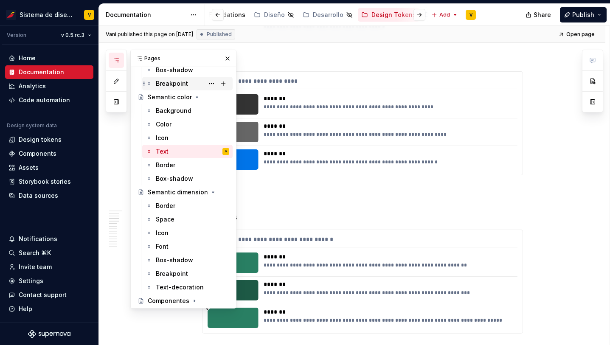
scroll to position [309, 0]
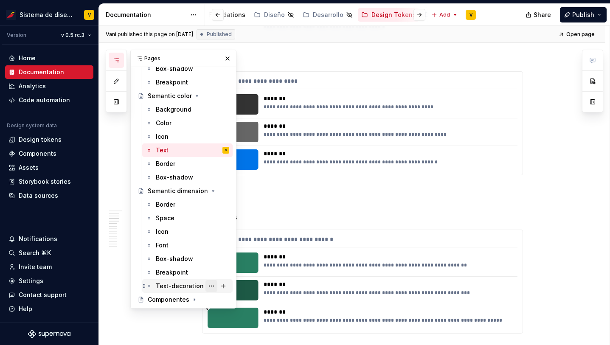
click at [211, 284] on button "Page tree" at bounding box center [211, 286] width 12 height 12
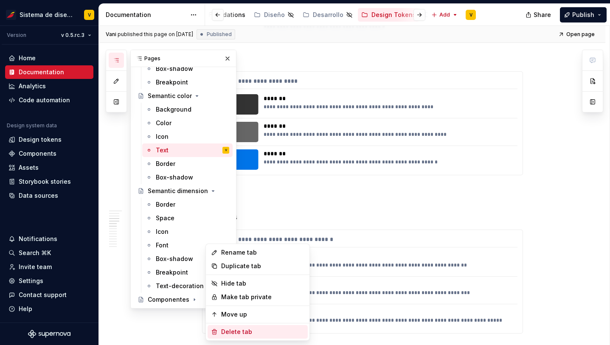
click at [233, 331] on div "Delete tab" at bounding box center [262, 332] width 83 height 8
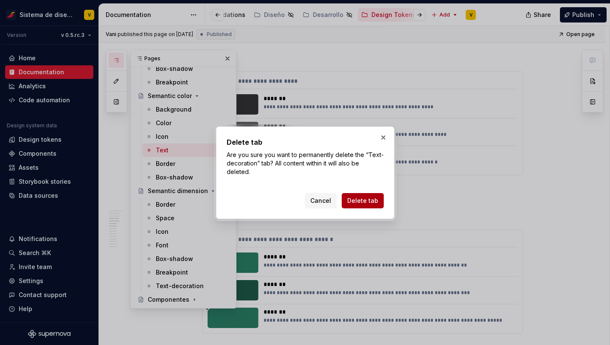
click at [353, 200] on span "Delete tab" at bounding box center [362, 201] width 31 height 8
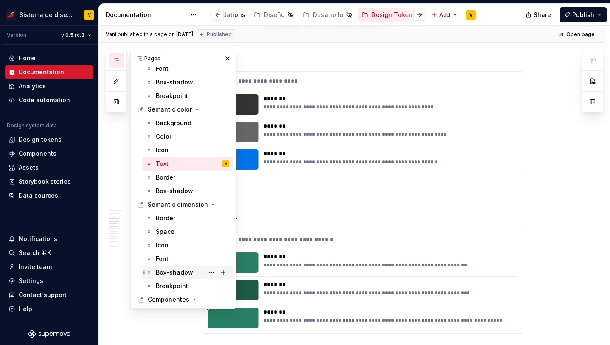
scroll to position [295, 0]
click at [192, 298] on icon "Page tree" at bounding box center [194, 299] width 7 height 7
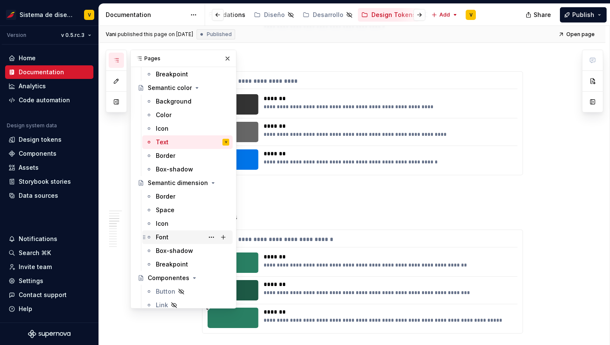
scroll to position [336, 0]
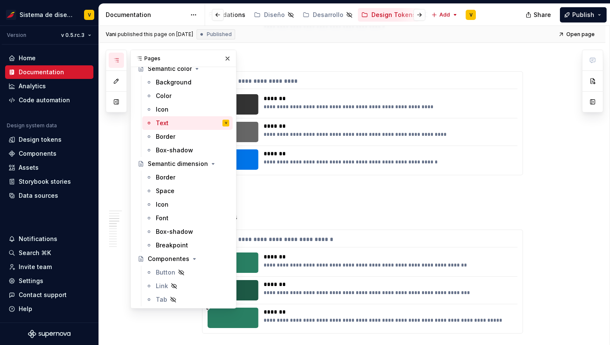
click at [581, 12] on span "Publish" at bounding box center [583, 15] width 22 height 8
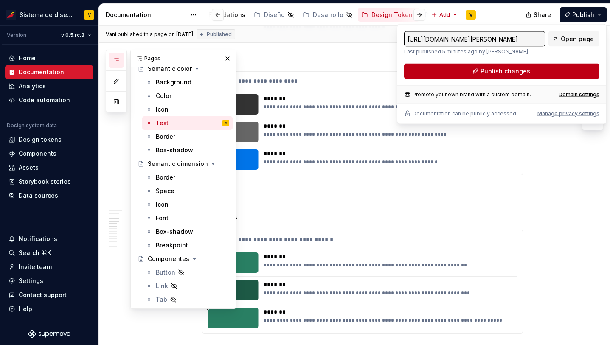
click at [581, 67] on button "Publish changes" at bounding box center [501, 71] width 195 height 15
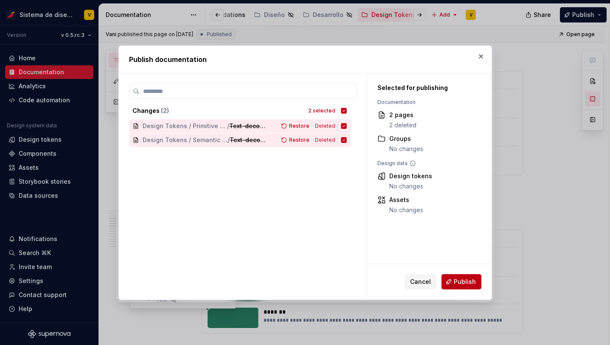
click at [461, 274] on button "Publish" at bounding box center [461, 281] width 40 height 15
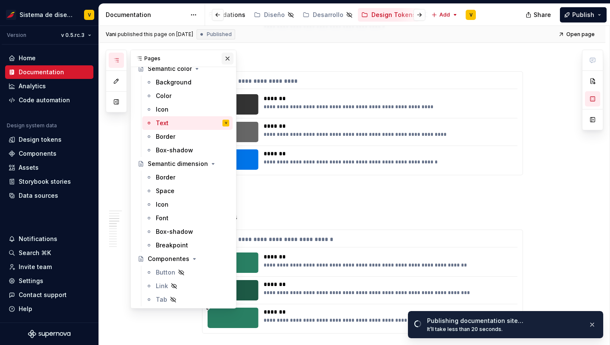
click at [229, 57] on button "button" at bounding box center [228, 59] width 12 height 12
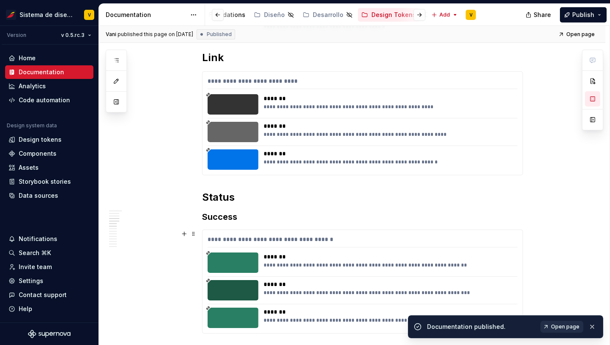
click at [568, 326] on span "Open page" at bounding box center [565, 326] width 28 height 7
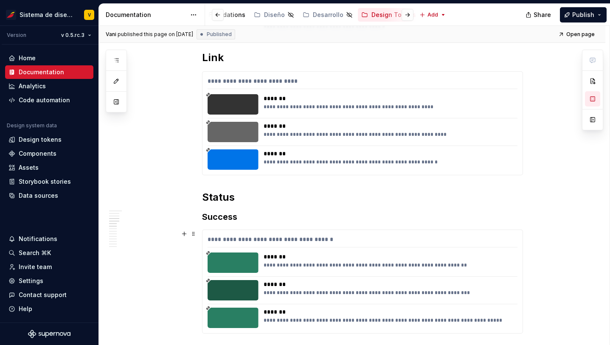
type textarea "*"
